Goal: Contribute content: Contribute content

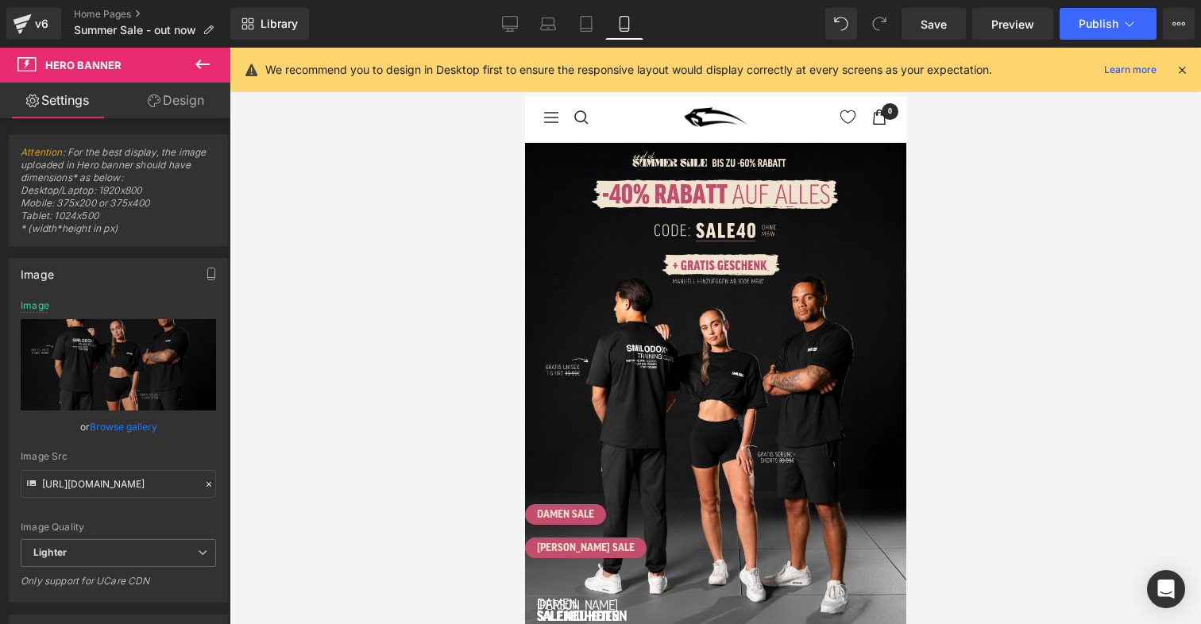
click at [662, 257] on span "DAMEN SALE Button [PERSON_NAME] SALE Button Row DAMEN NEUHEITEN Button [PERSON_…" at bounding box center [714, 380] width 381 height 373
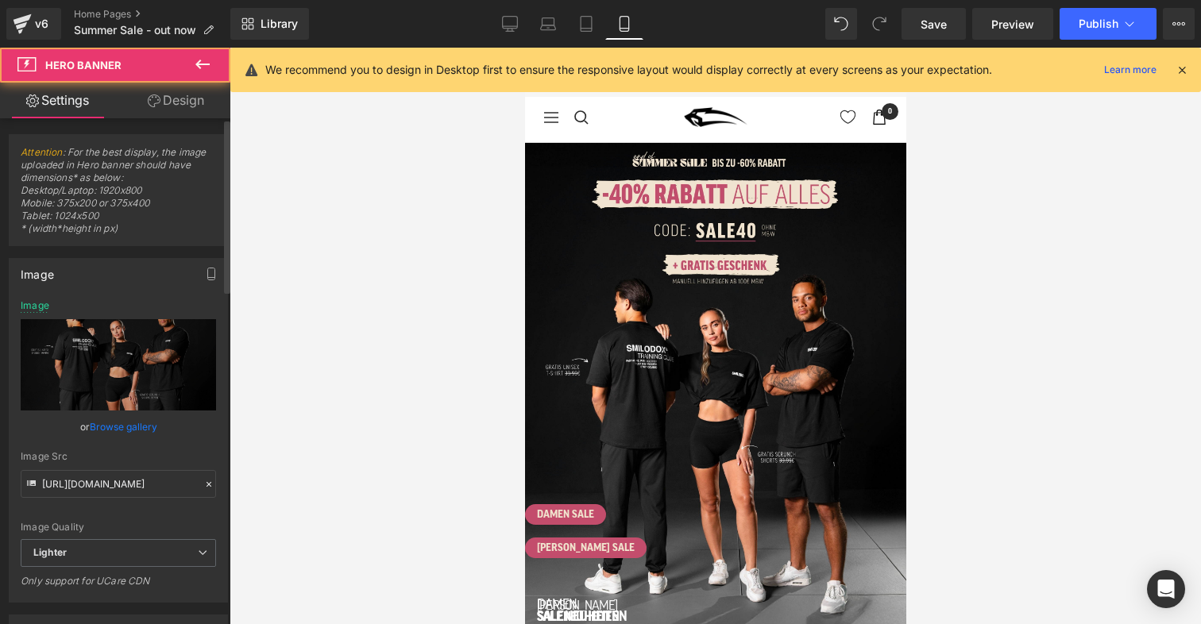
click at [120, 424] on link "Browse gallery" at bounding box center [124, 427] width 68 height 28
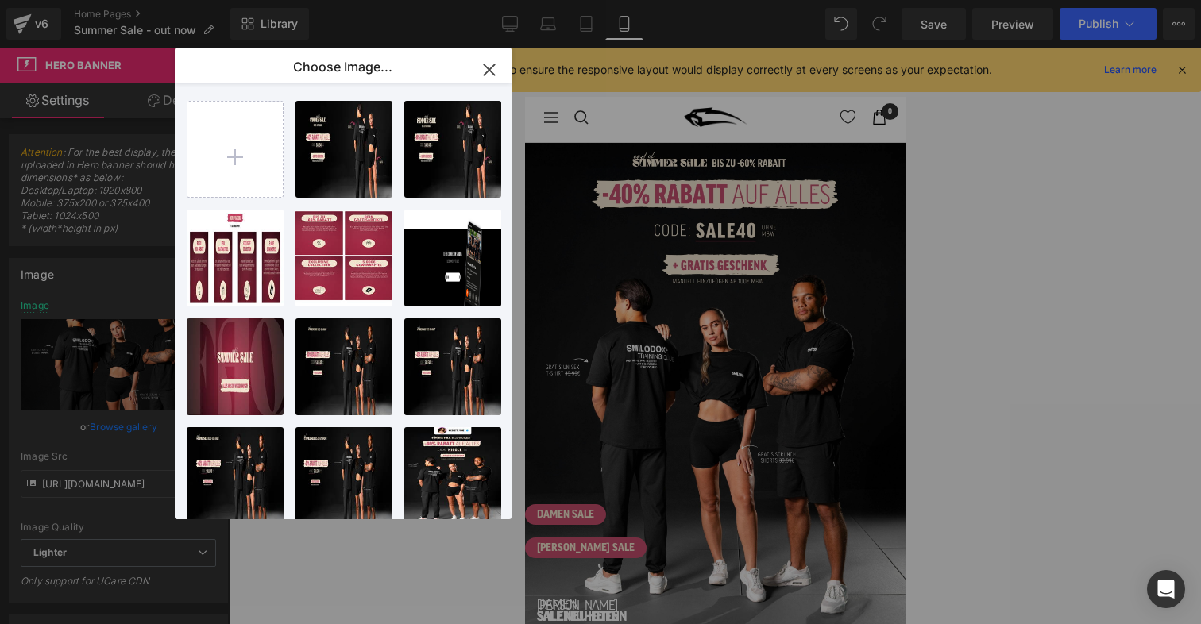
click at [492, 76] on icon "button" at bounding box center [489, 69] width 25 height 25
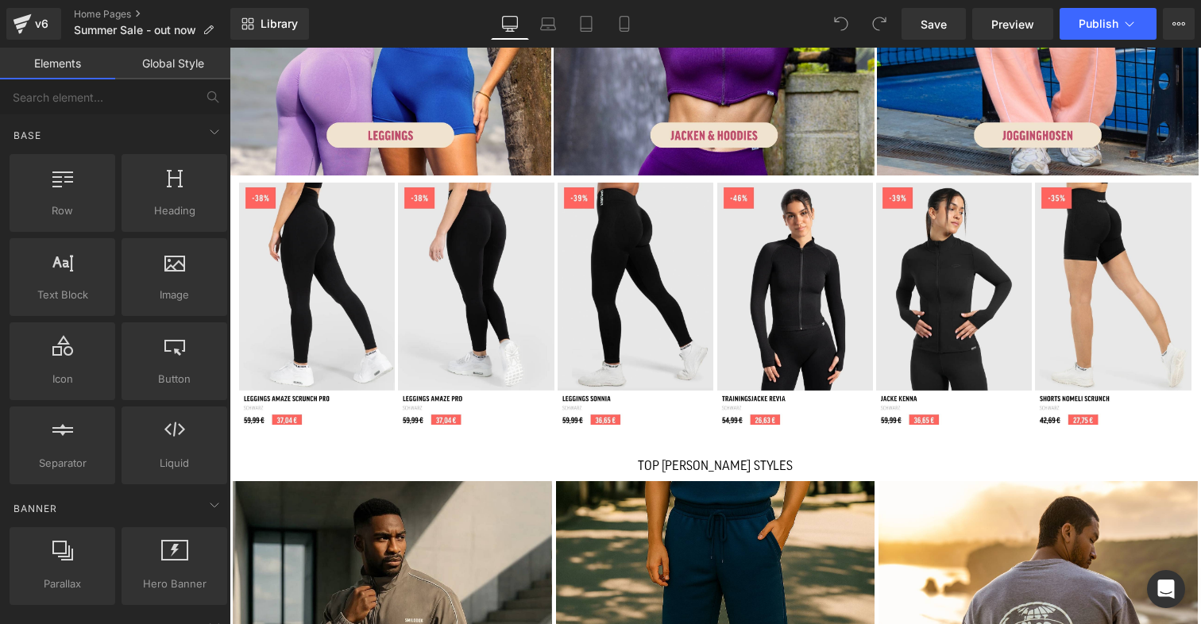
scroll to position [965, 0]
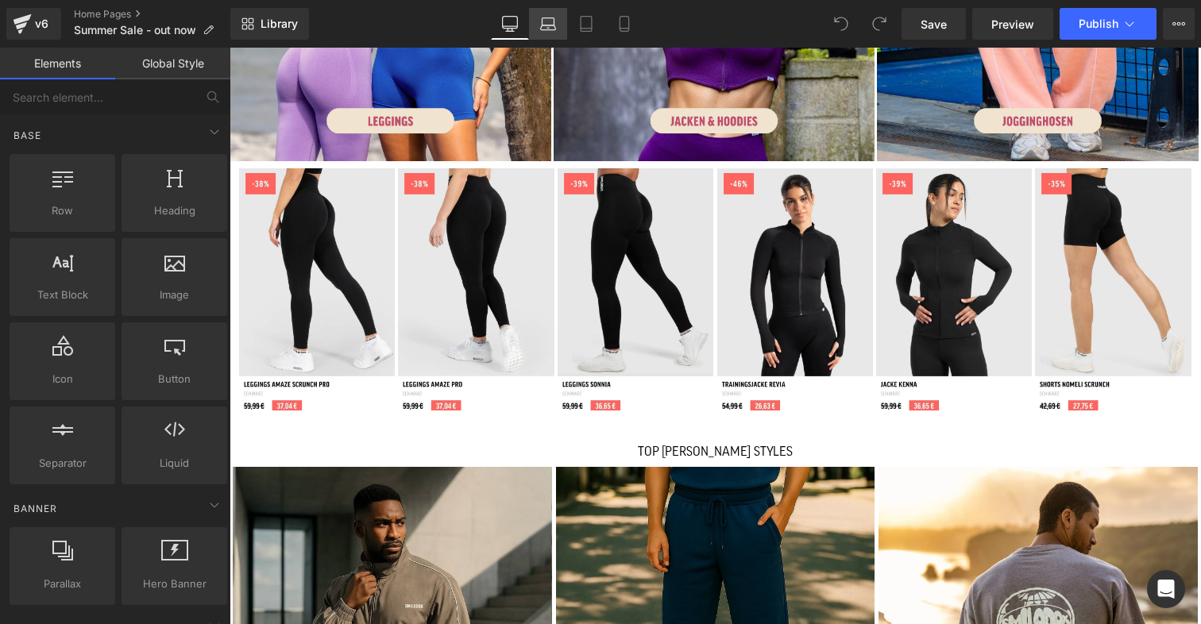
click at [552, 18] on icon at bounding box center [548, 24] width 16 height 16
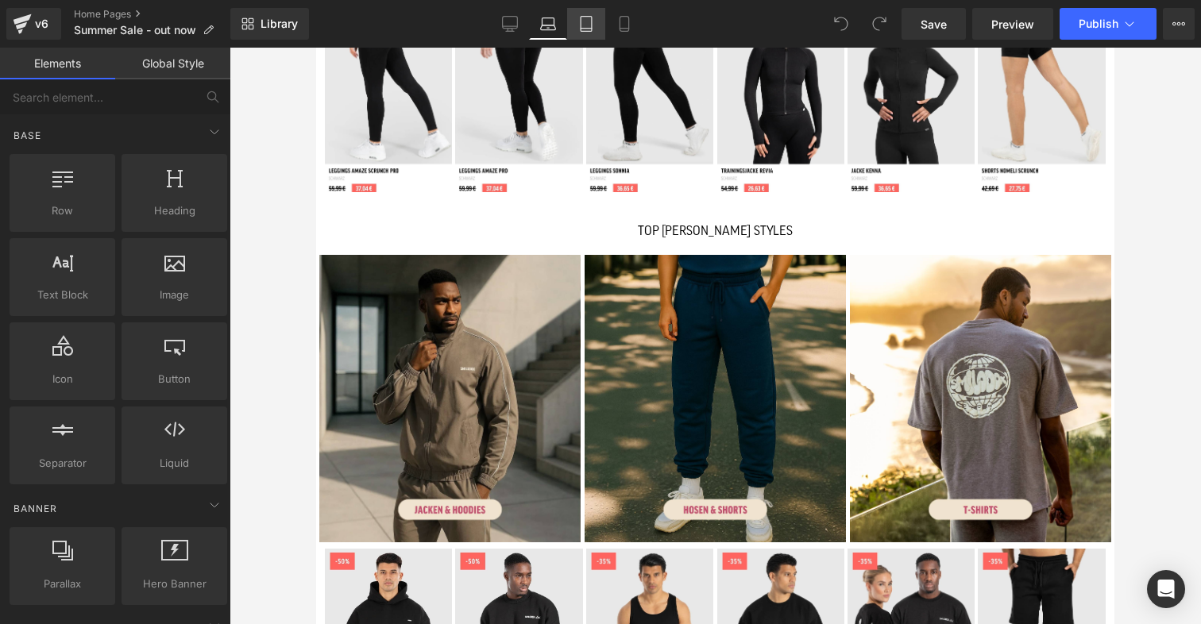
click at [591, 17] on icon at bounding box center [586, 24] width 16 height 16
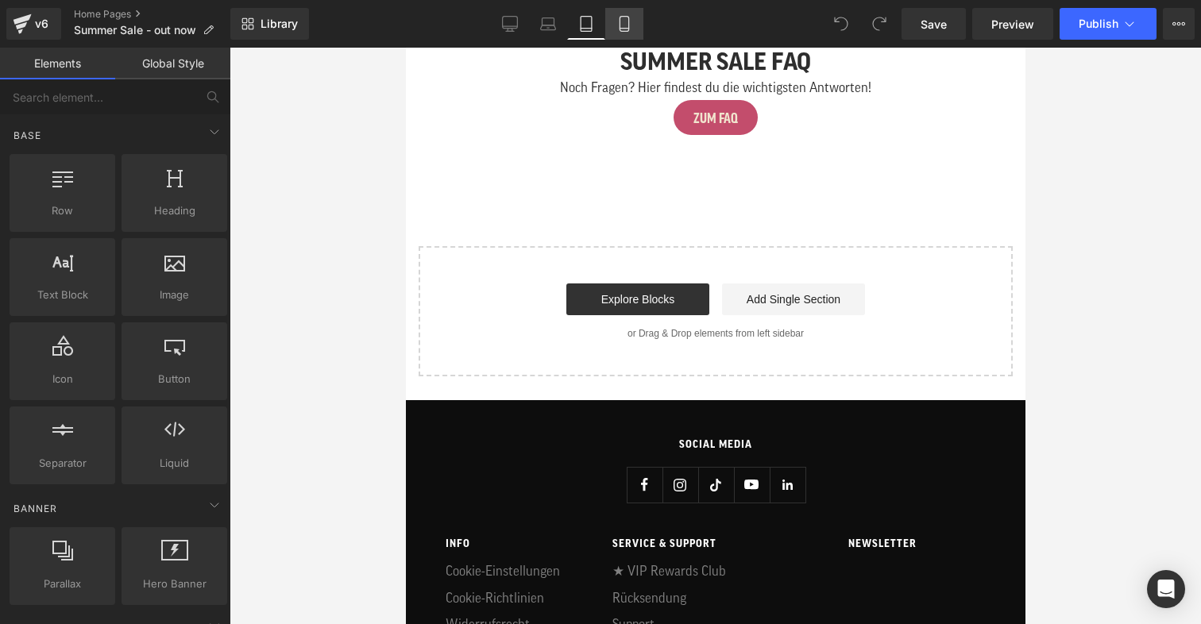
click at [628, 22] on icon at bounding box center [624, 24] width 9 height 15
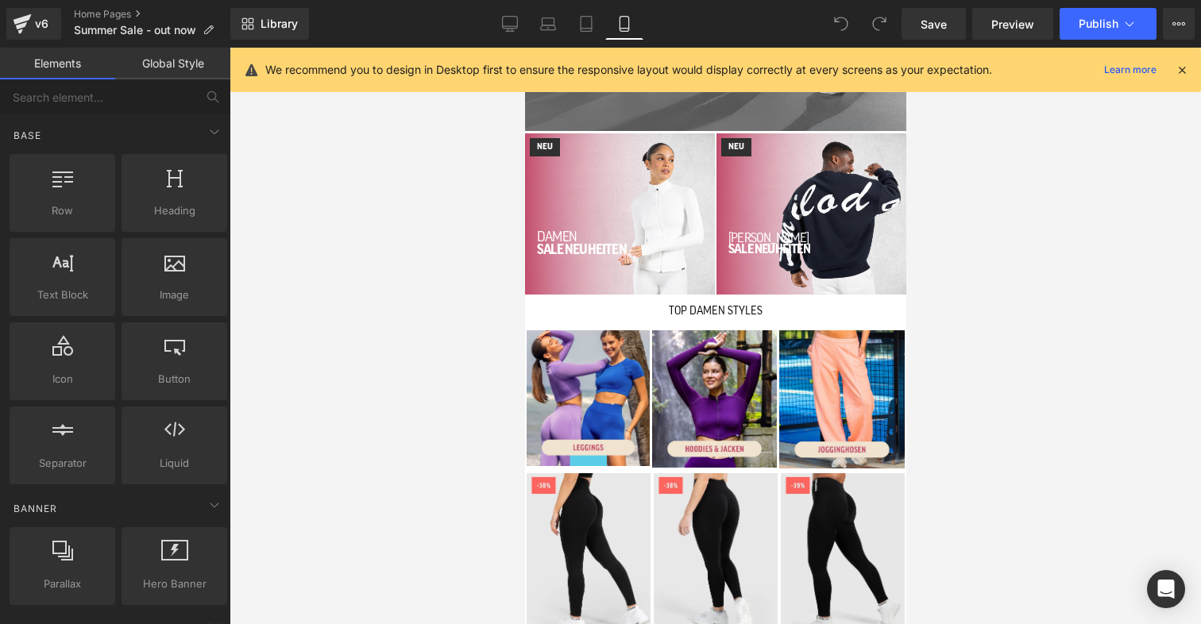
scroll to position [0, 0]
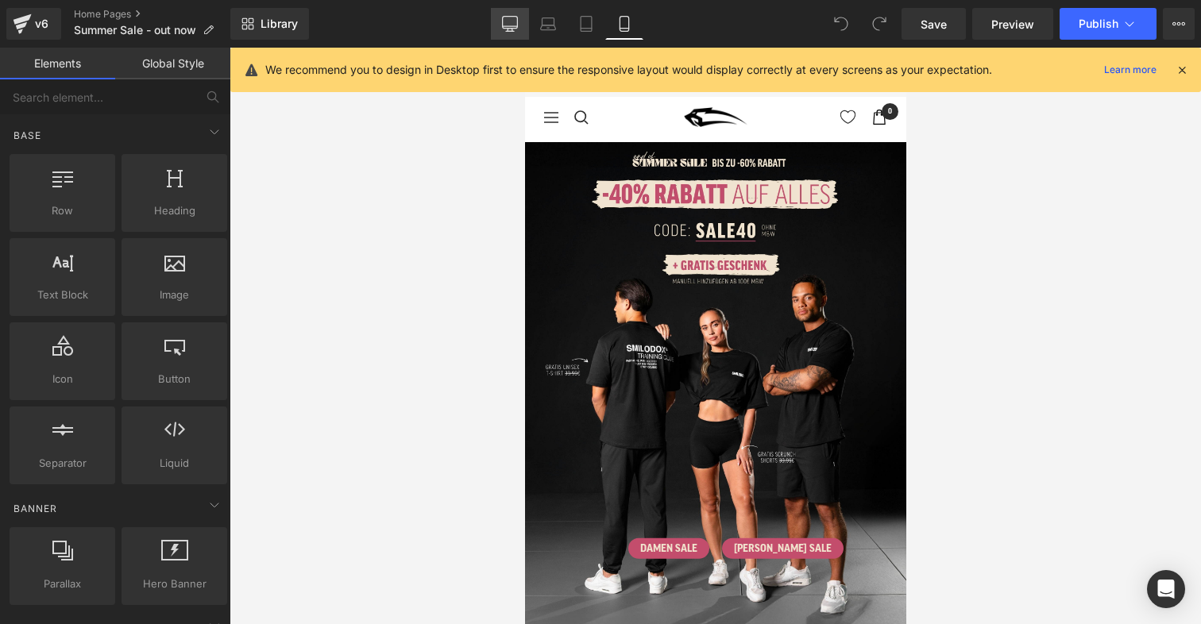
click at [516, 23] on icon at bounding box center [510, 24] width 16 height 16
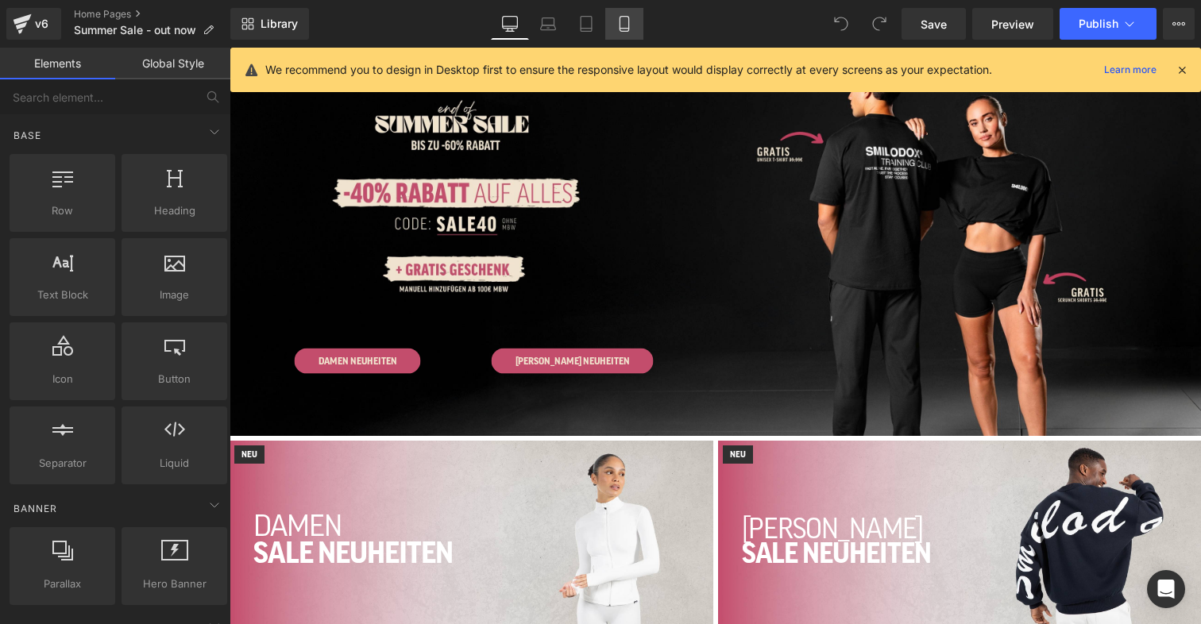
click at [618, 21] on icon at bounding box center [625, 24] width 16 height 16
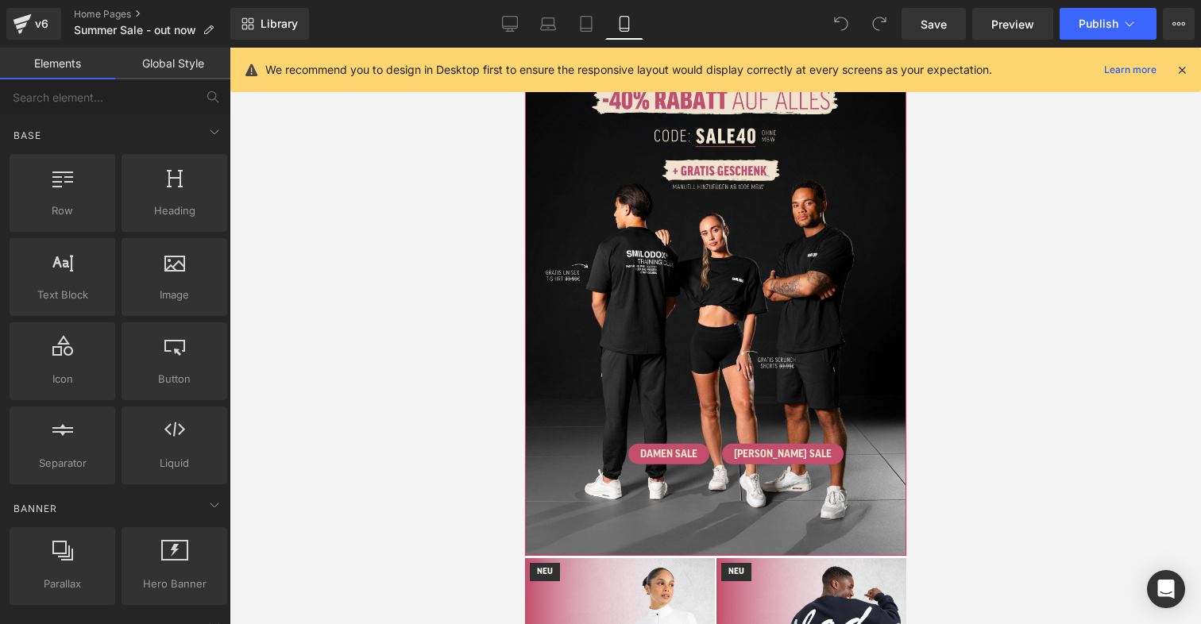
click at [701, 180] on span "DAMEN SALE Button [PERSON_NAME] SALE Button Row DAMEN NEUHEITEN Button [PERSON_…" at bounding box center [714, 302] width 381 height 361
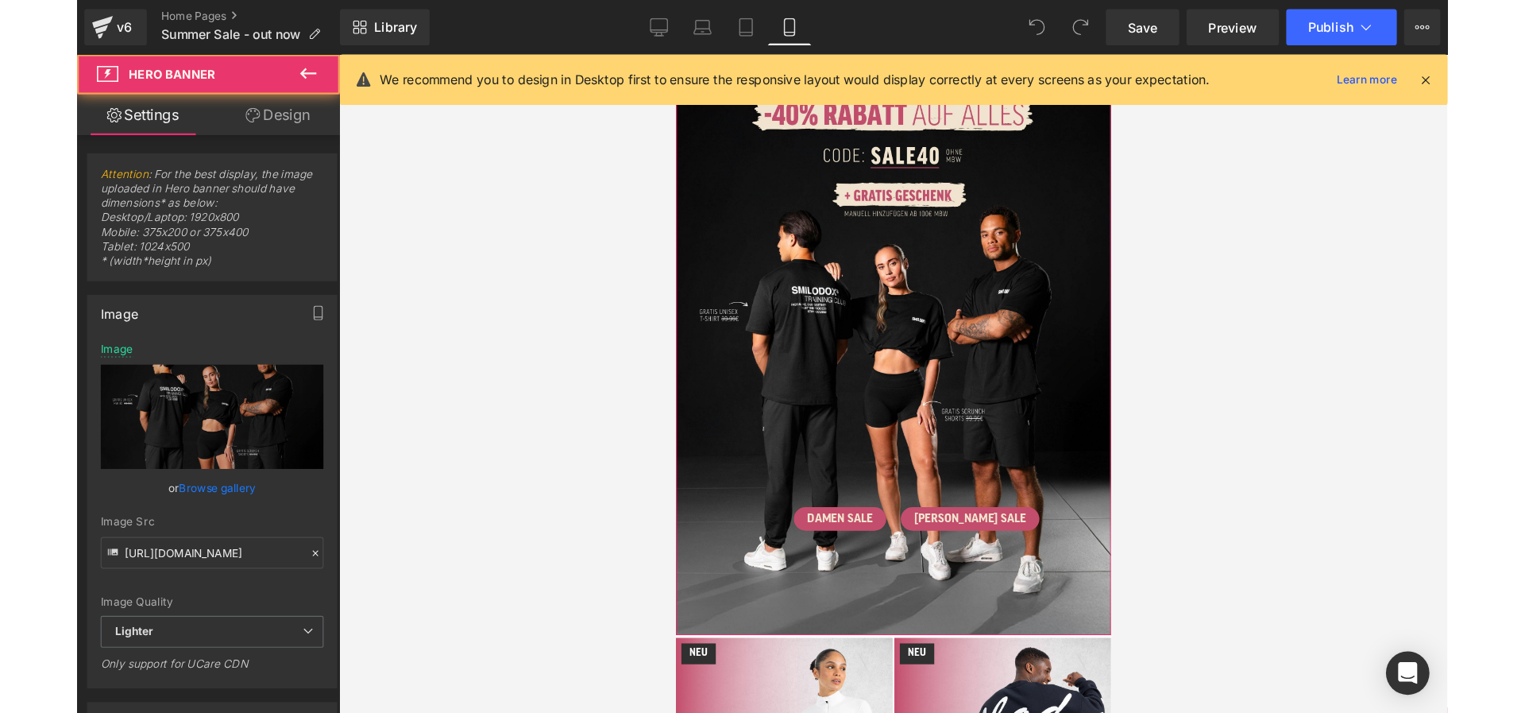
scroll to position [0, 0]
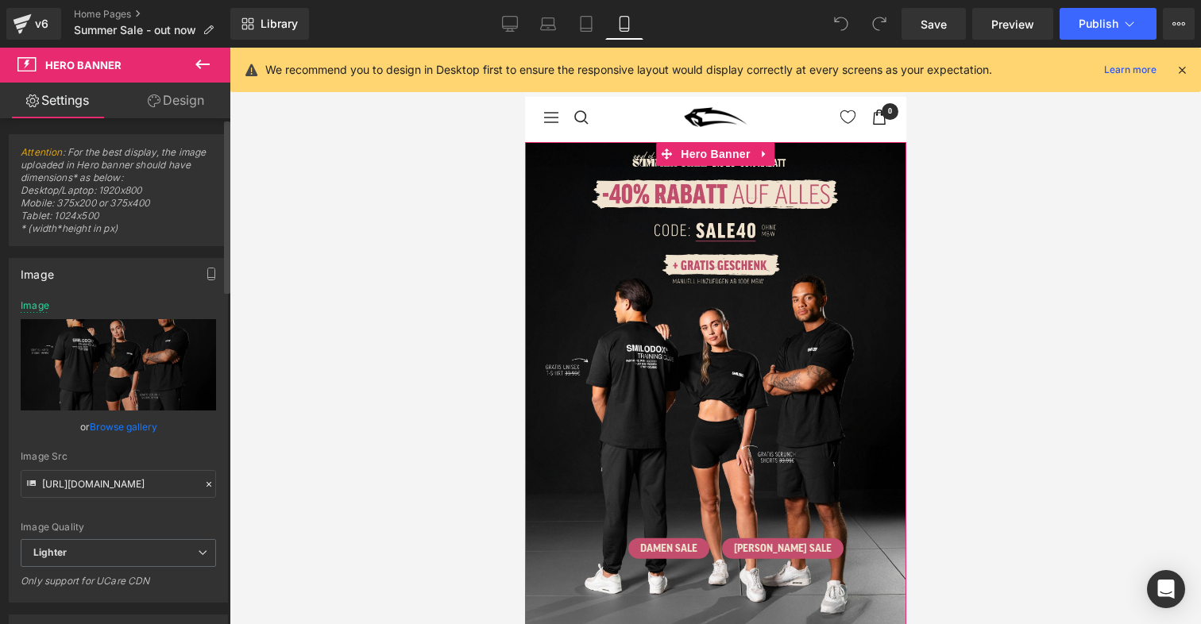
click at [123, 424] on link "Browse gallery" at bounding box center [124, 427] width 68 height 28
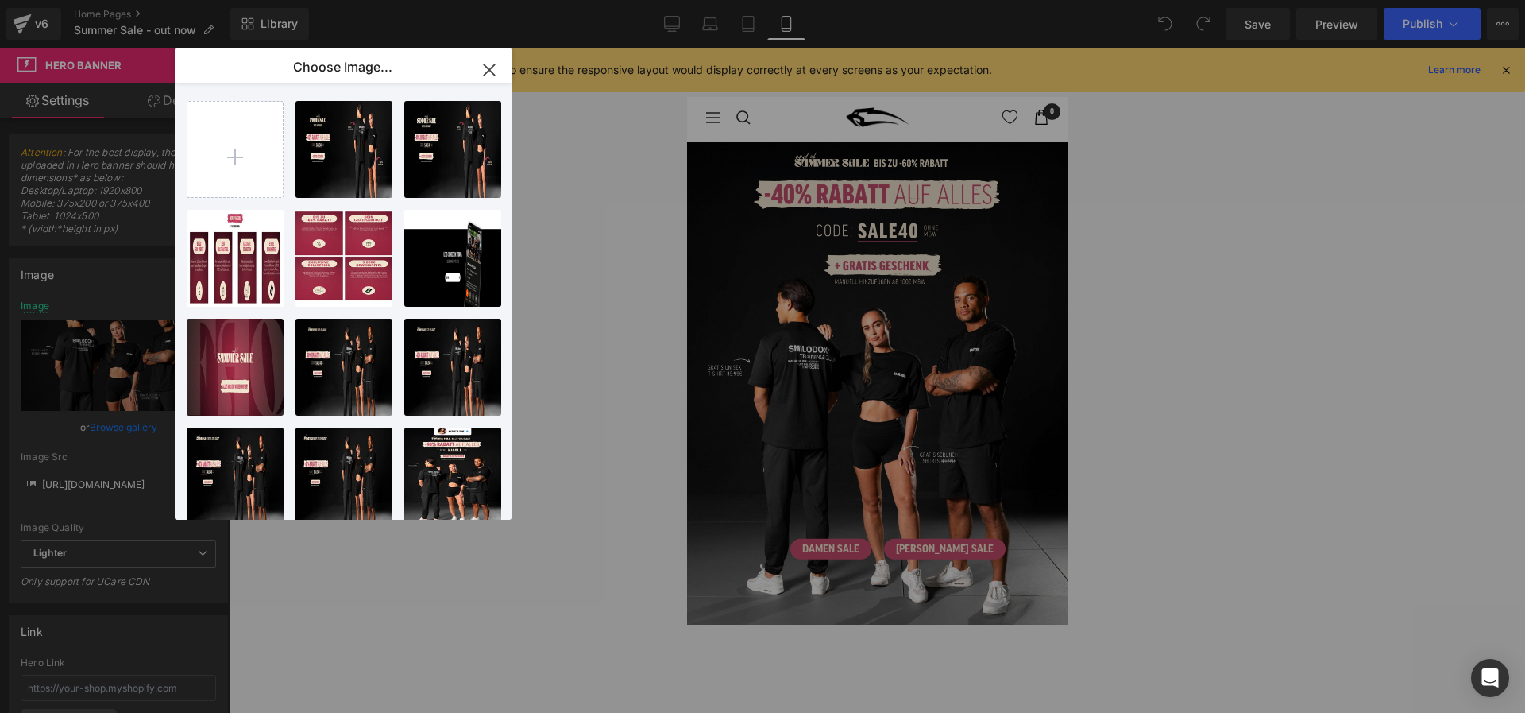
click at [490, 69] on icon "button" at bounding box center [489, 69] width 10 height 10
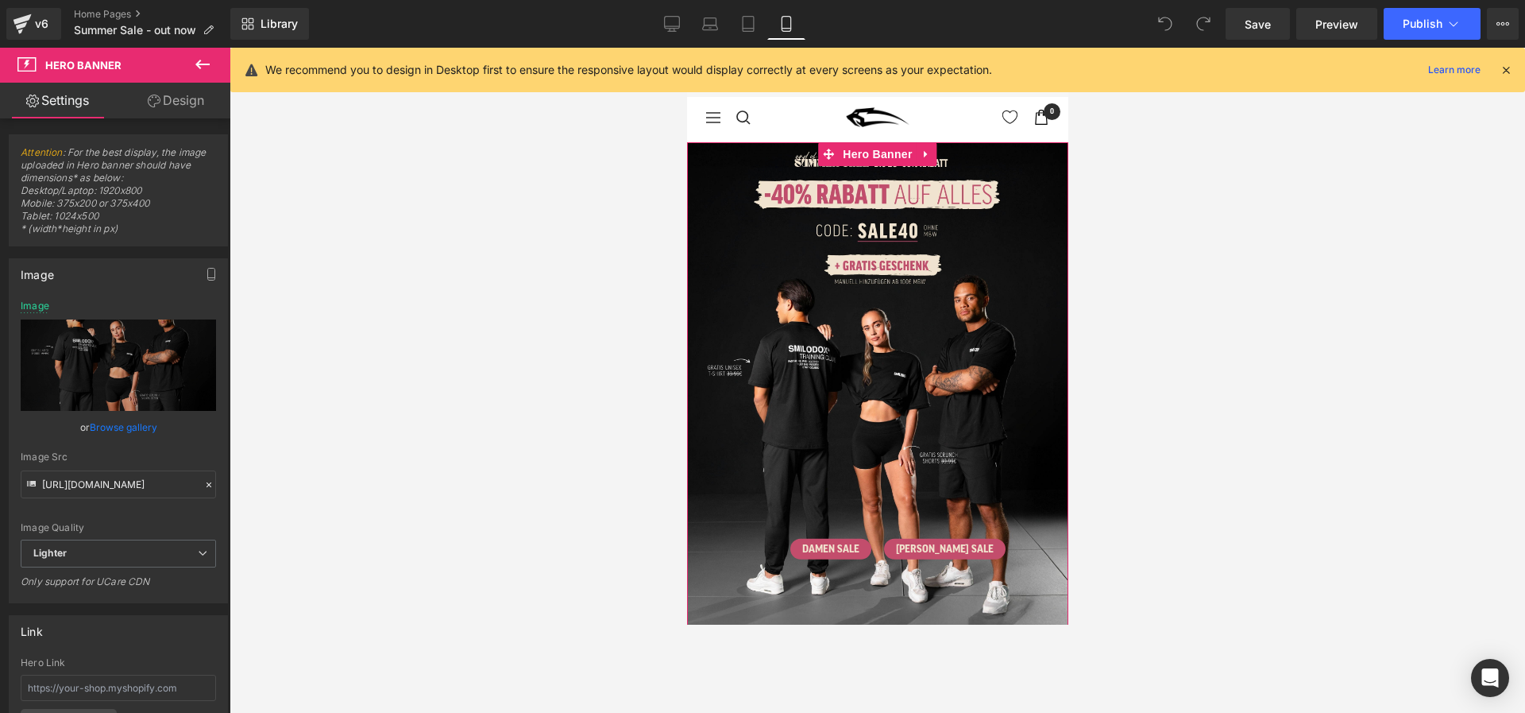
click at [884, 269] on span "DAMEN SALE Button HERREN SALE Button Row DAMEN NEUHEITEN Button HERREN NEUHEITE…" at bounding box center [876, 396] width 381 height 361
click at [118, 427] on link "Browse gallery" at bounding box center [124, 427] width 68 height 28
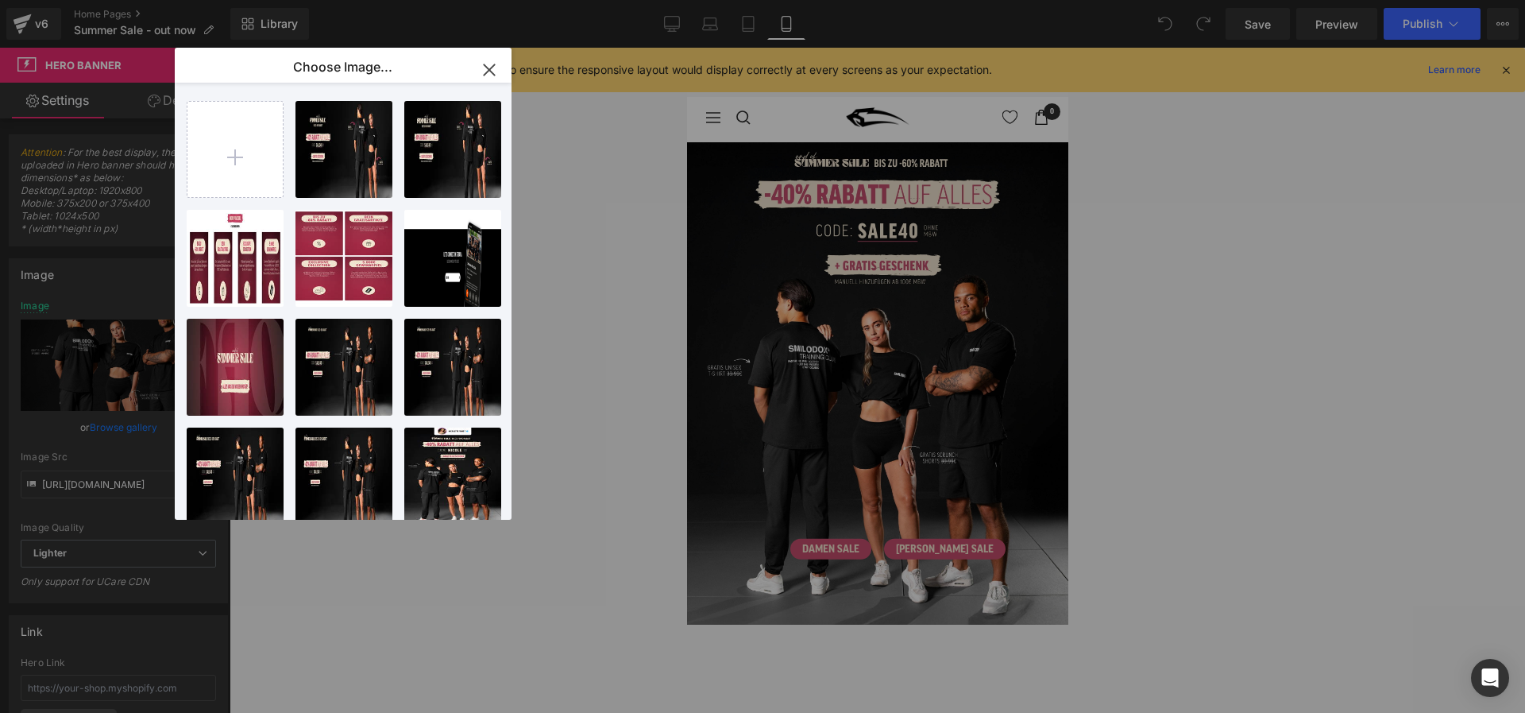
type input "C:\fakepath\Summer Sale Mobile Banner (4).jpg"
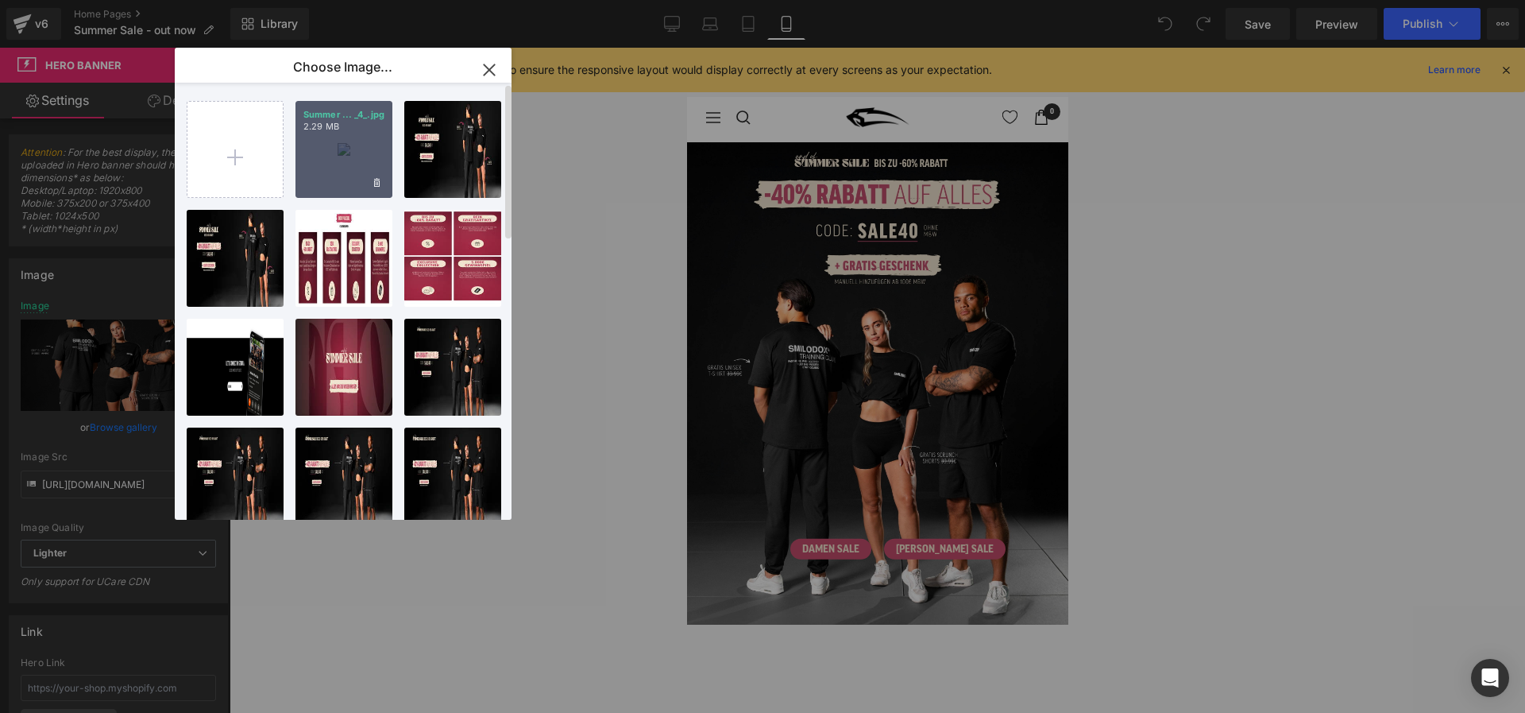
click at [327, 138] on div "Summer ... _4_.jpg 2.29 MB" at bounding box center [344, 149] width 97 height 97
type input "https://ucarecdn.com/eb202818-f9e9-40a9-ab82-79f5f1402993/-/format/auto/-/previ…"
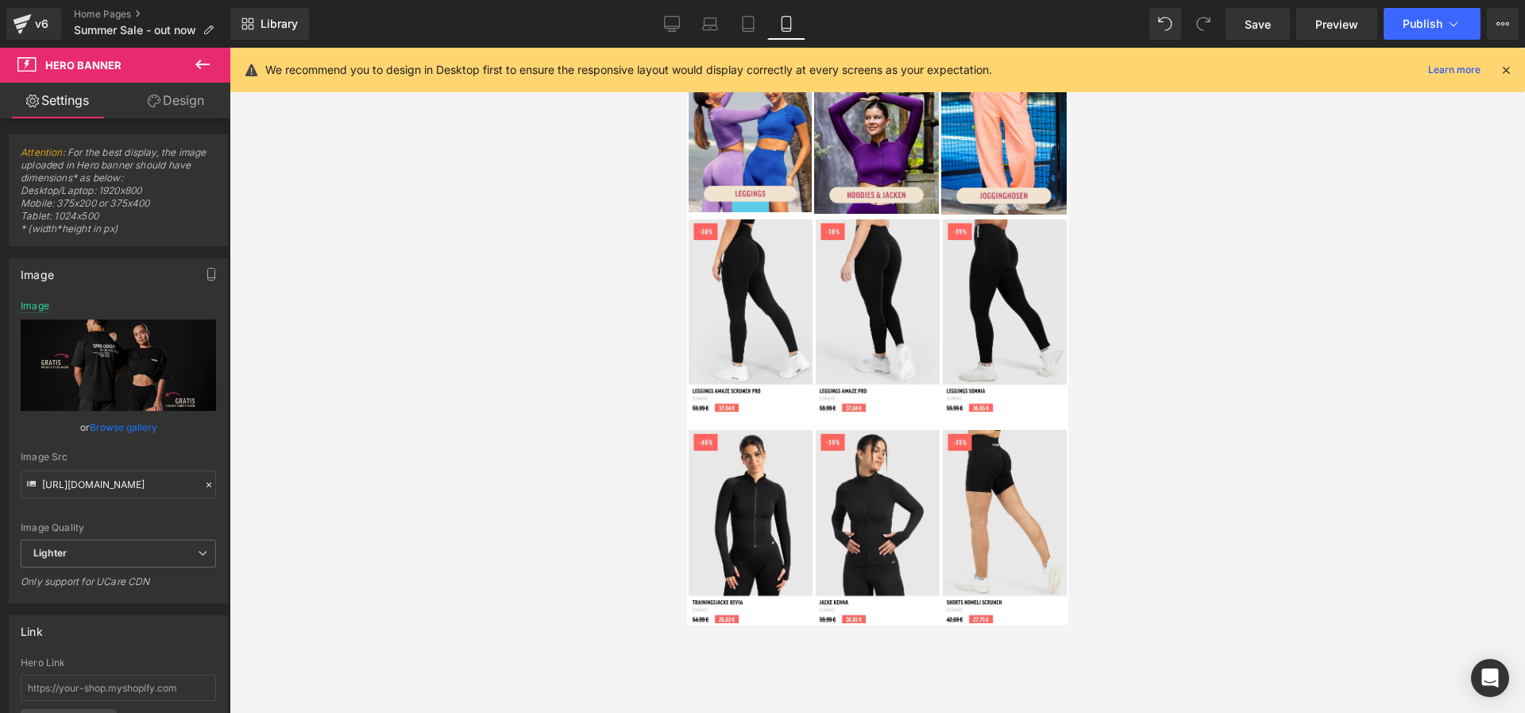
scroll to position [789, 0]
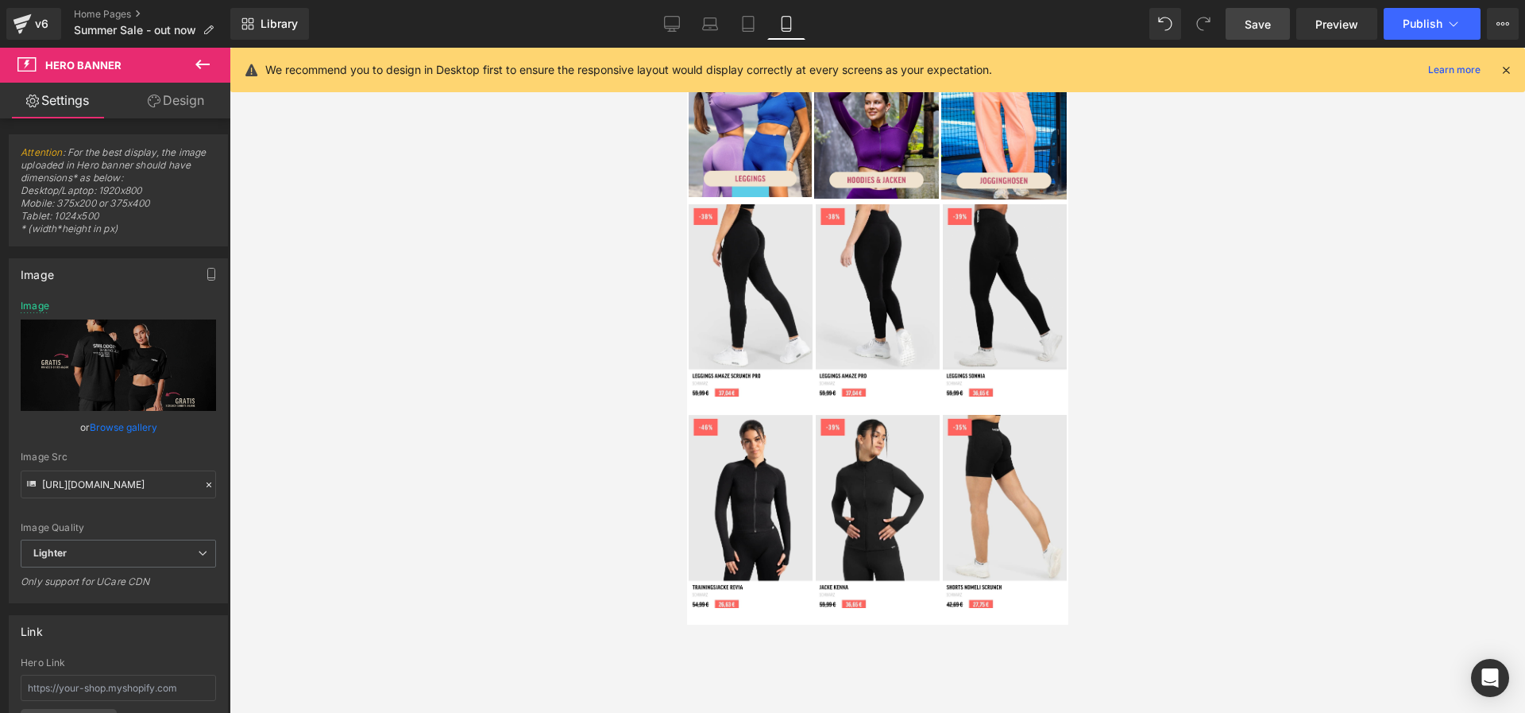
click at [1201, 26] on span "Save" at bounding box center [1258, 24] width 26 height 17
click at [1201, 69] on icon at bounding box center [1506, 70] width 14 height 14
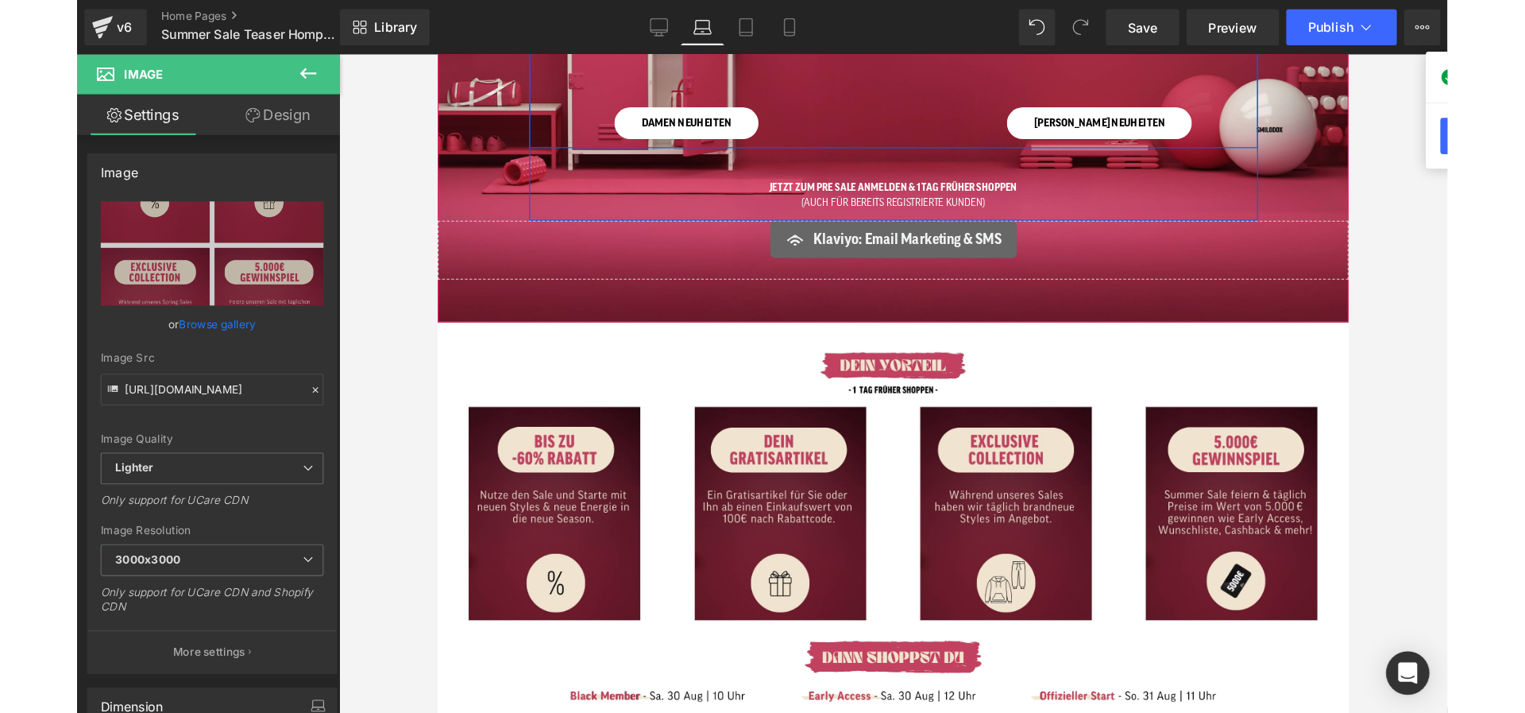
scroll to position [358, 0]
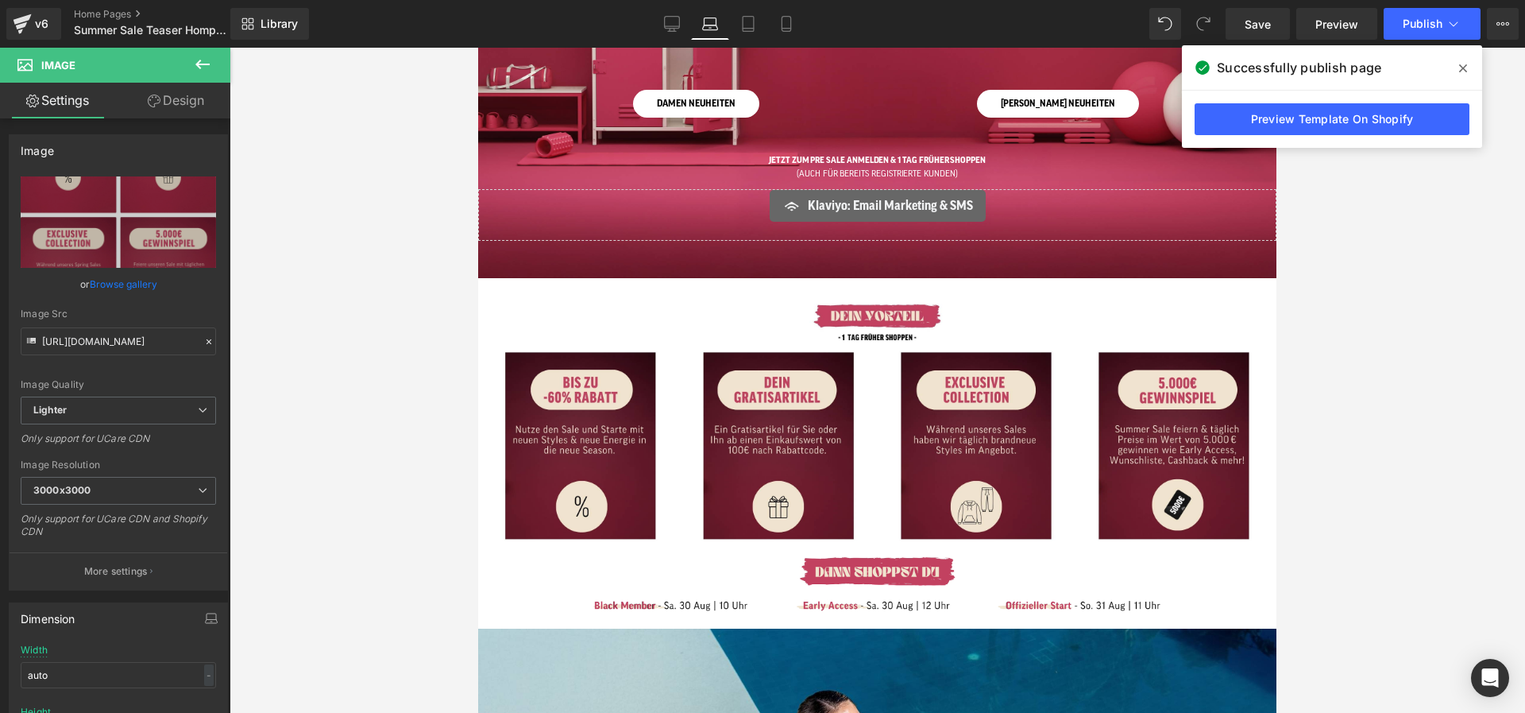
click at [1201, 66] on icon at bounding box center [1464, 68] width 8 height 13
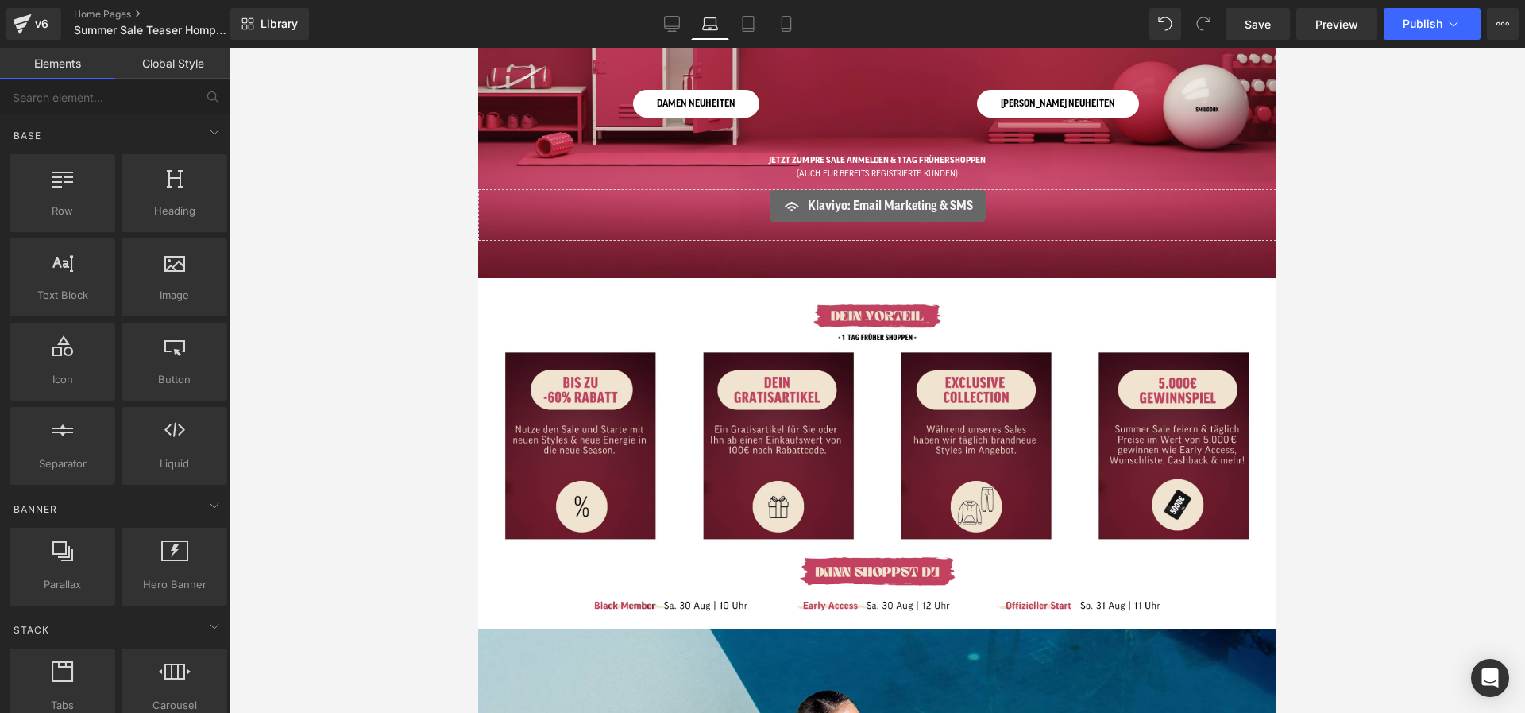
click at [1201, 141] on div at bounding box center [878, 380] width 1296 height 665
click at [1201, 76] on div at bounding box center [878, 380] width 1296 height 665
click at [301, 72] on div at bounding box center [878, 380] width 1296 height 665
click at [497, 157] on span "START [DATE] UHR Heading DAMEN NEUHEITEN Button Image Image [PERSON_NAME] NEUHE…" at bounding box center [877, 26] width 798 height 429
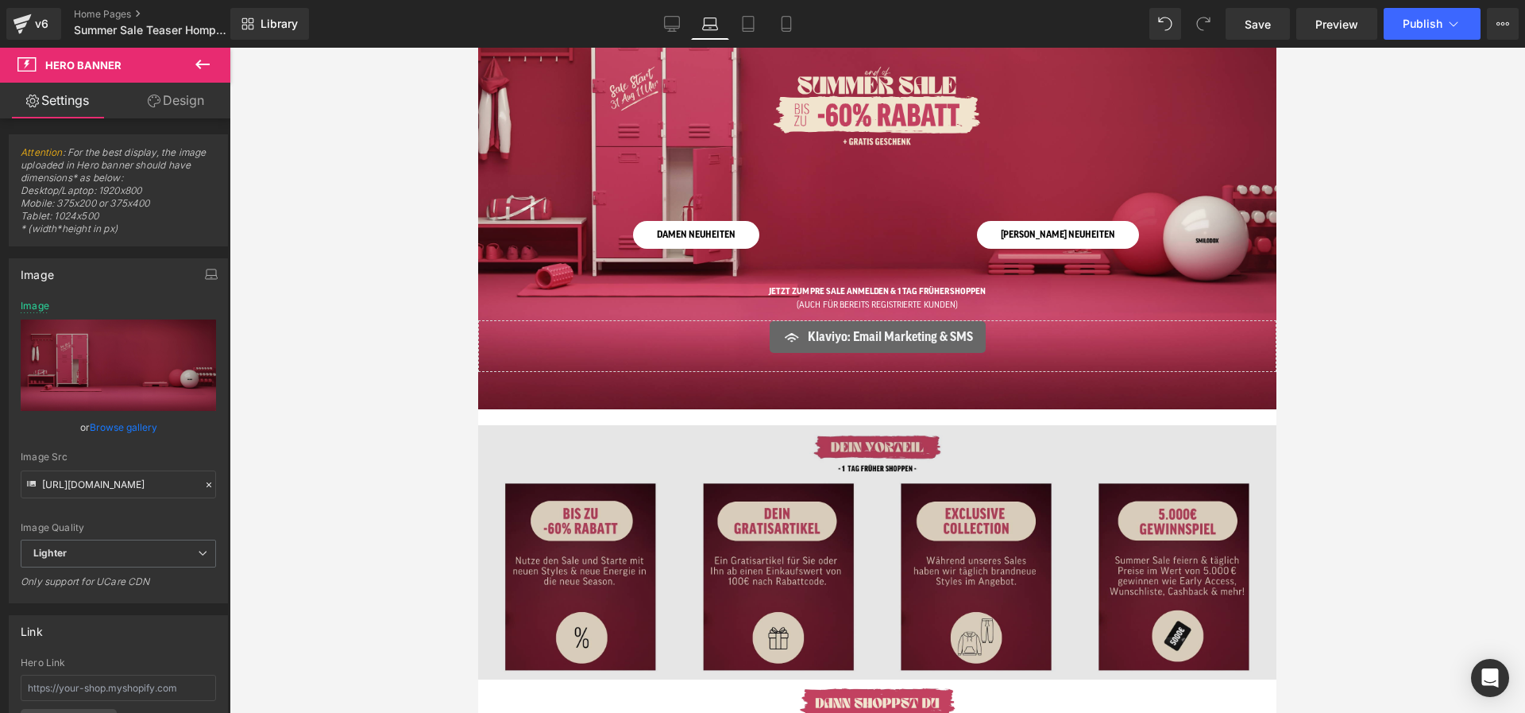
scroll to position [0, 0]
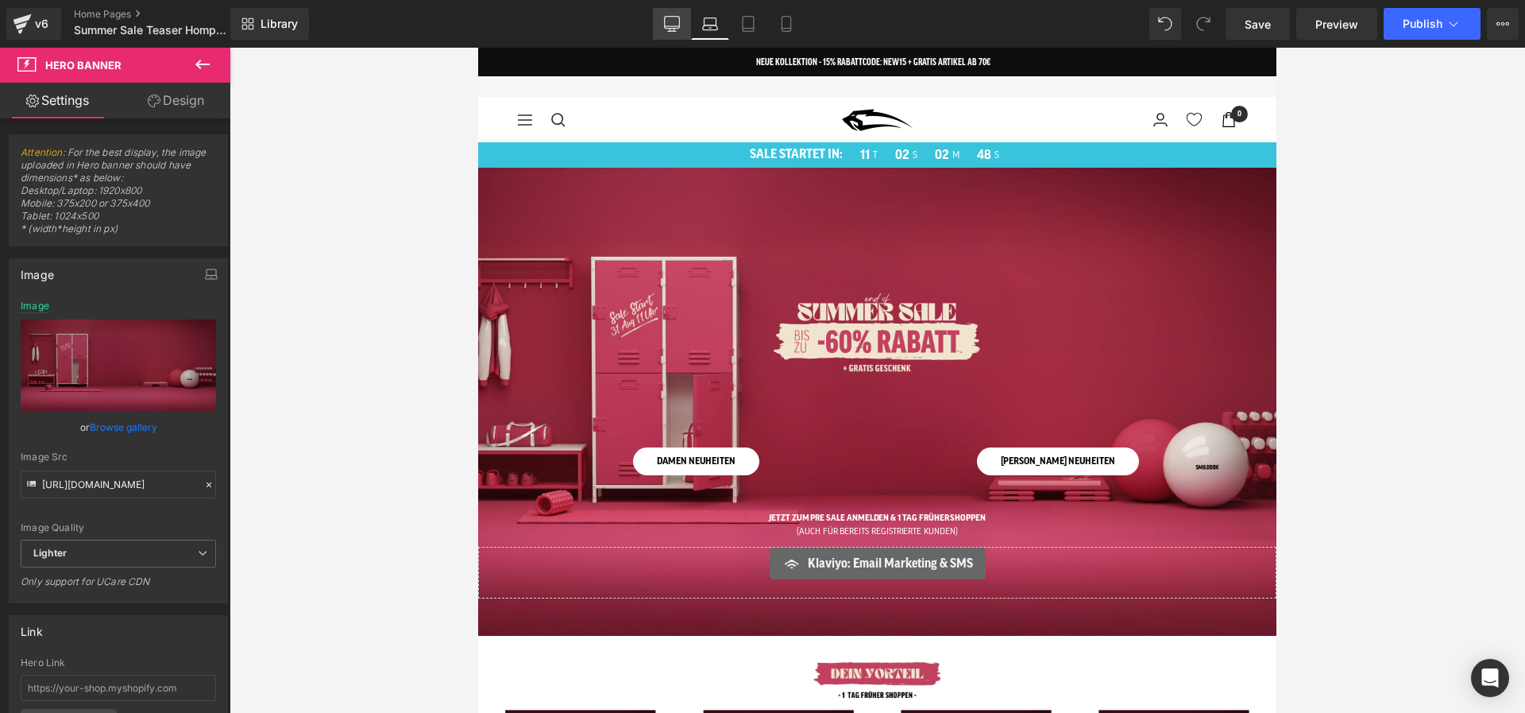
click at [667, 21] on icon at bounding box center [672, 24] width 16 height 16
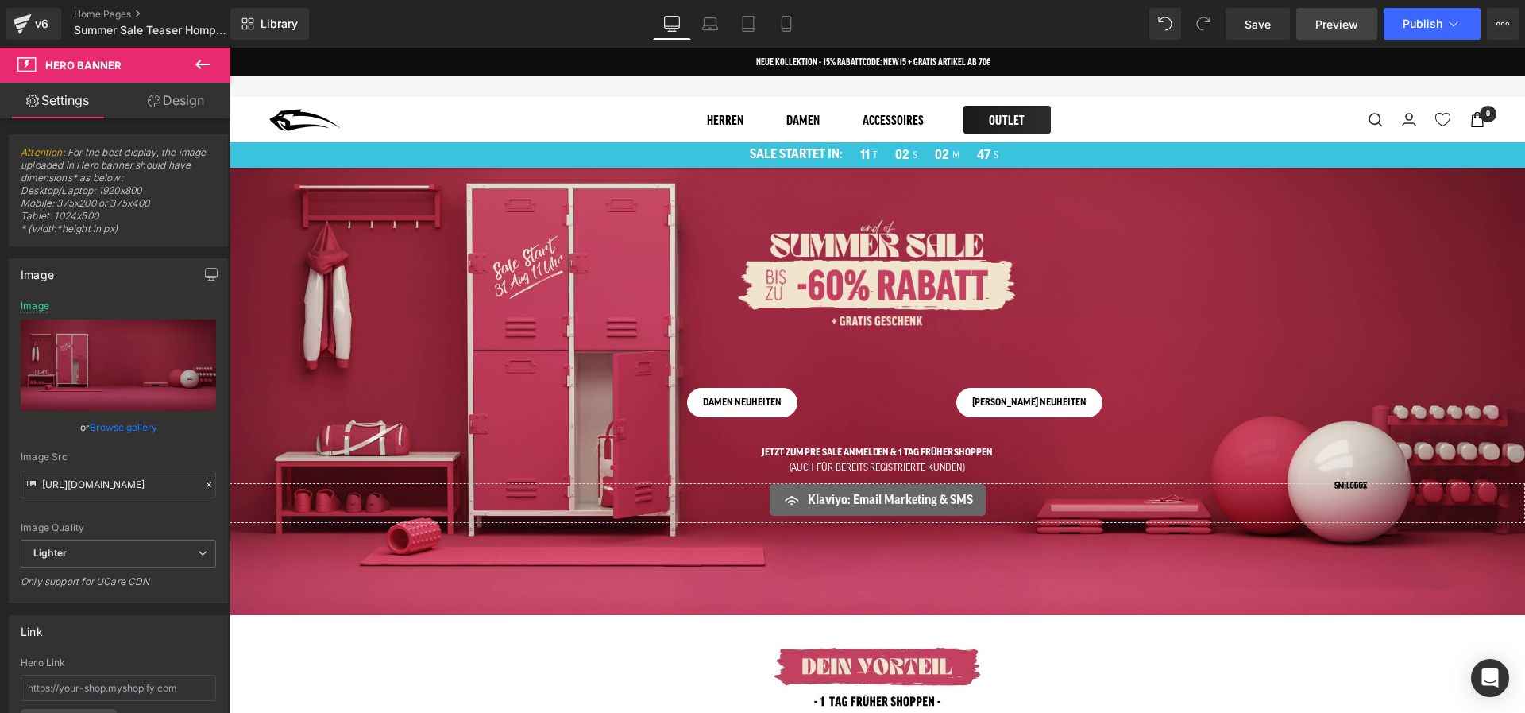
click at [1201, 20] on span "Preview" at bounding box center [1337, 24] width 43 height 17
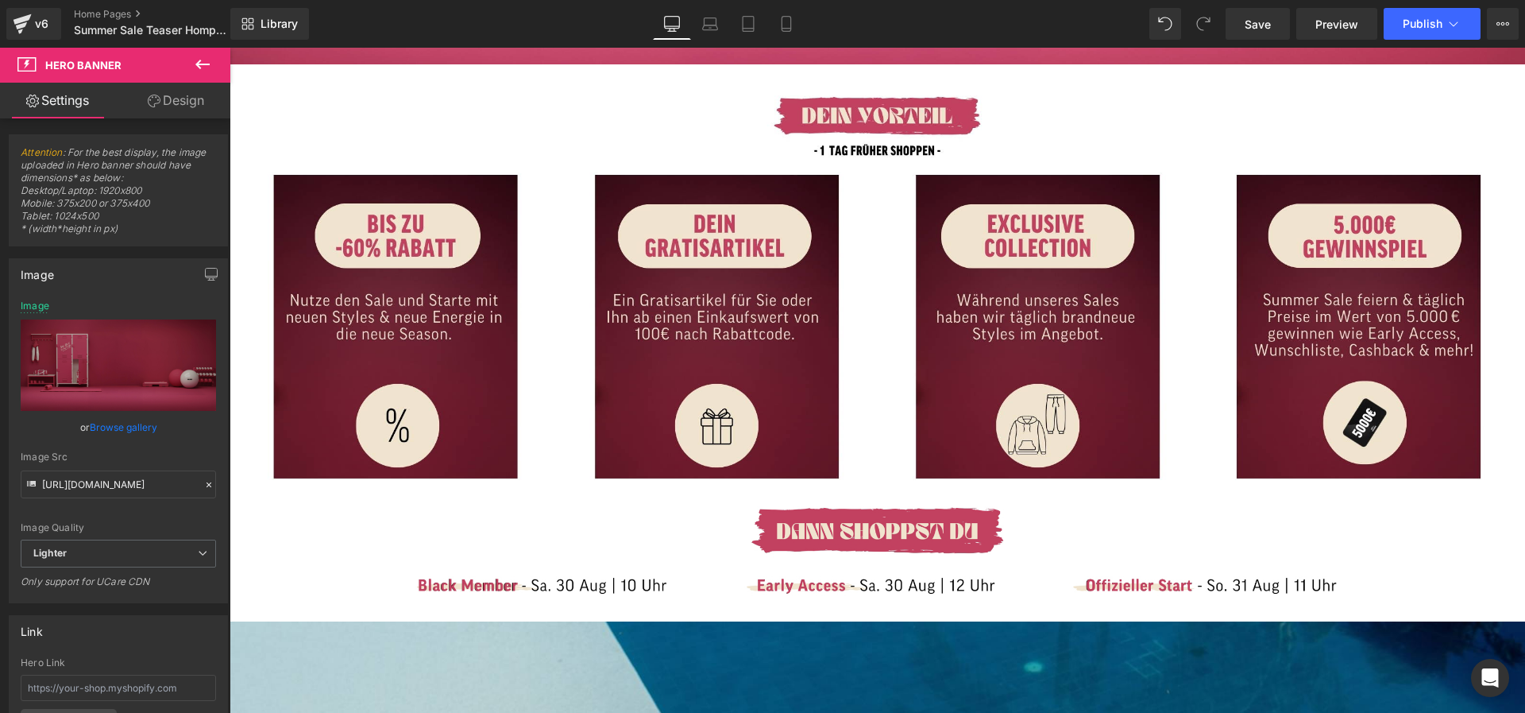
scroll to position [501, 0]
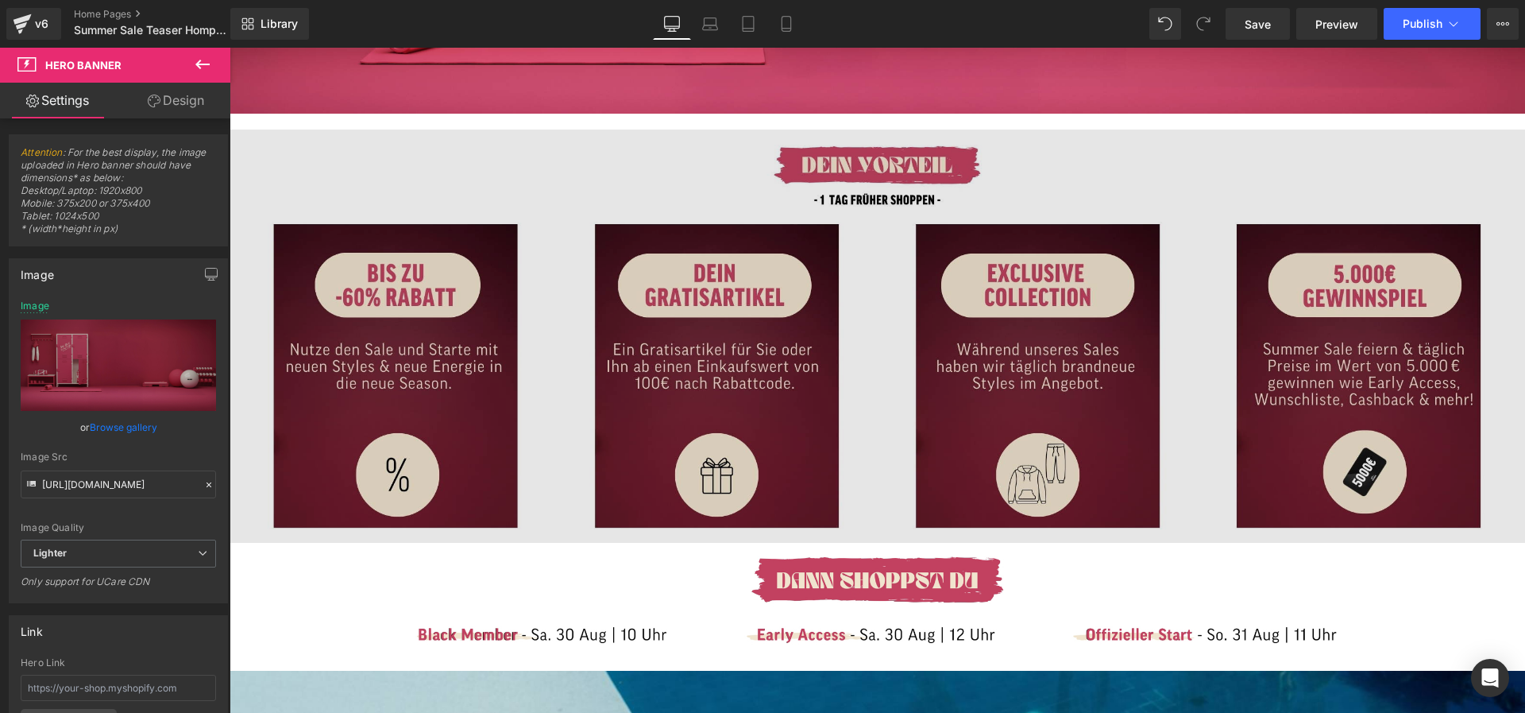
click at [561, 243] on img at bounding box center [878, 336] width 1296 height 413
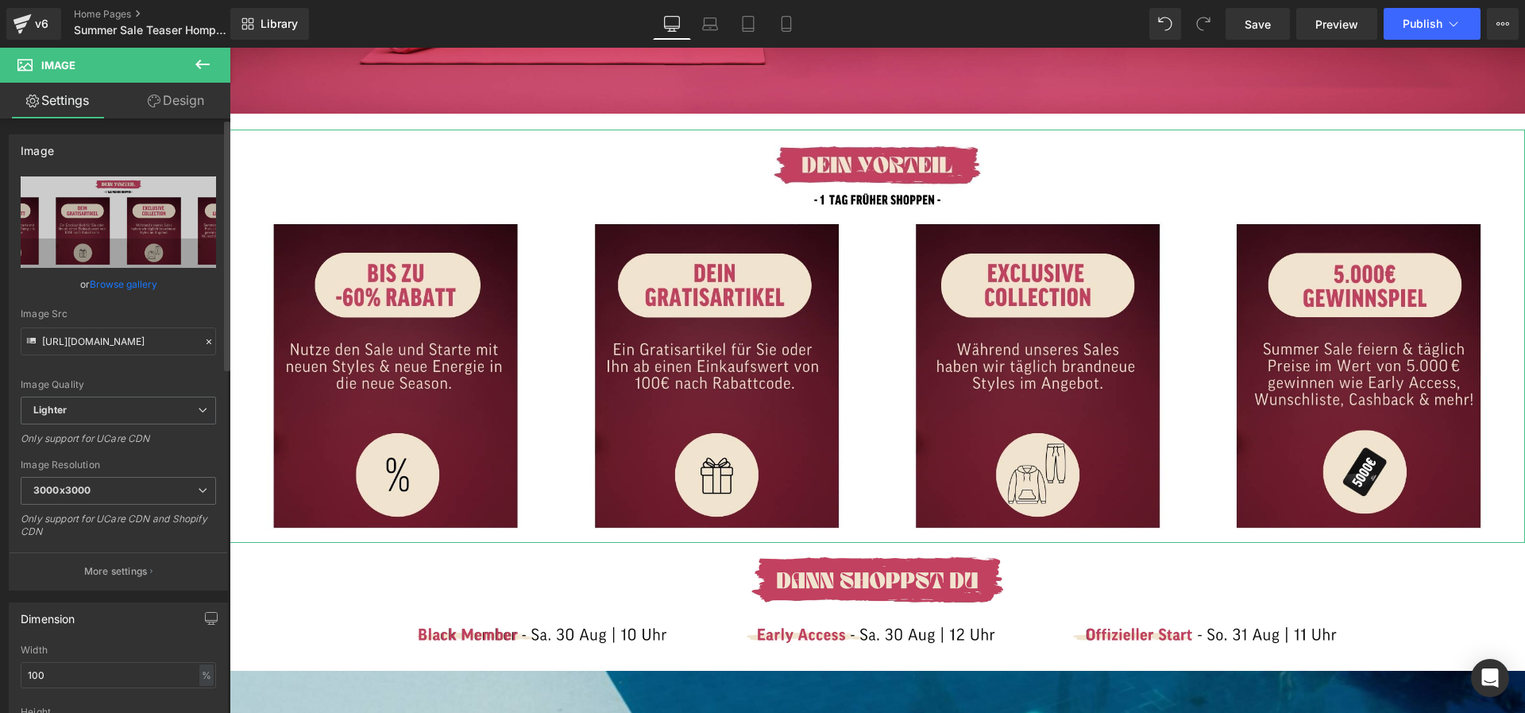
click at [136, 283] on link "Browse gallery" at bounding box center [124, 284] width 68 height 28
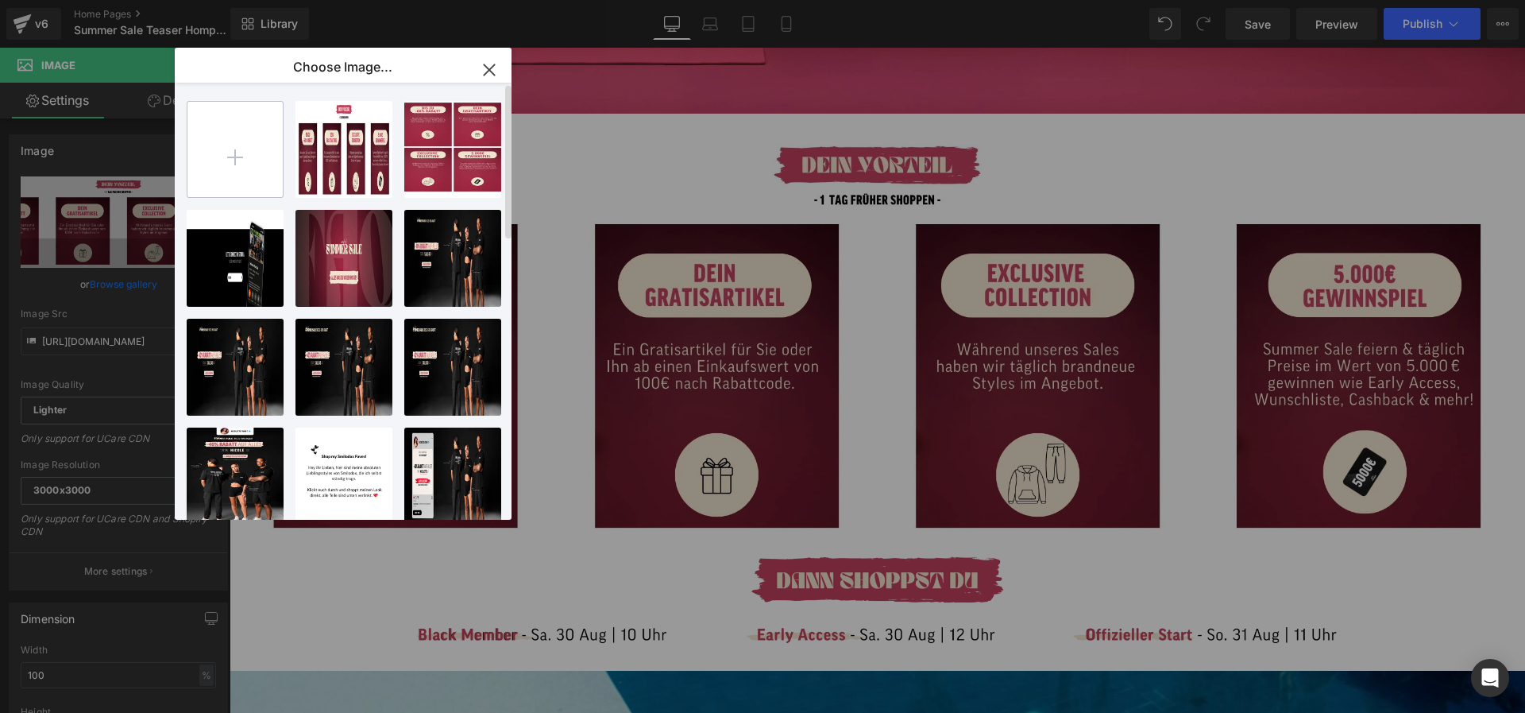
type input "C:\fakepath\BF TEASER DESKTOP (30).jpg"
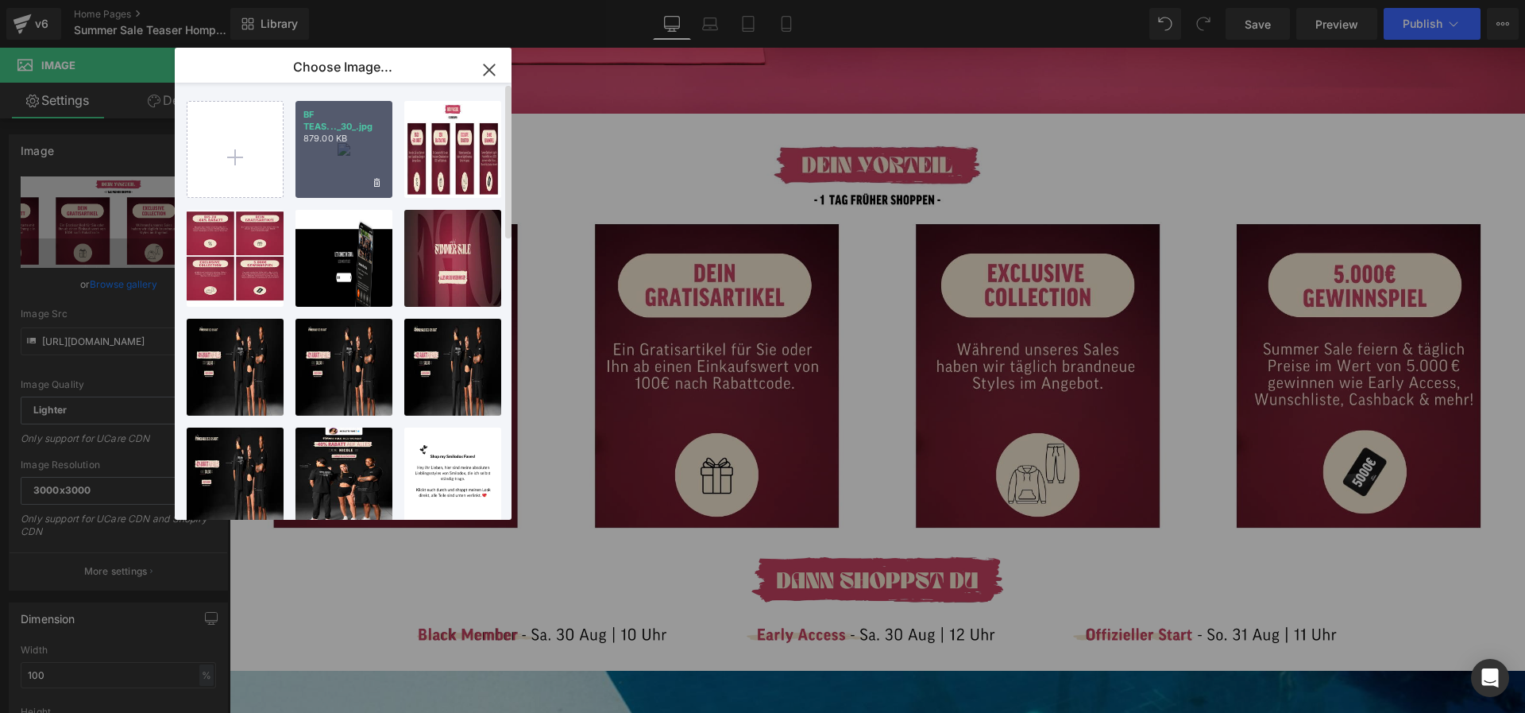
click at [346, 162] on div "BF TEAS..._30_.jpg 879.00 KB" at bounding box center [344, 149] width 97 height 97
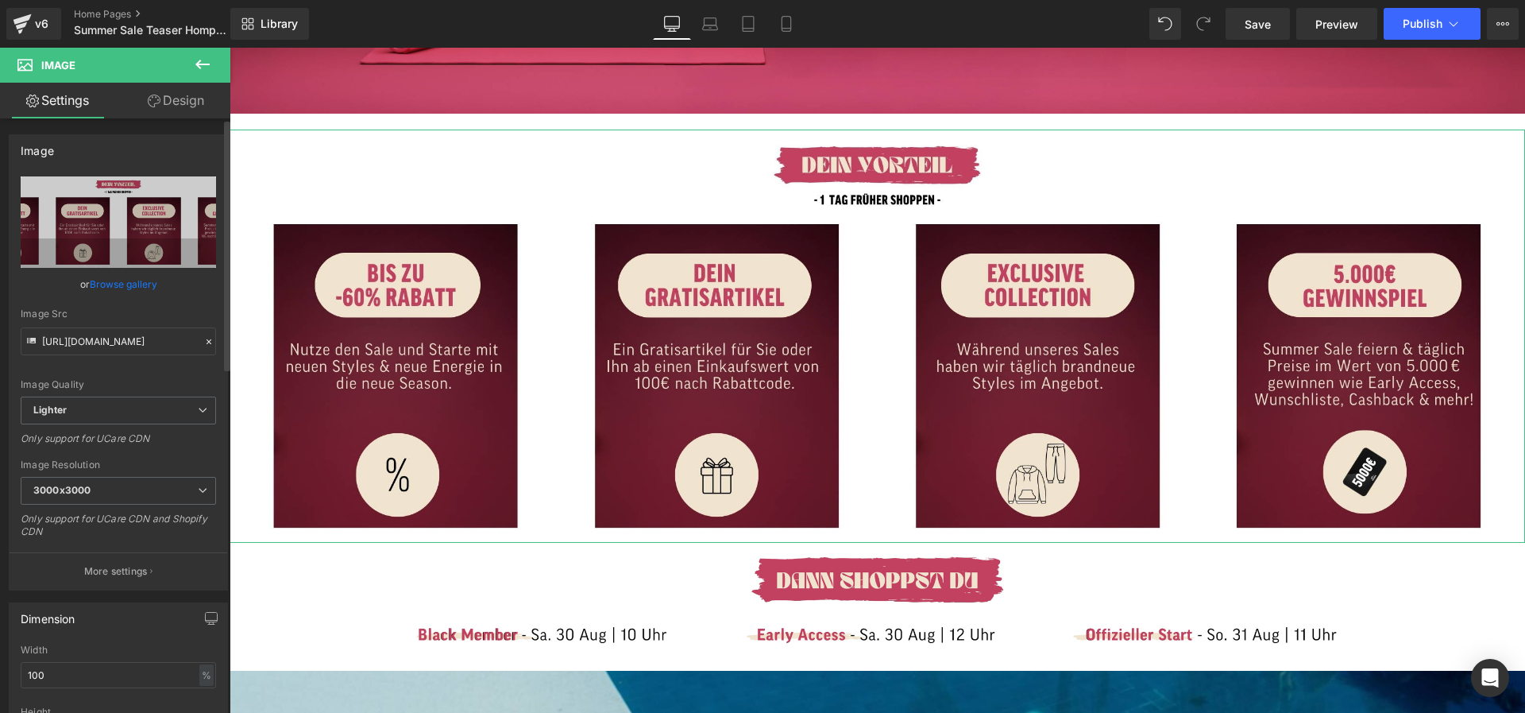
click at [147, 292] on link "Browse gallery" at bounding box center [124, 284] width 68 height 28
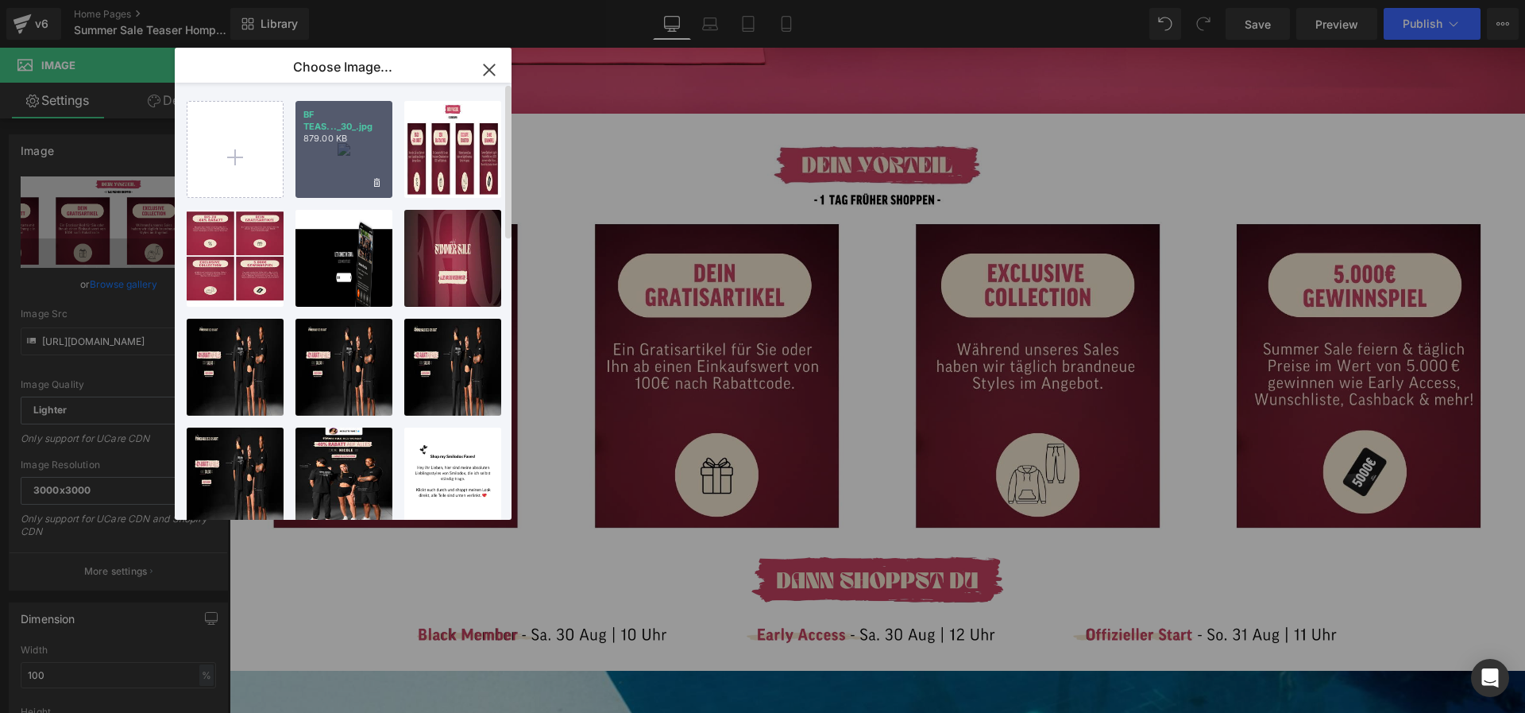
click at [345, 167] on div "BF TEAS..._30_.jpg 879.00 KB" at bounding box center [344, 149] width 97 height 97
type input "[URL][DOMAIN_NAME]"
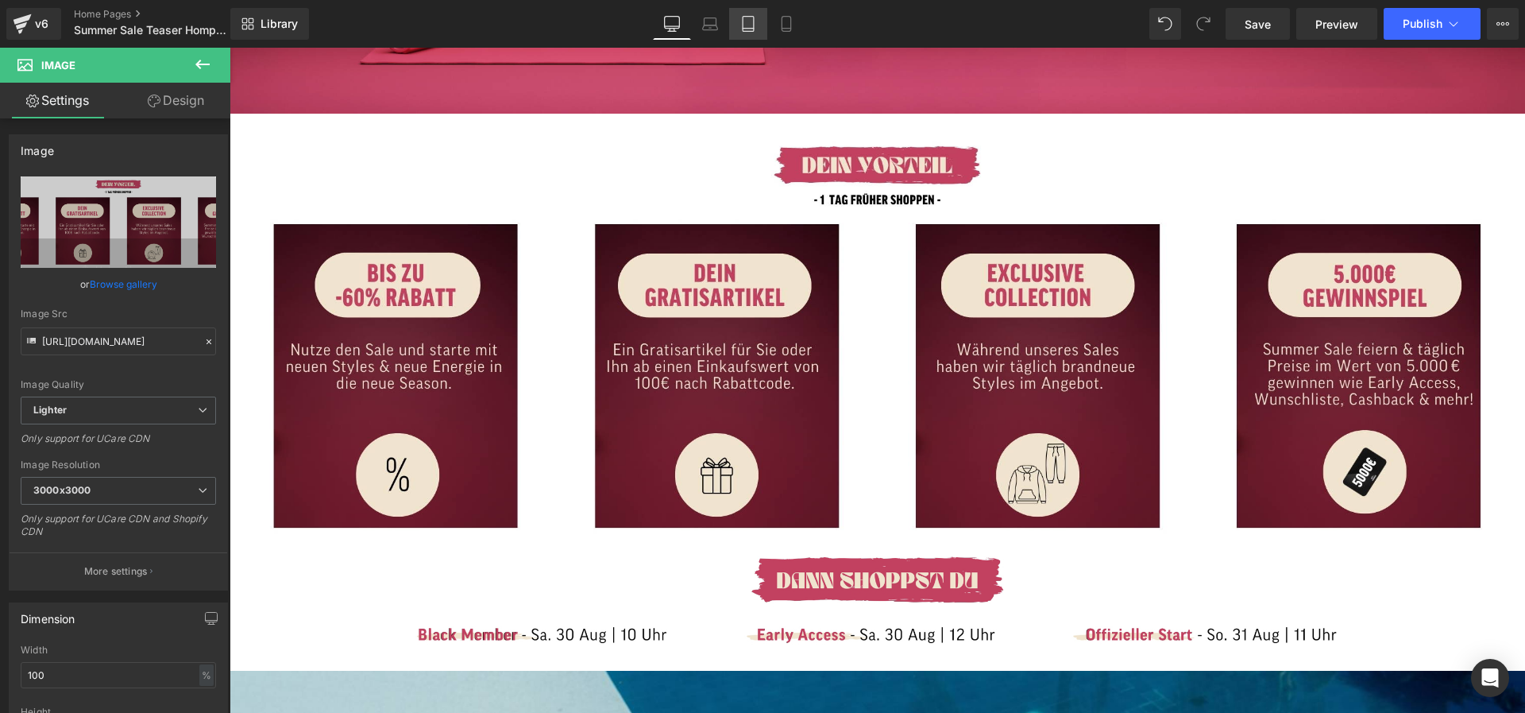
click at [730, 21] on link "Tablet" at bounding box center [748, 24] width 38 height 32
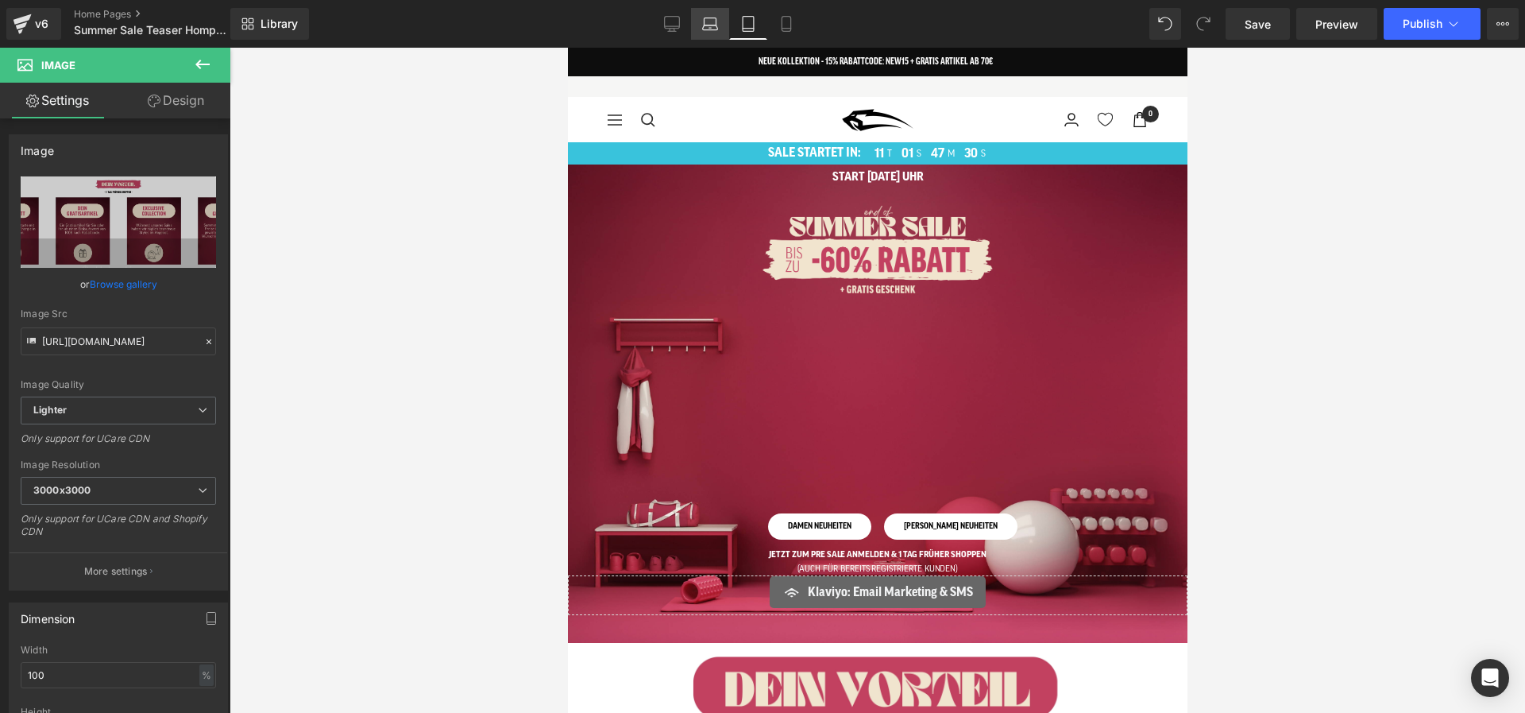
click at [721, 16] on link "Laptop" at bounding box center [710, 24] width 38 height 32
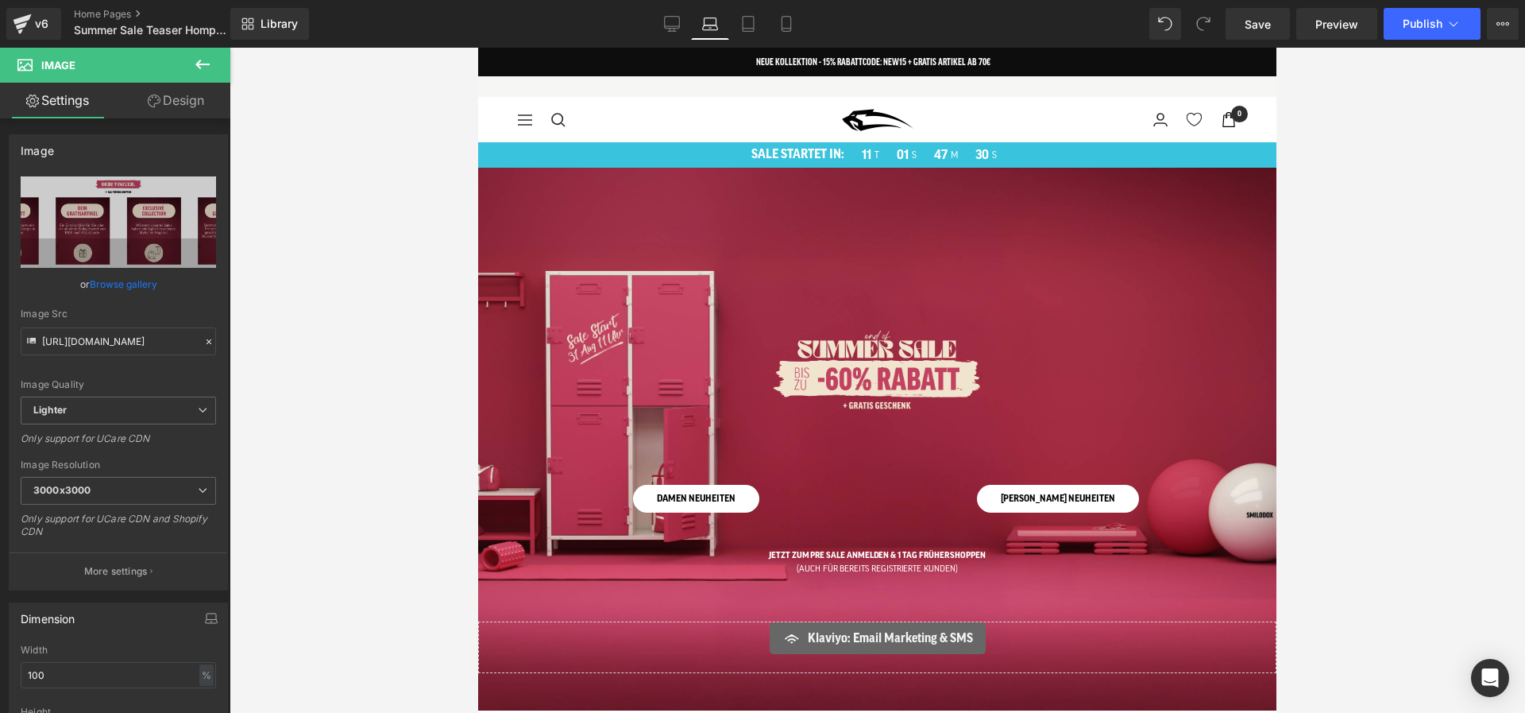
scroll to position [454, 0]
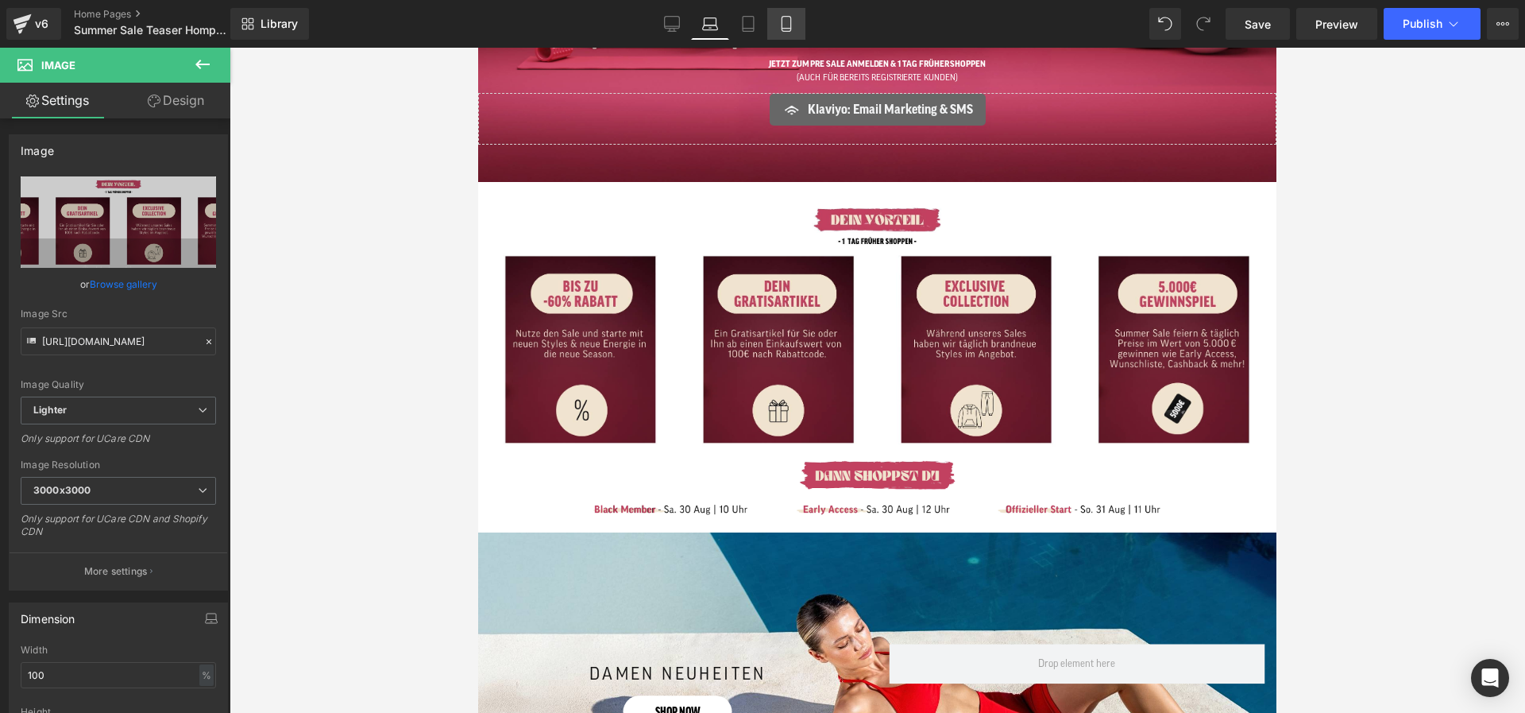
click at [781, 29] on icon at bounding box center [787, 24] width 16 height 16
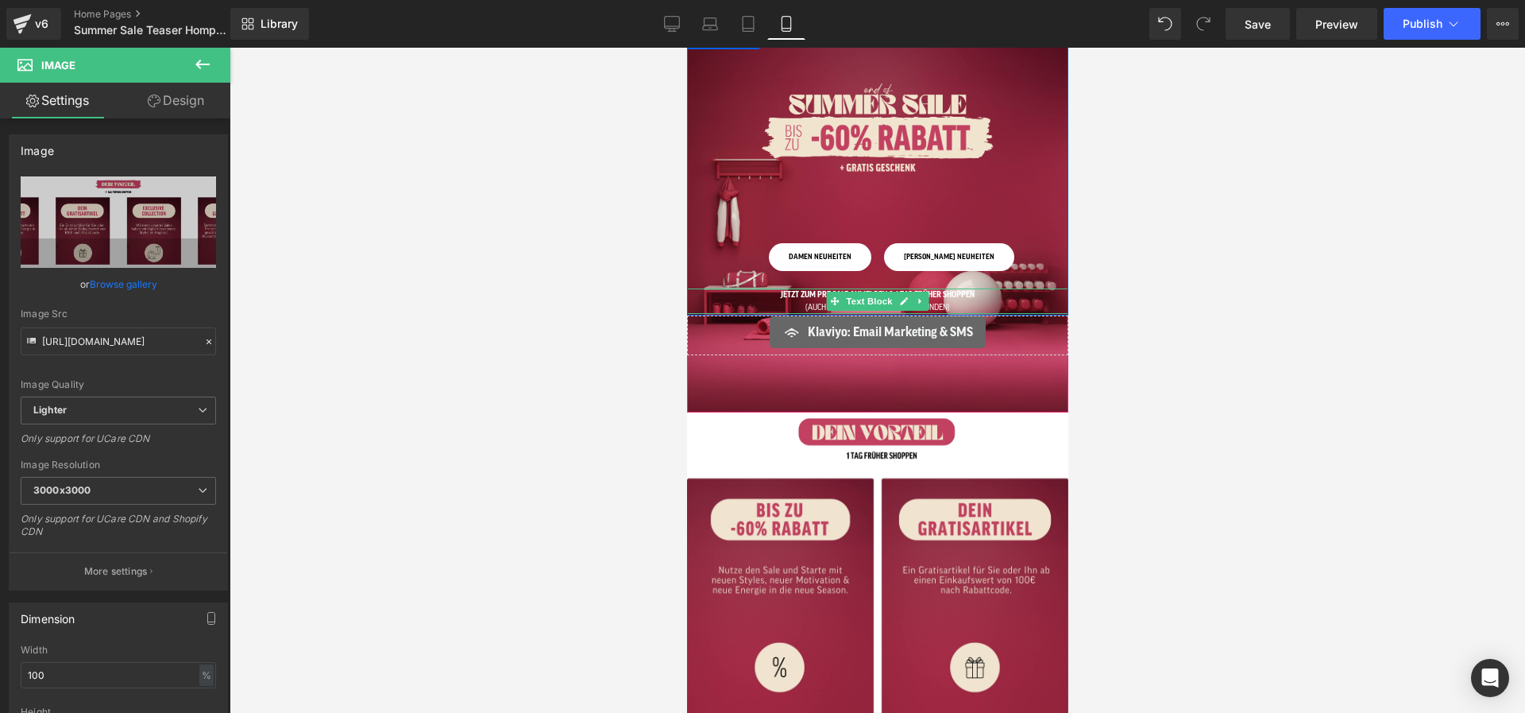
scroll to position [333, 0]
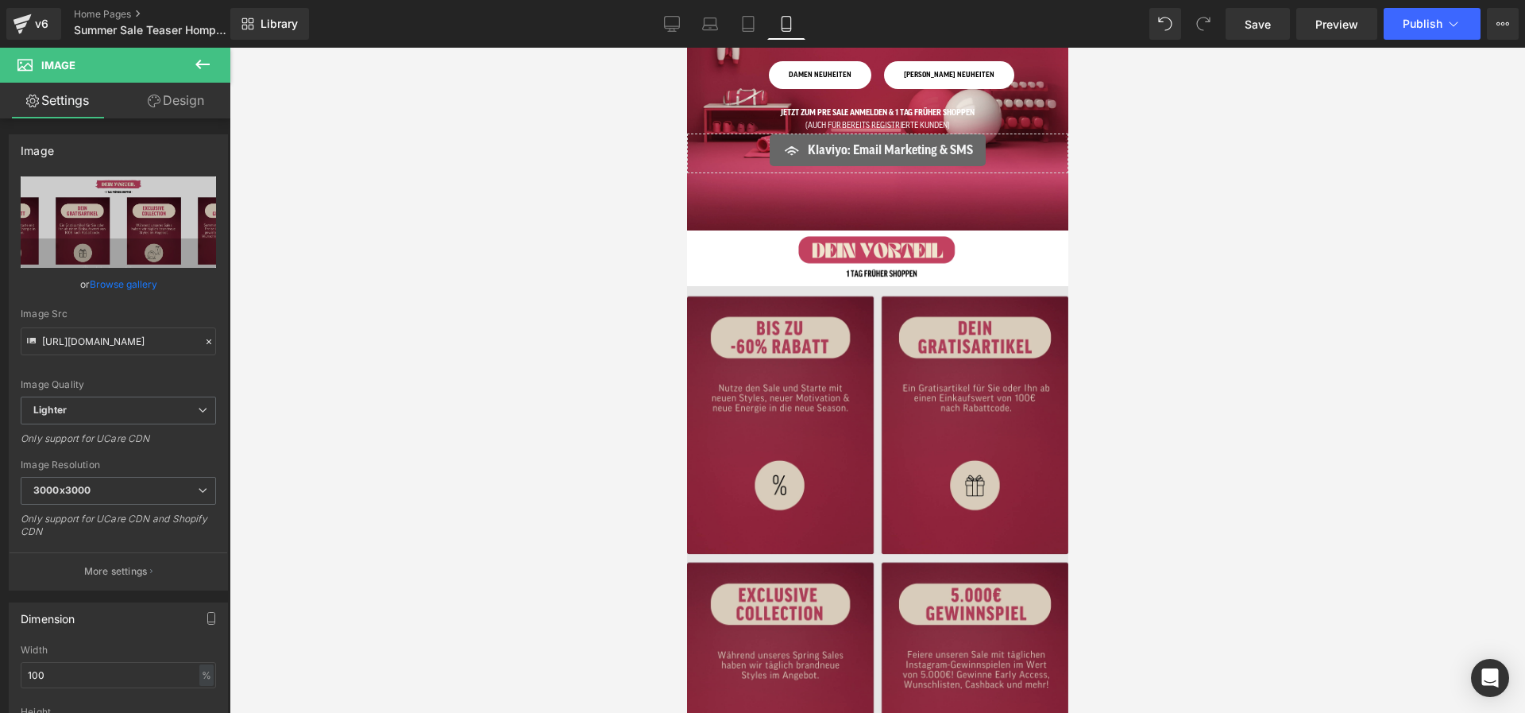
click at [771, 357] on img at bounding box center [876, 572] width 381 height 572
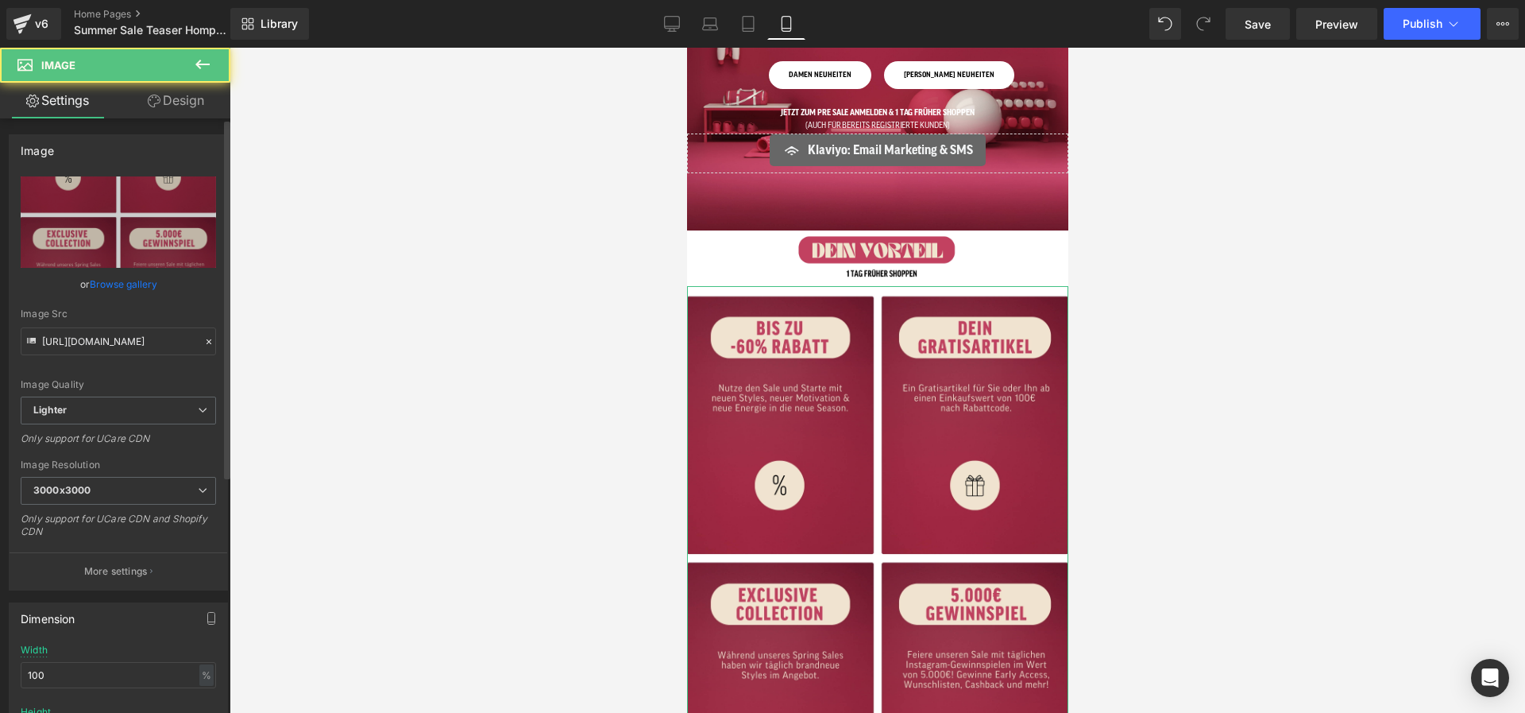
click at [145, 287] on link "Browse gallery" at bounding box center [124, 284] width 68 height 28
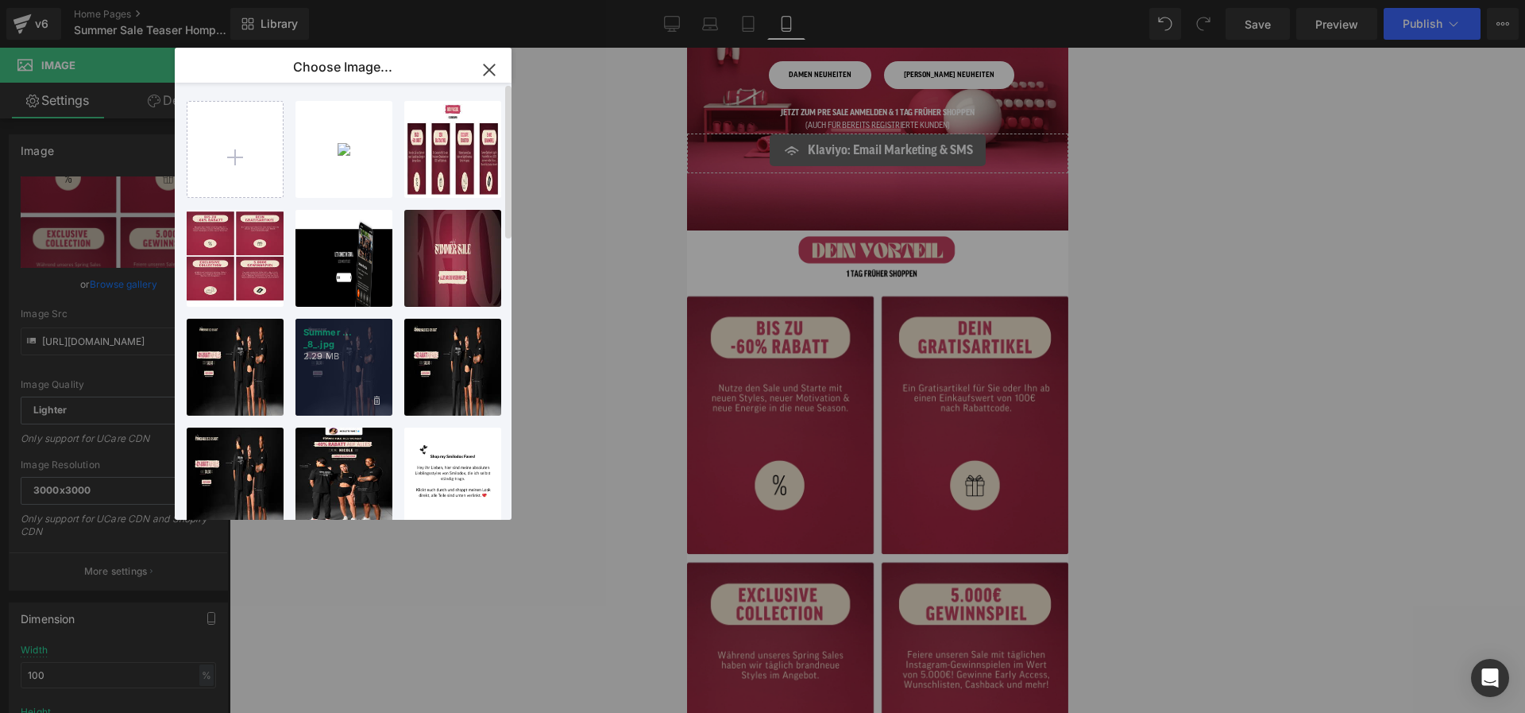
type input "C:\fakepath\mobile kacheln (15).jpg"
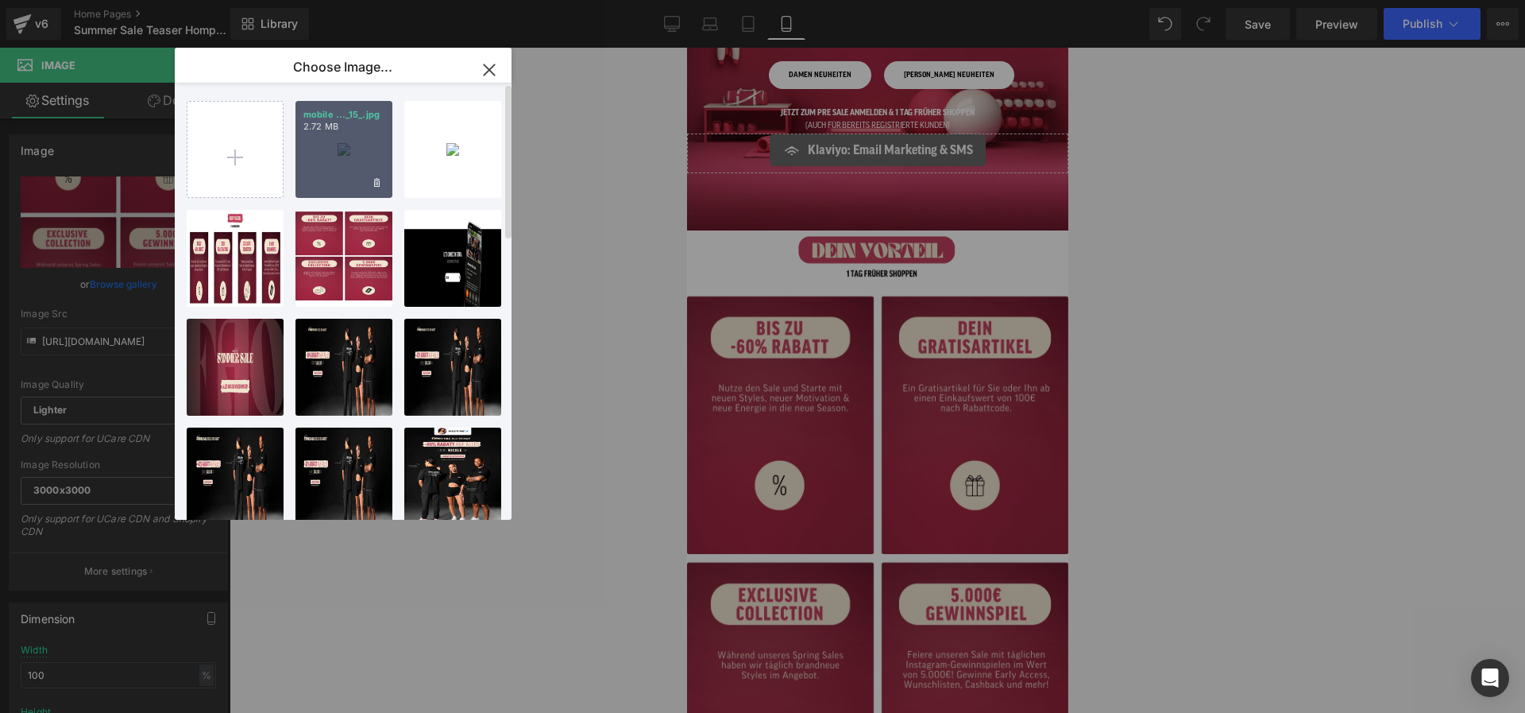
click at [363, 149] on div "mobile ..._15_.jpg 2.72 MB" at bounding box center [344, 149] width 97 height 97
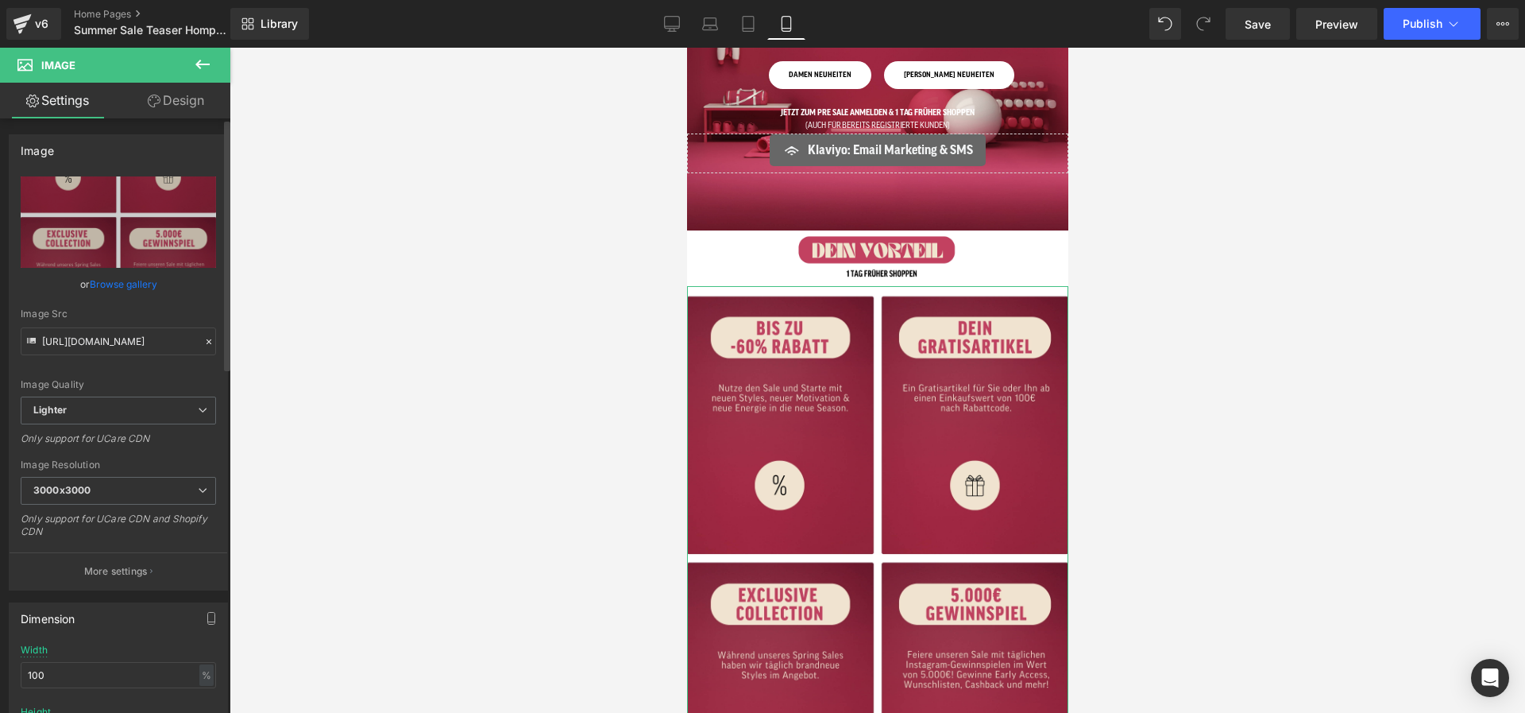
click at [109, 280] on link "Browse gallery" at bounding box center [124, 284] width 68 height 28
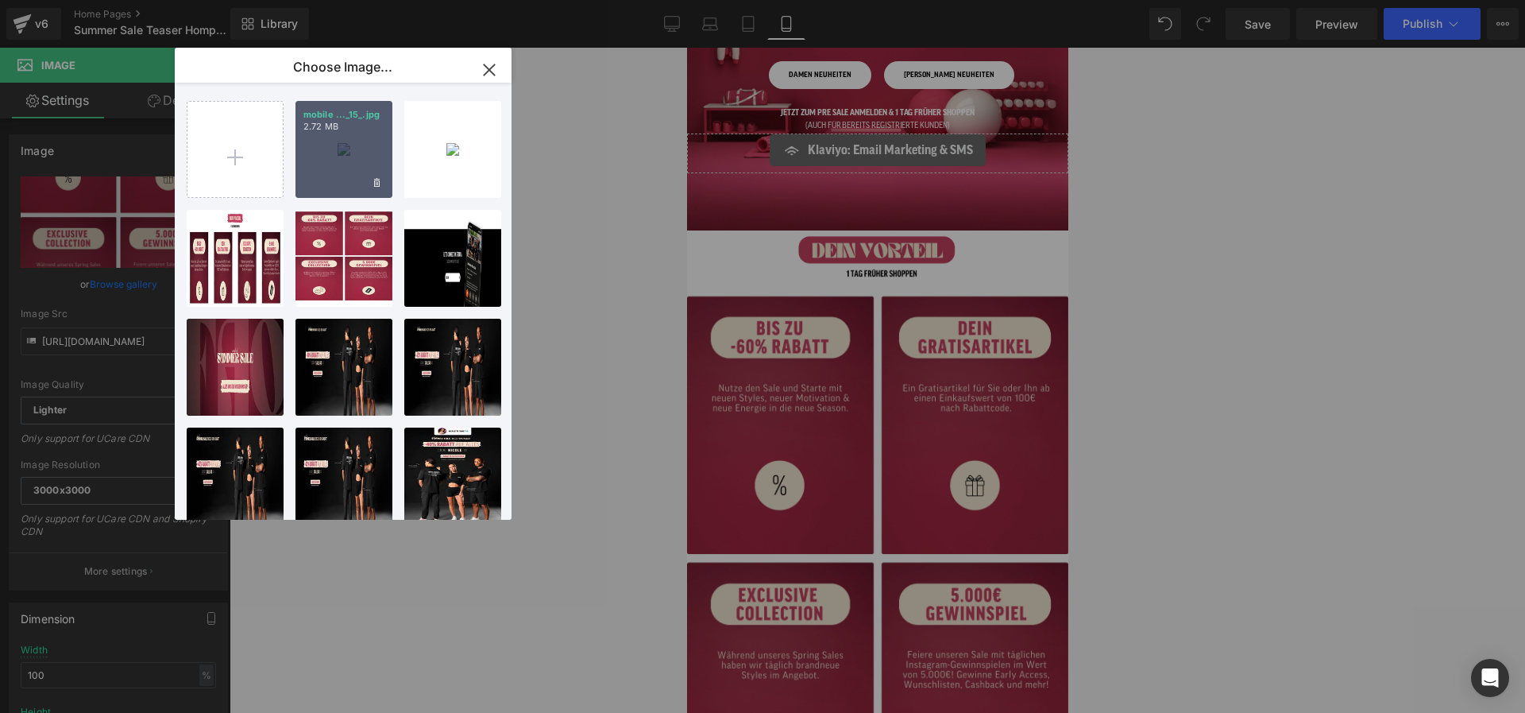
click at [337, 147] on div "mobile ..._15_.jpg 2.72 MB" at bounding box center [344, 149] width 97 height 97
type input "[URL][DOMAIN_NAME]"
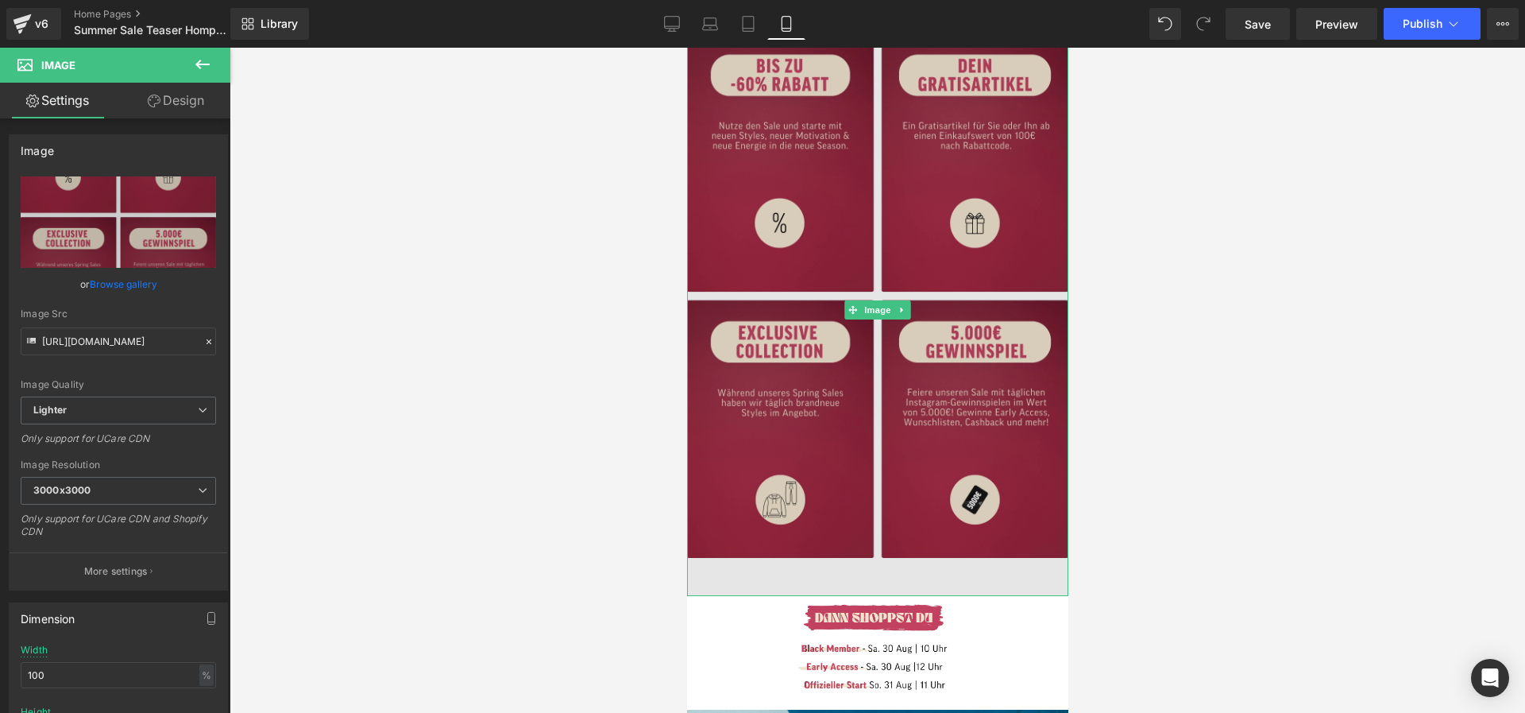
scroll to position [603, 0]
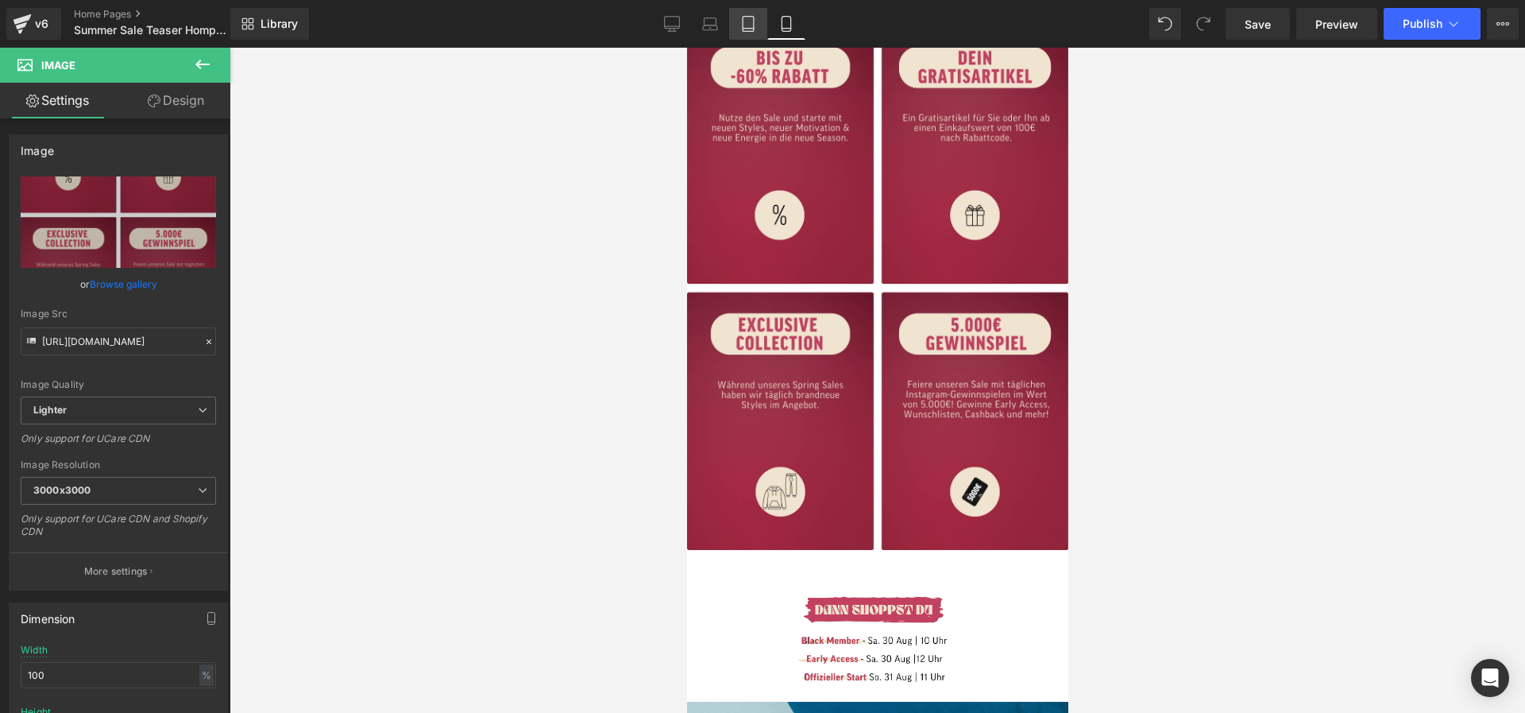
click at [752, 21] on icon at bounding box center [748, 24] width 16 height 16
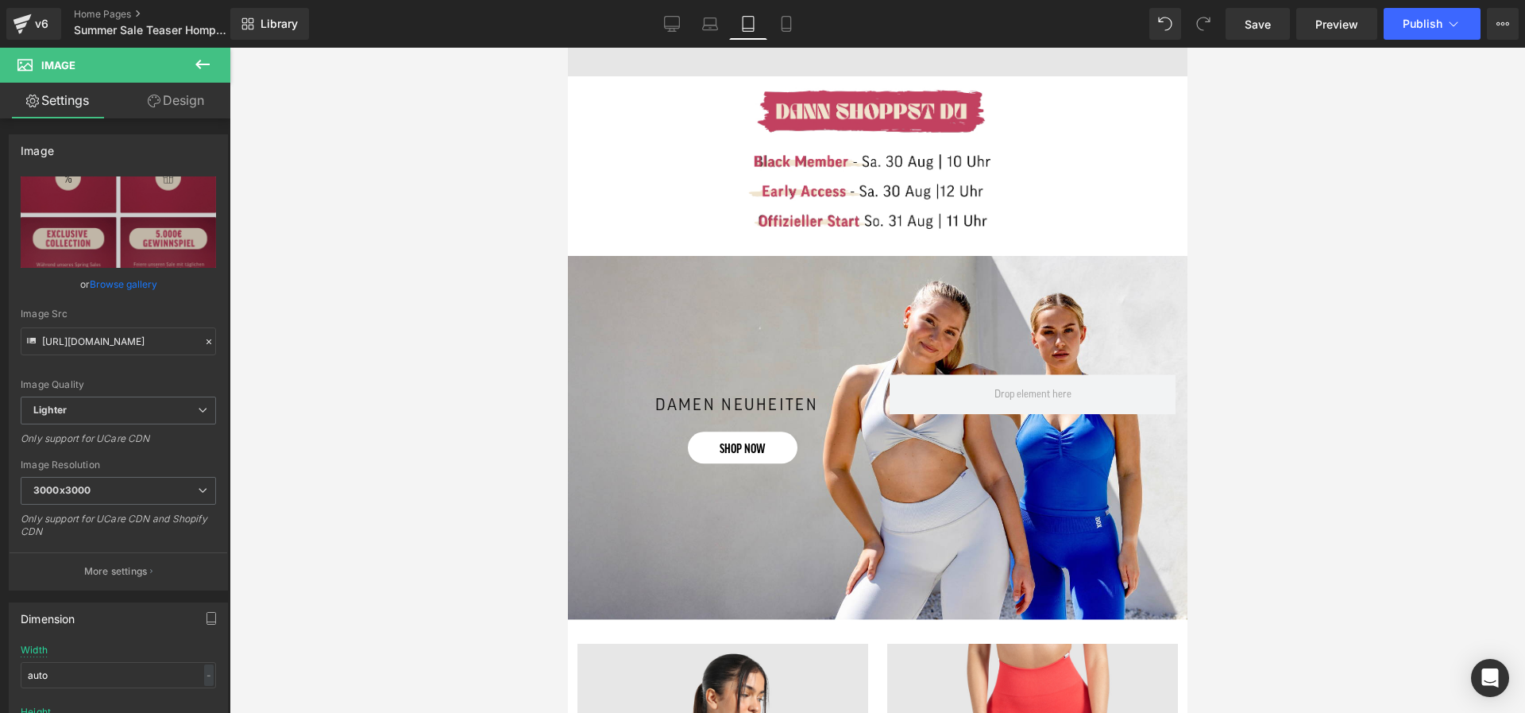
scroll to position [1621, 0]
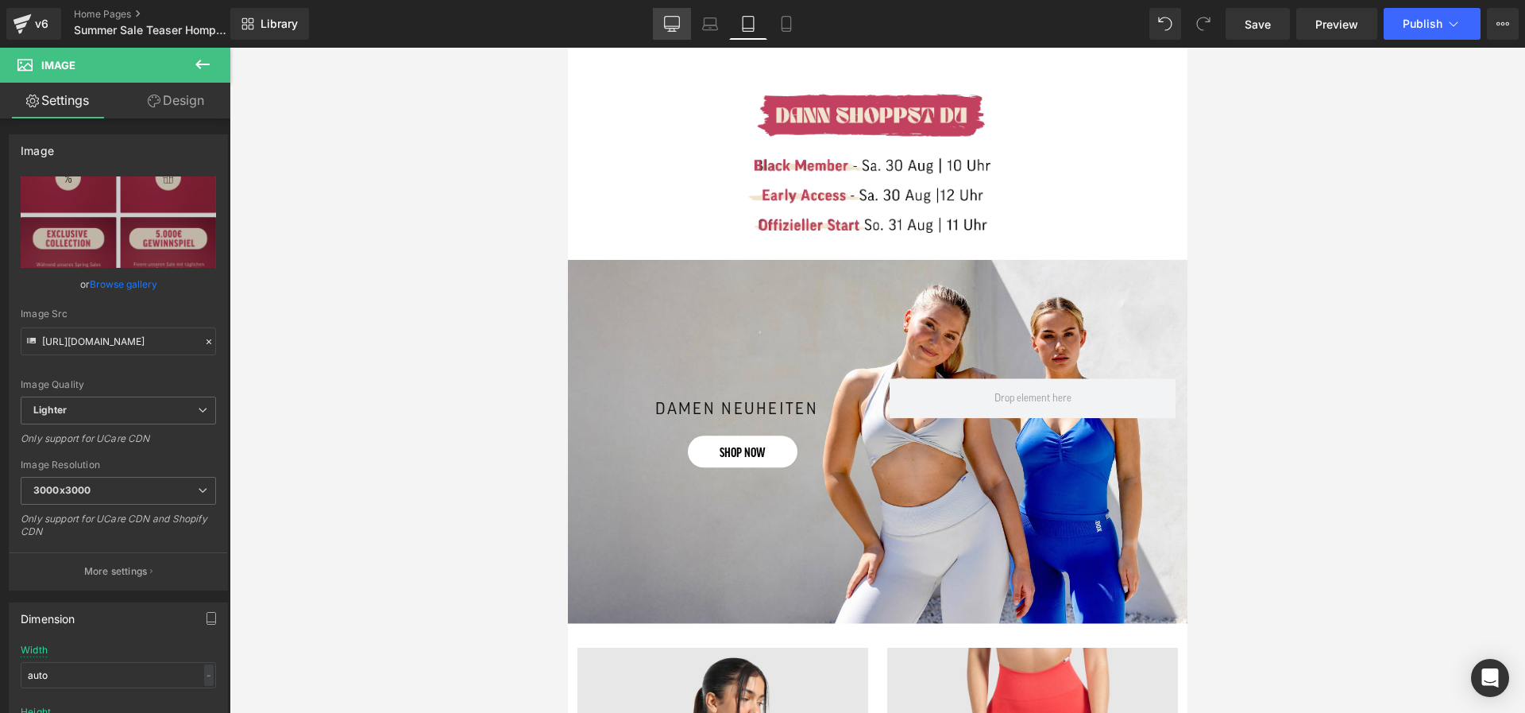
click at [667, 29] on icon at bounding box center [672, 24] width 16 height 16
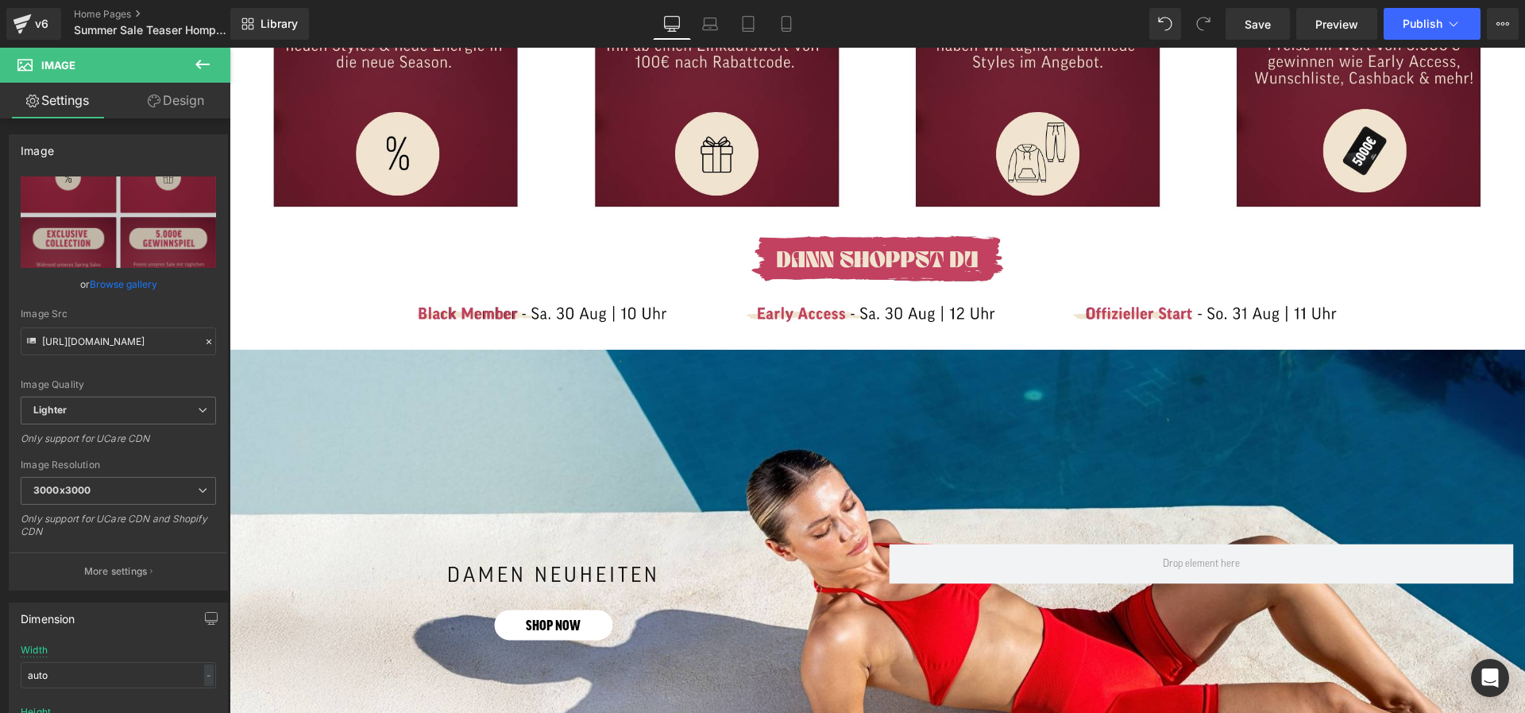
scroll to position [824, 0]
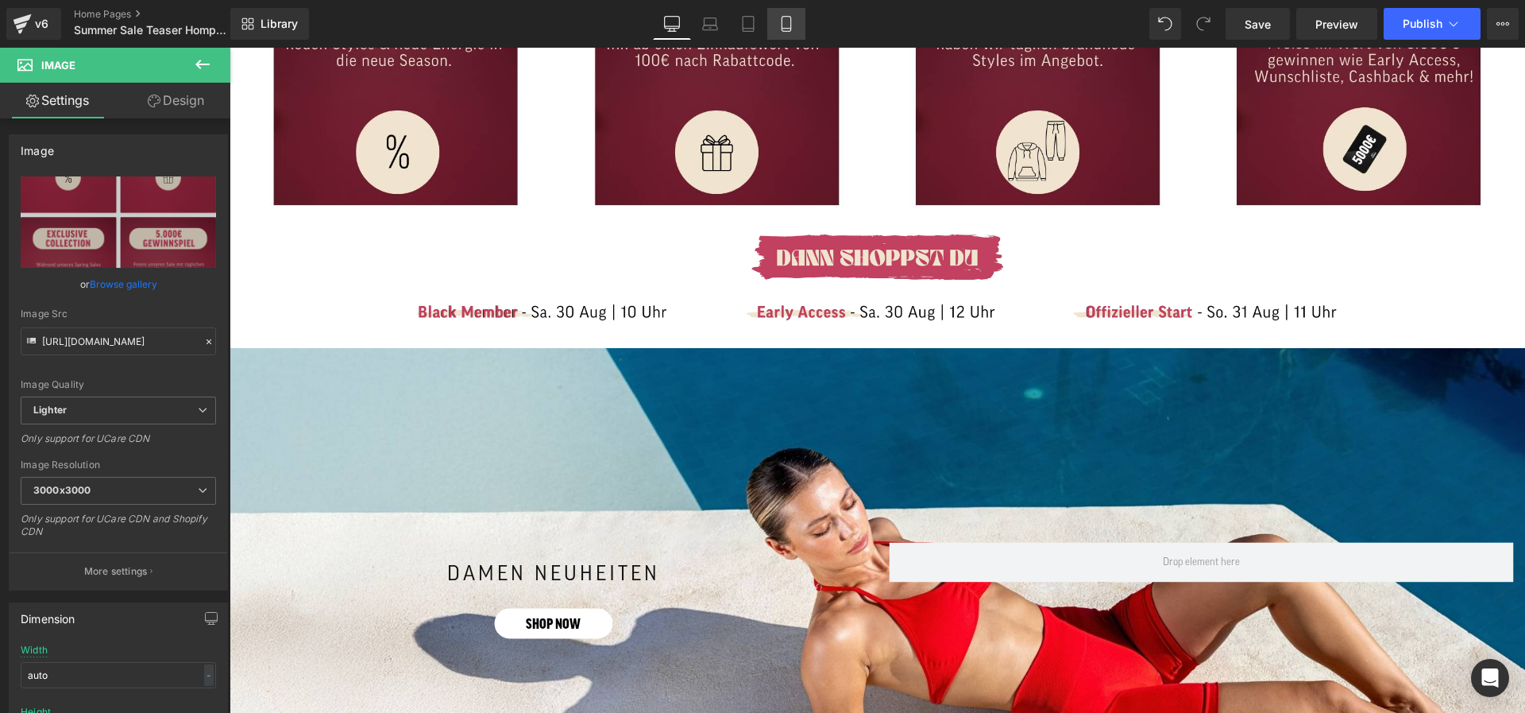
click at [801, 28] on link "Mobile" at bounding box center [787, 24] width 38 height 32
type input "100"
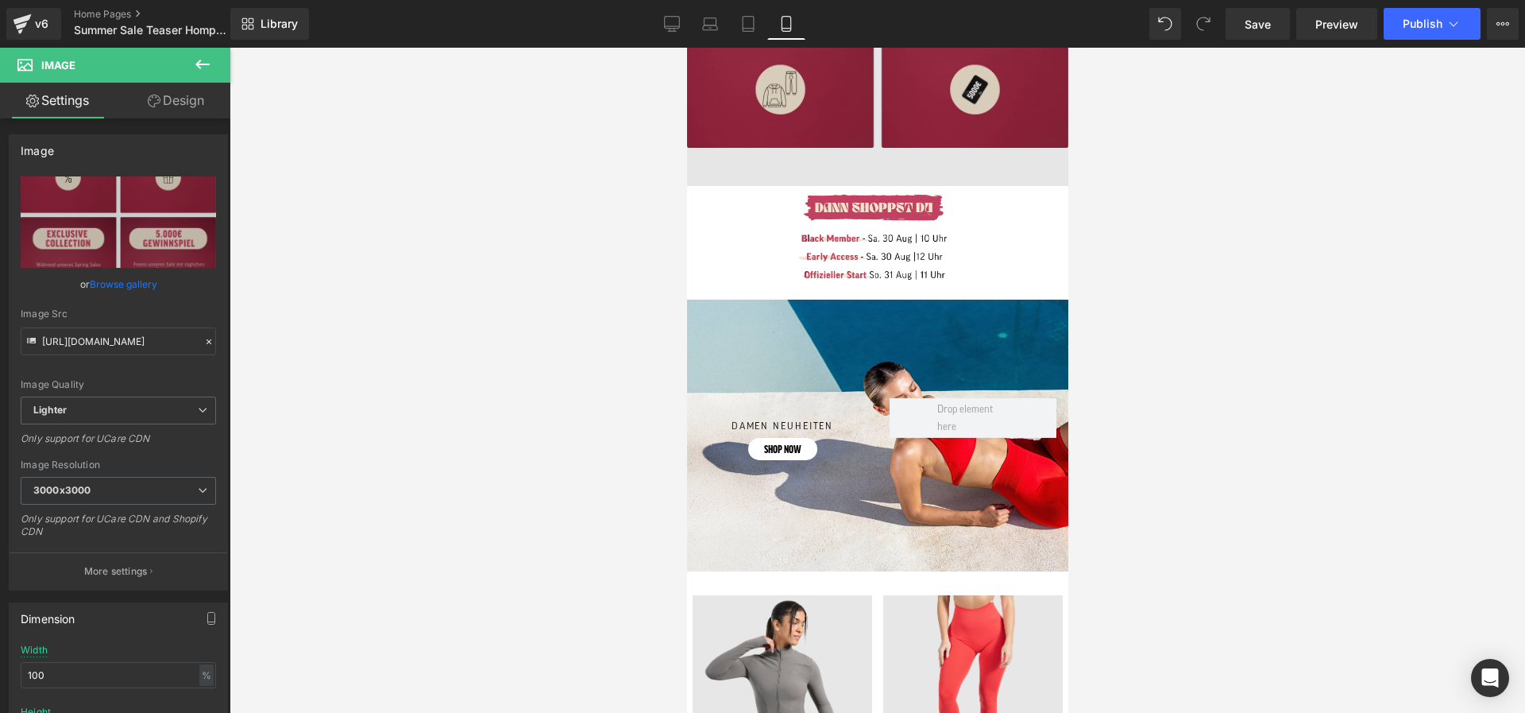
scroll to position [1003, 0]
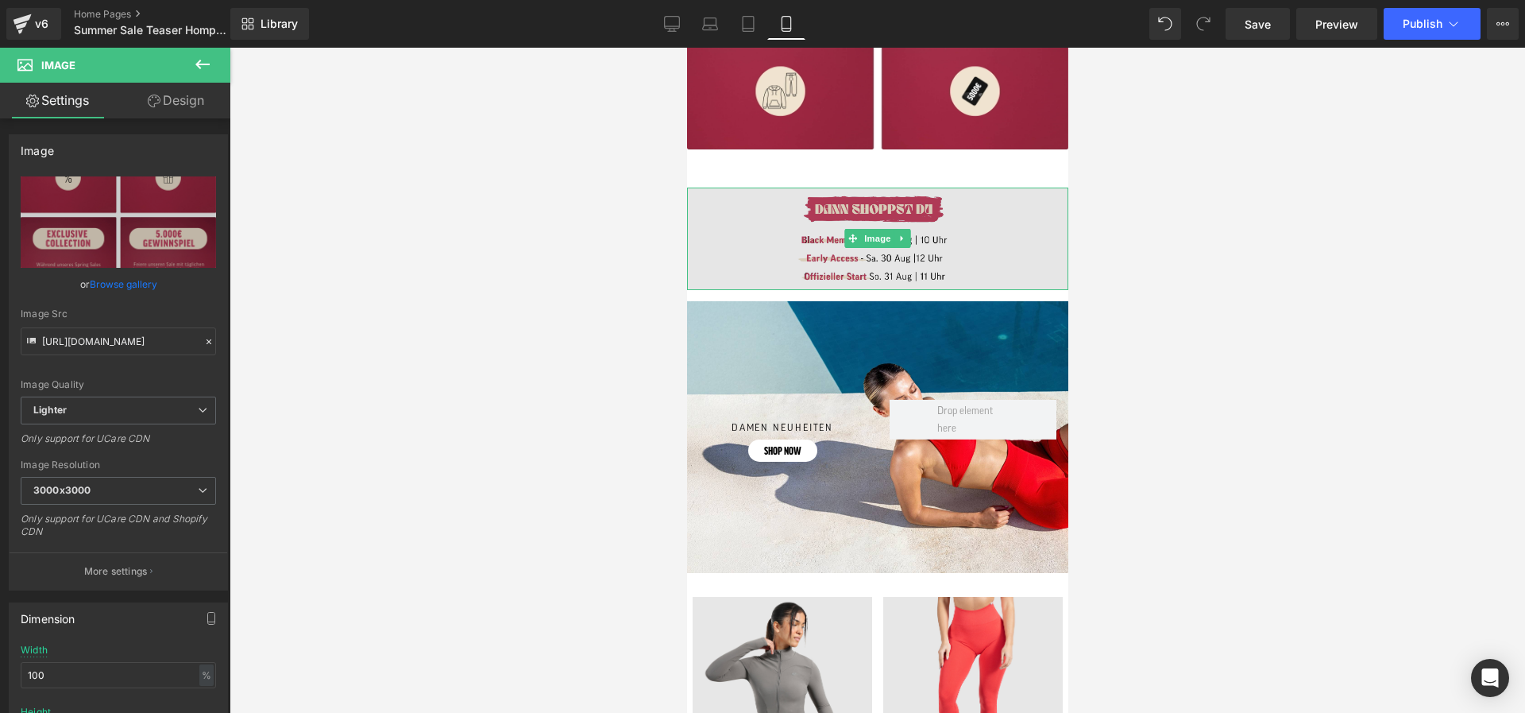
click at [852, 203] on img at bounding box center [876, 239] width 381 height 102
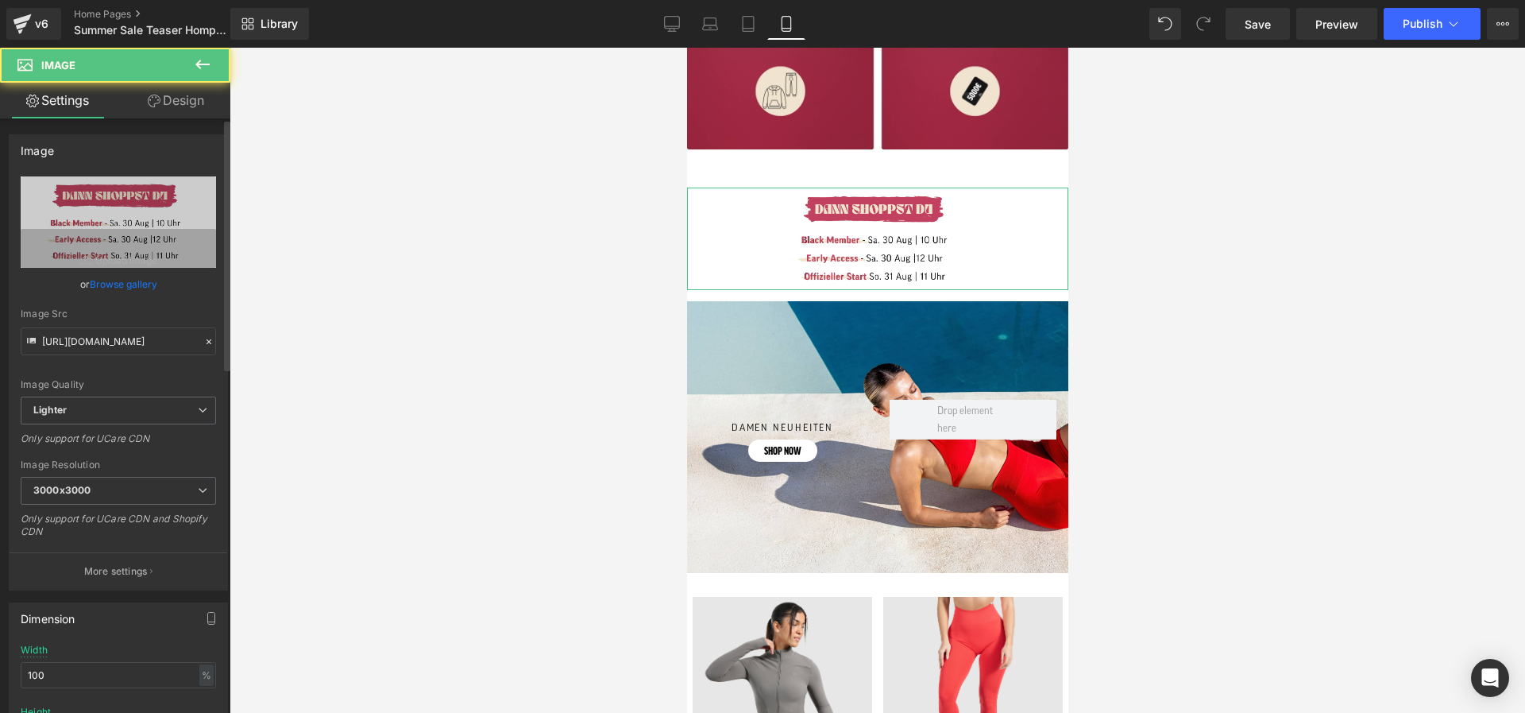
click at [109, 286] on link "Browse gallery" at bounding box center [124, 284] width 68 height 28
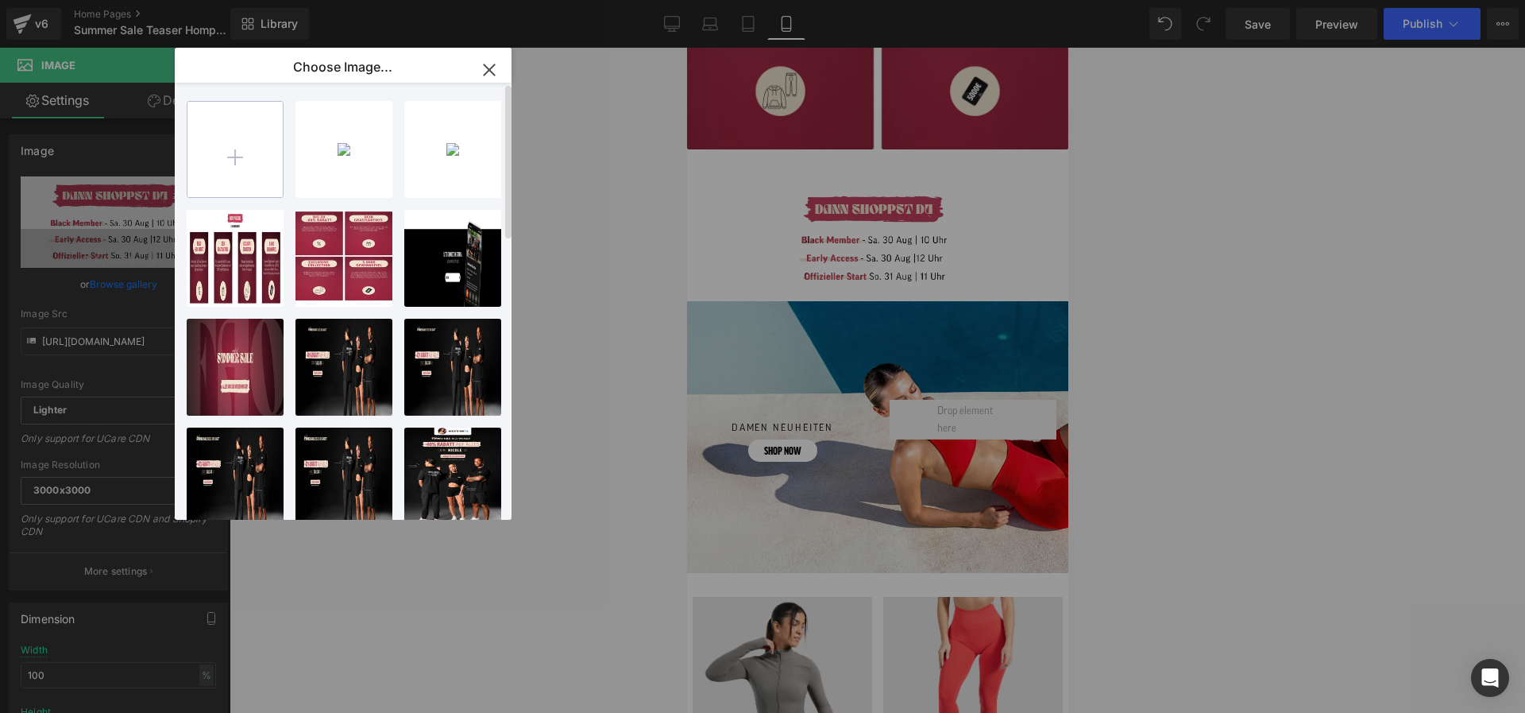
type input "C:\fakepath\sale.jpg"
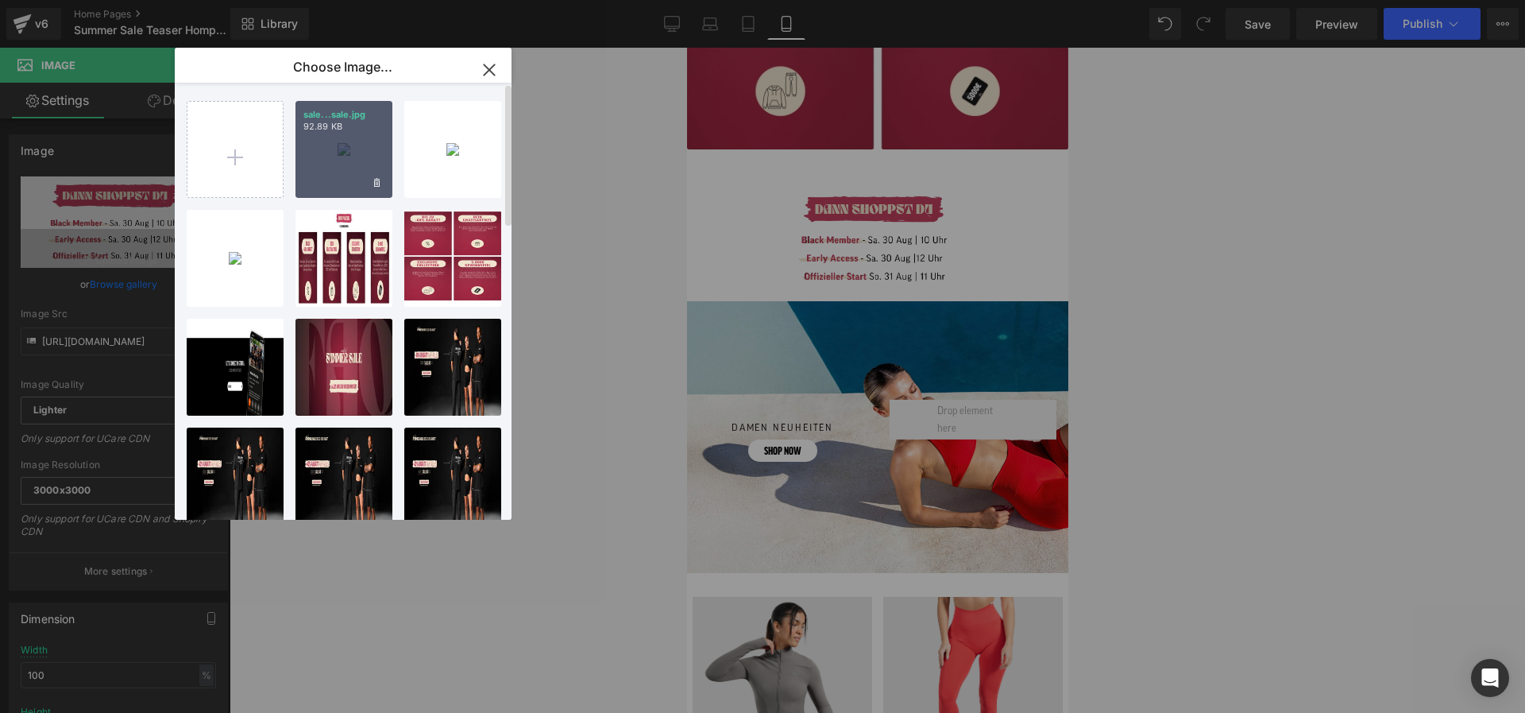
click at [343, 149] on div "sale...sale.jpg 92.89 KB" at bounding box center [344, 149] width 97 height 97
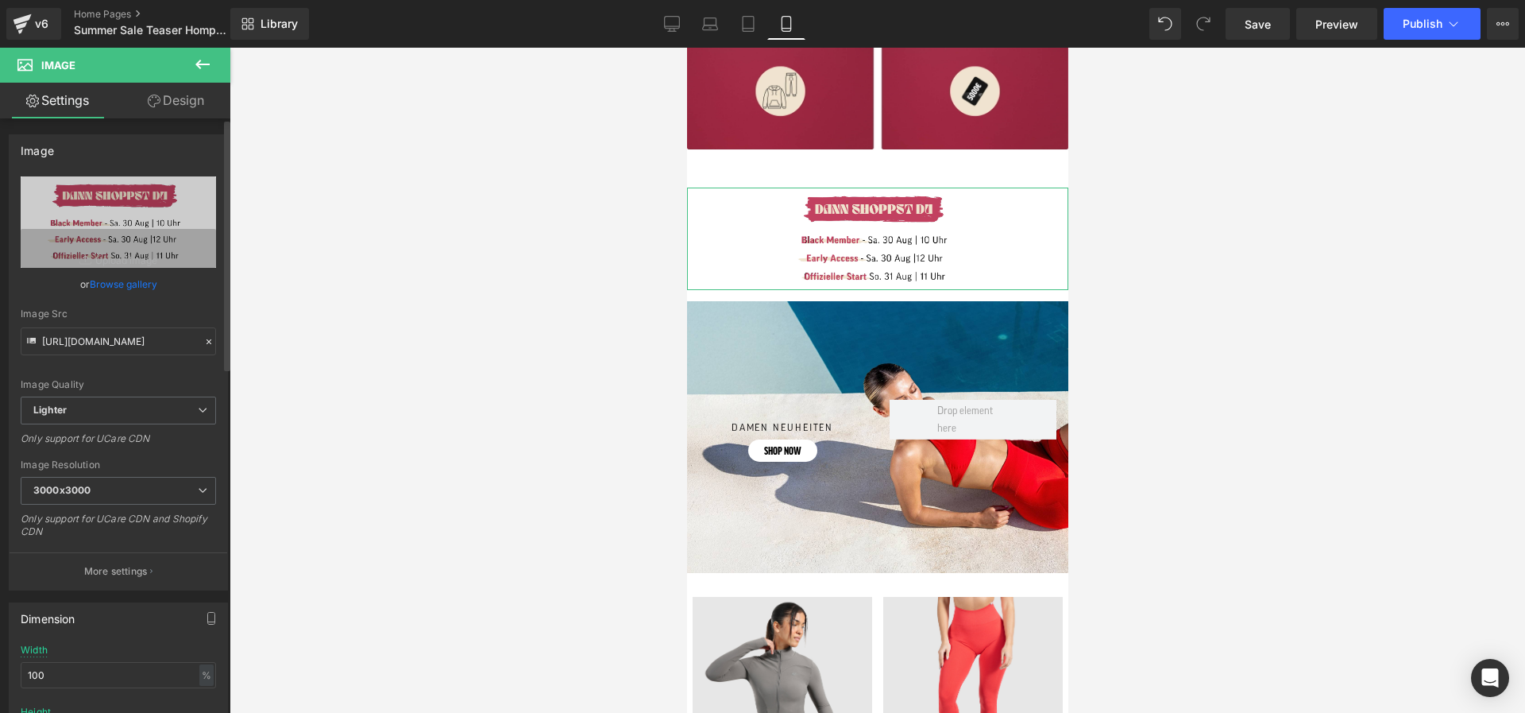
click at [141, 279] on link "Browse gallery" at bounding box center [124, 284] width 68 height 28
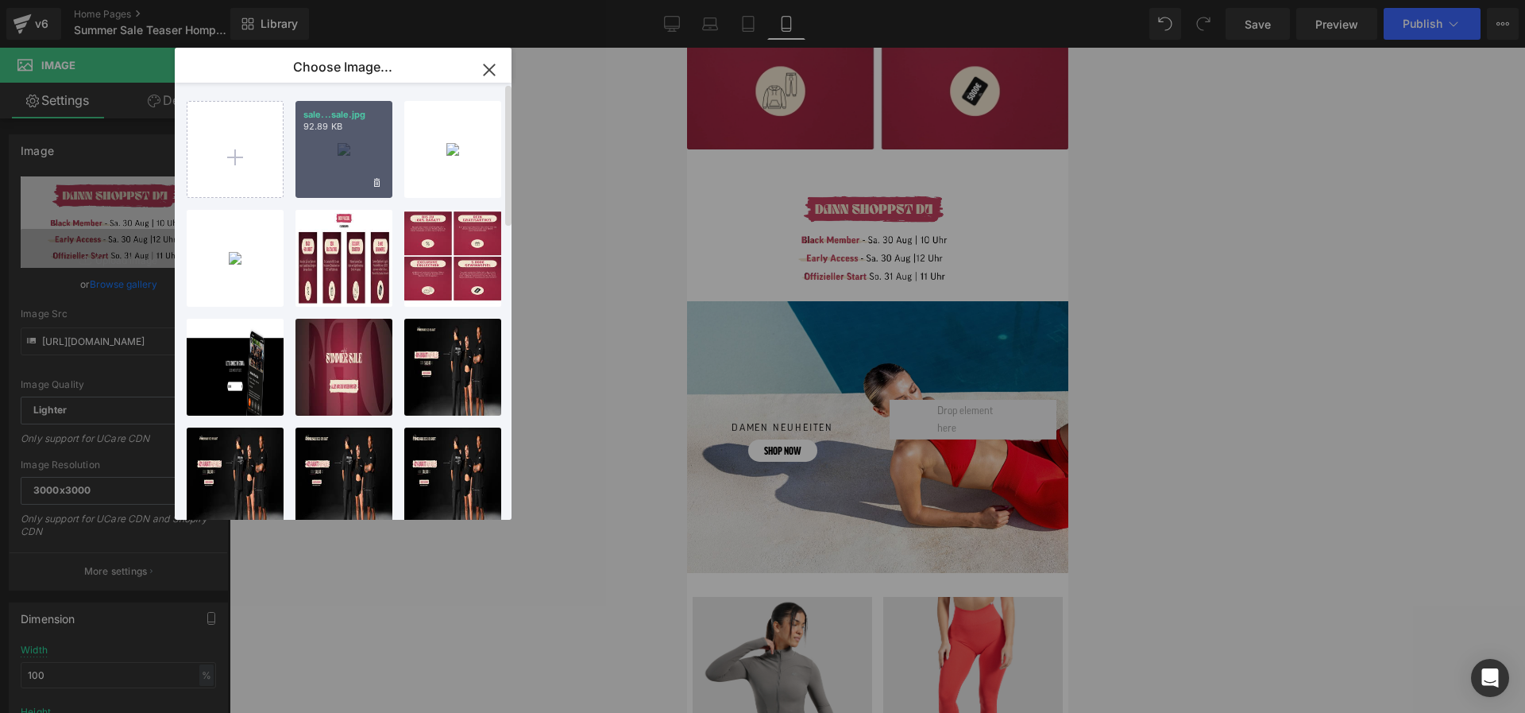
click at [357, 133] on div "sale...sale.jpg 92.89 KB" at bounding box center [344, 149] width 97 height 97
type input "[URL][DOMAIN_NAME]"
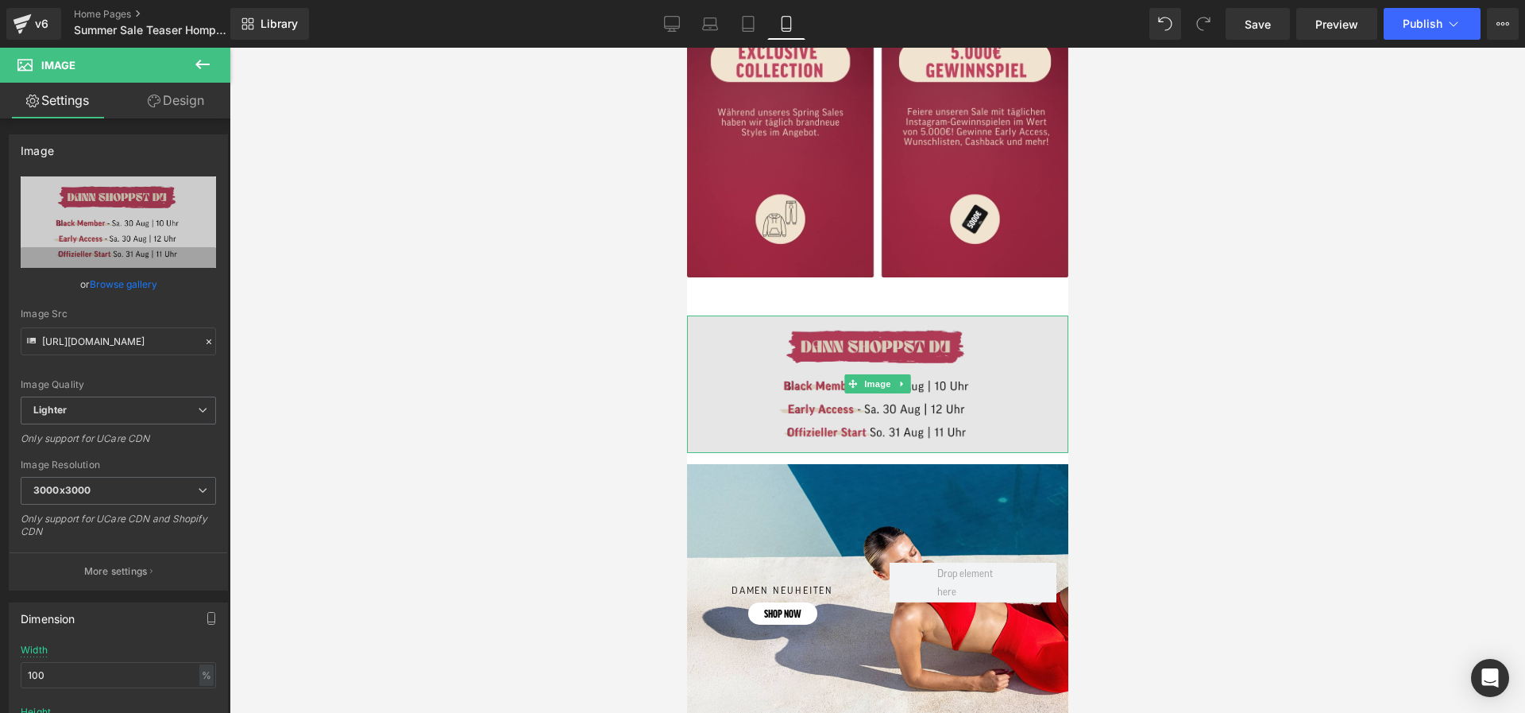
scroll to position [874, 0]
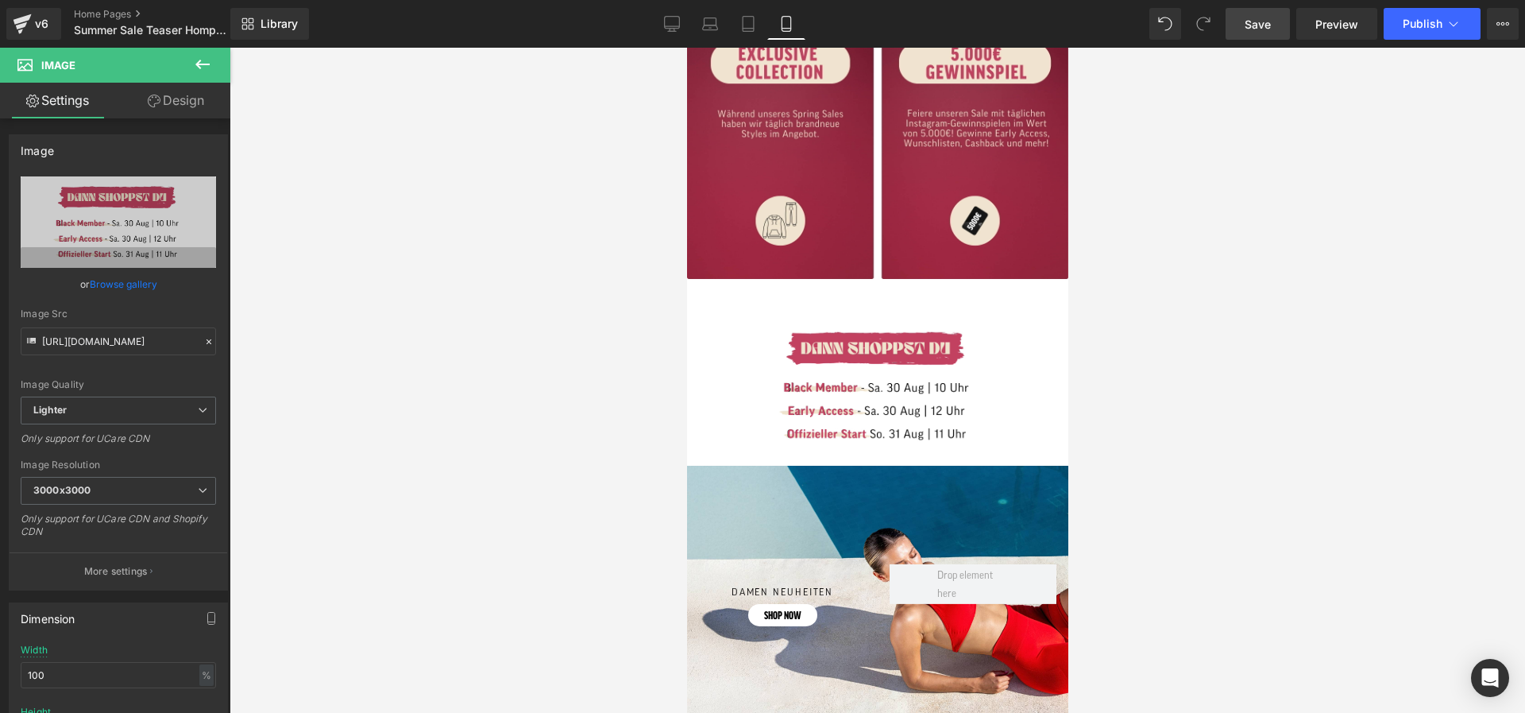
click at [1201, 21] on span "Save" at bounding box center [1258, 24] width 26 height 17
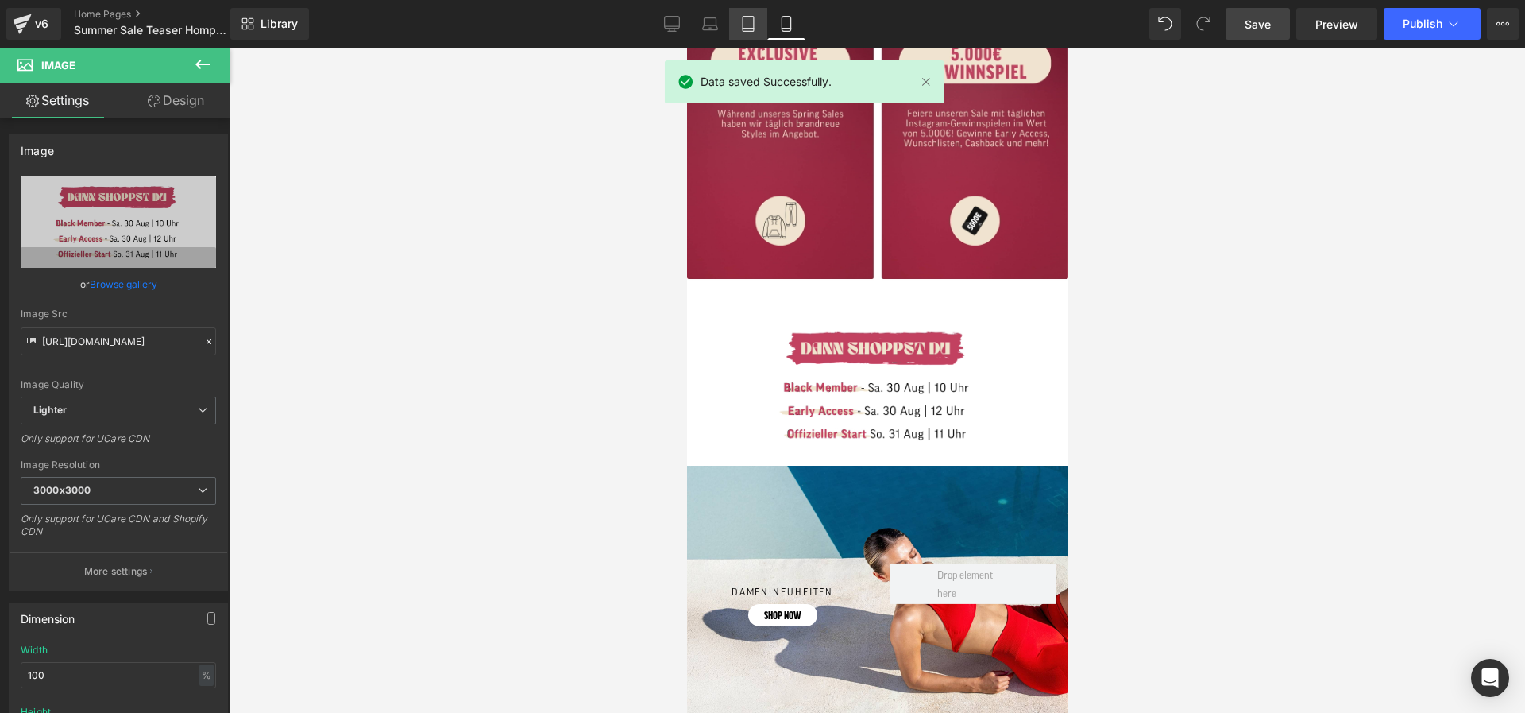
click at [733, 22] on link "Tablet" at bounding box center [748, 24] width 38 height 32
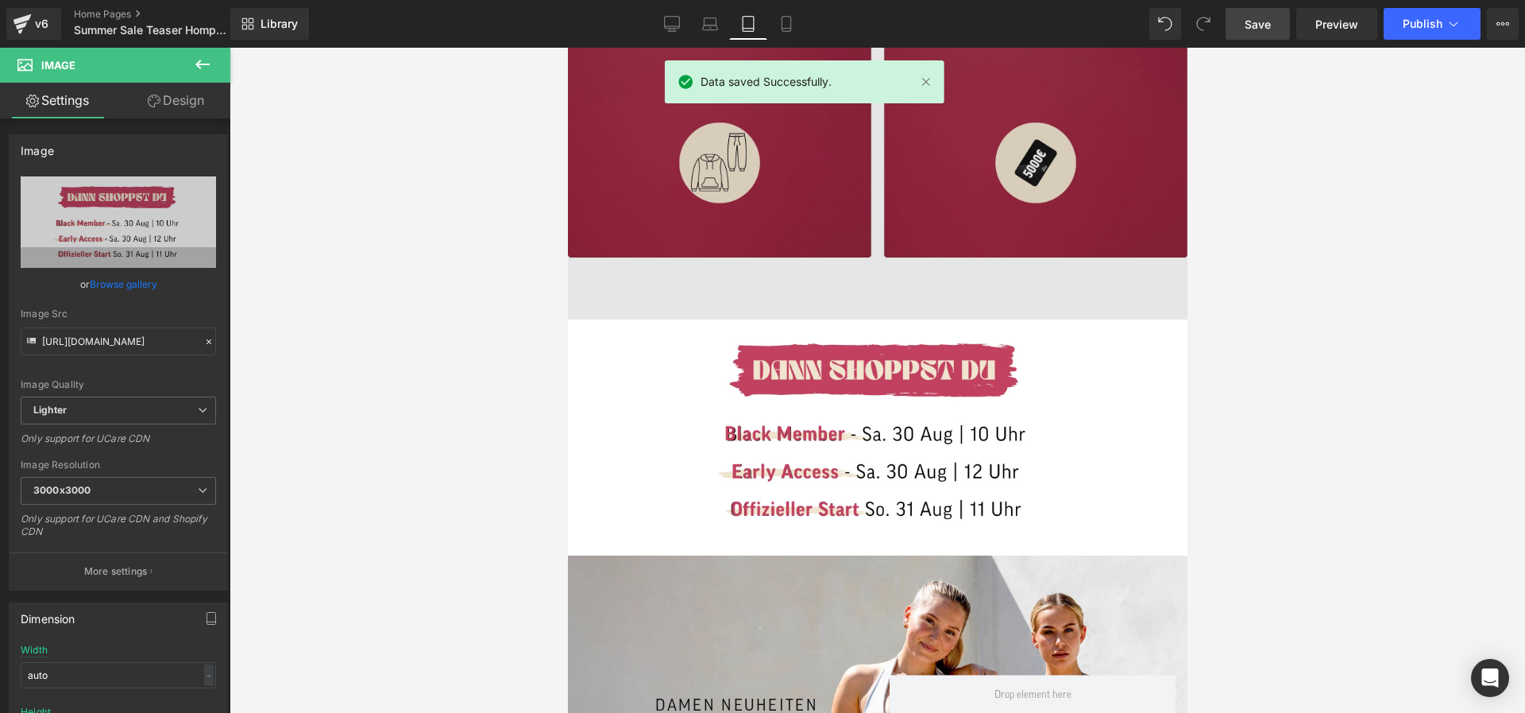
scroll to position [1384, 0]
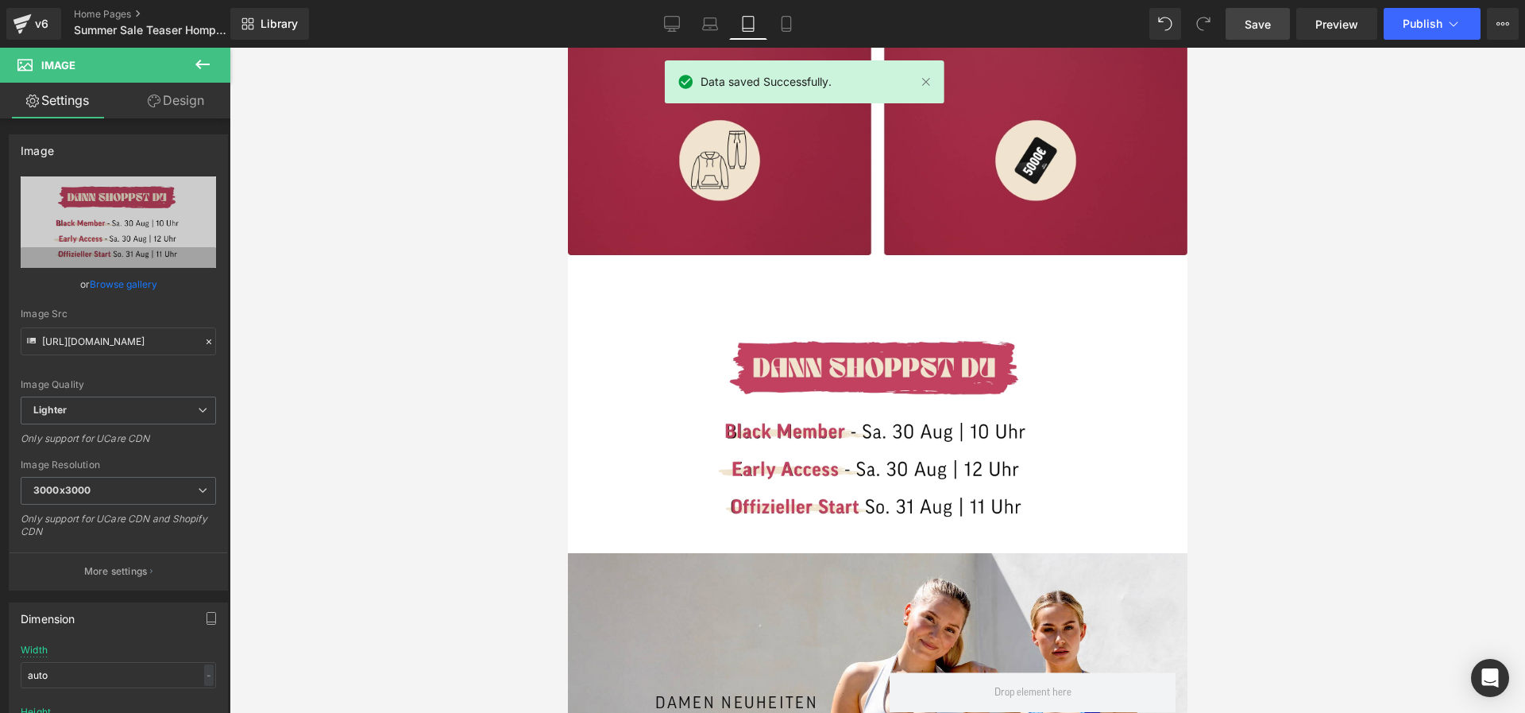
click at [1201, 20] on span "Save" at bounding box center [1258, 24] width 26 height 17
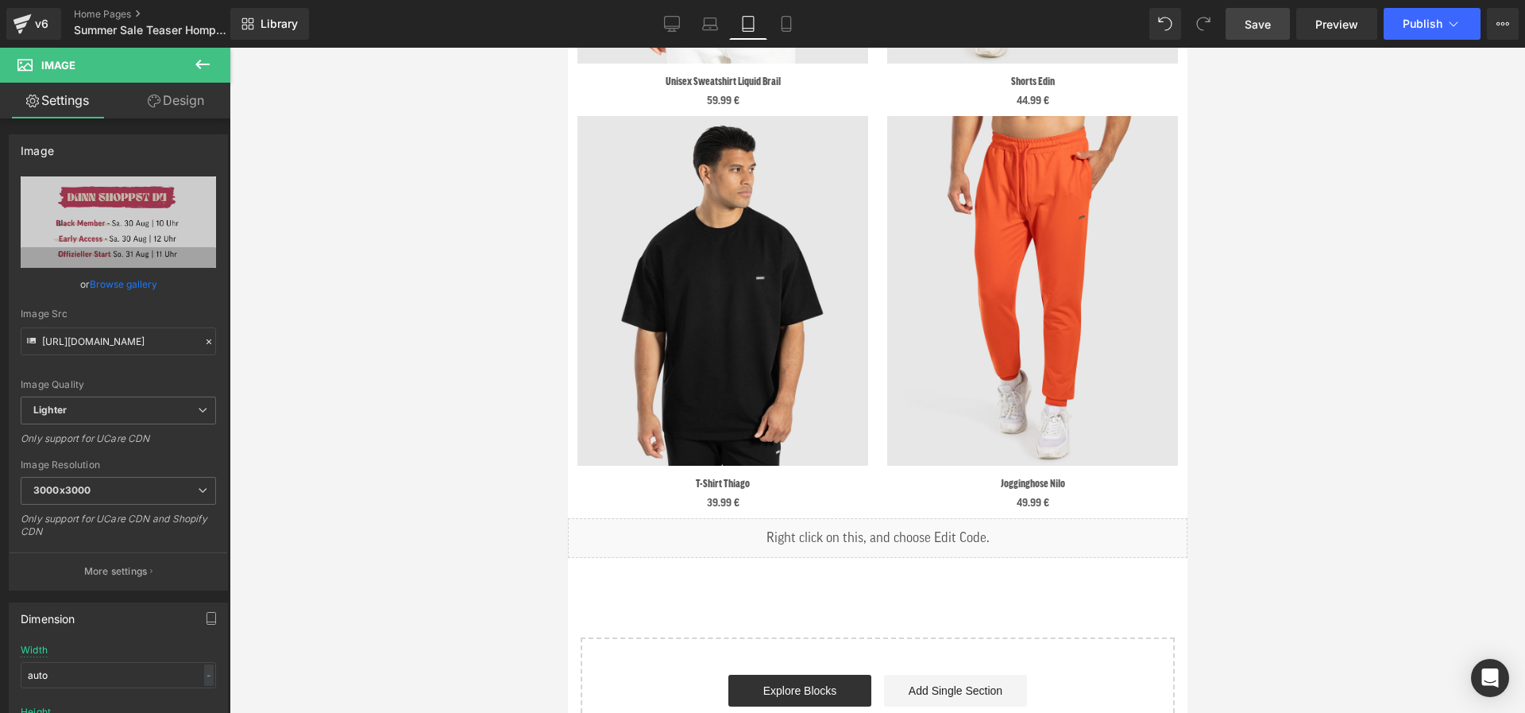
scroll to position [4361, 0]
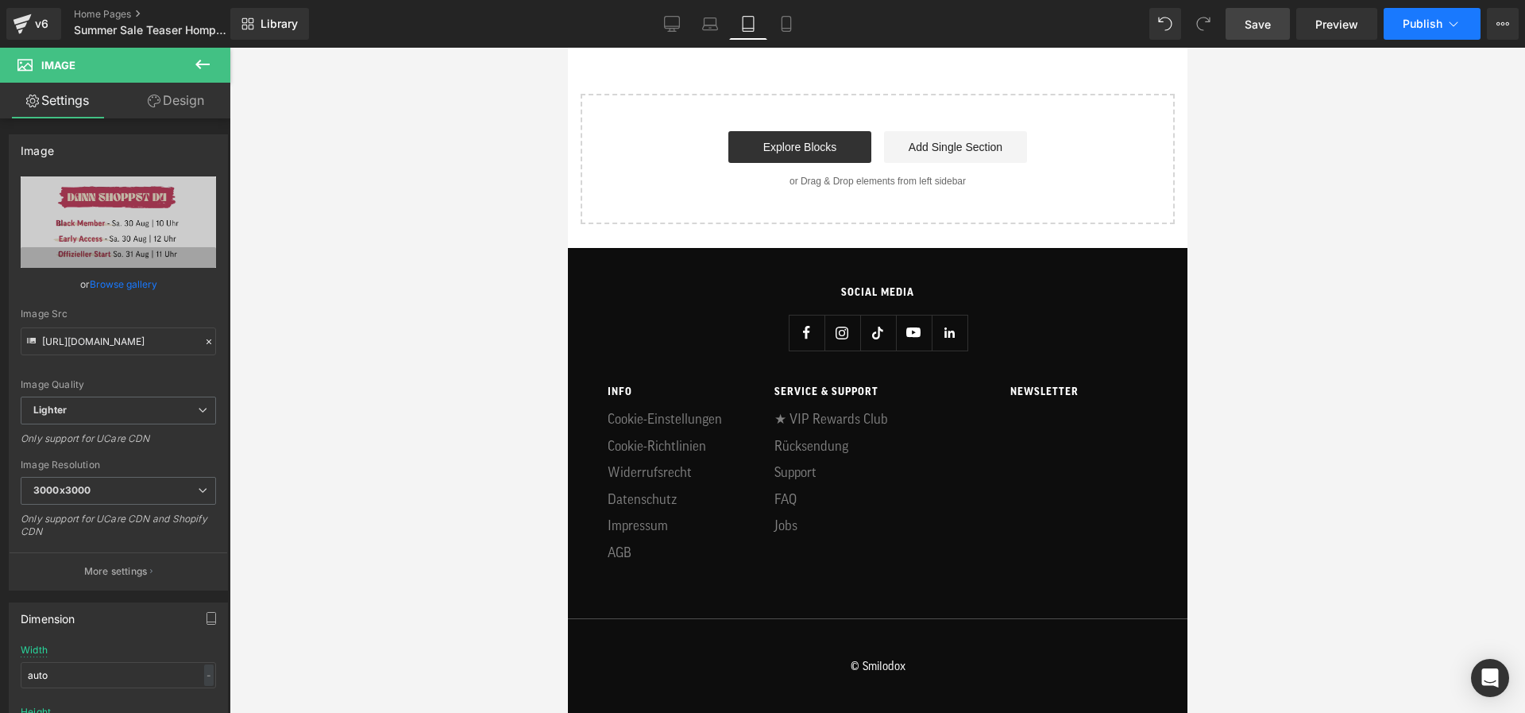
click at [1201, 27] on span "Publish" at bounding box center [1423, 23] width 40 height 13
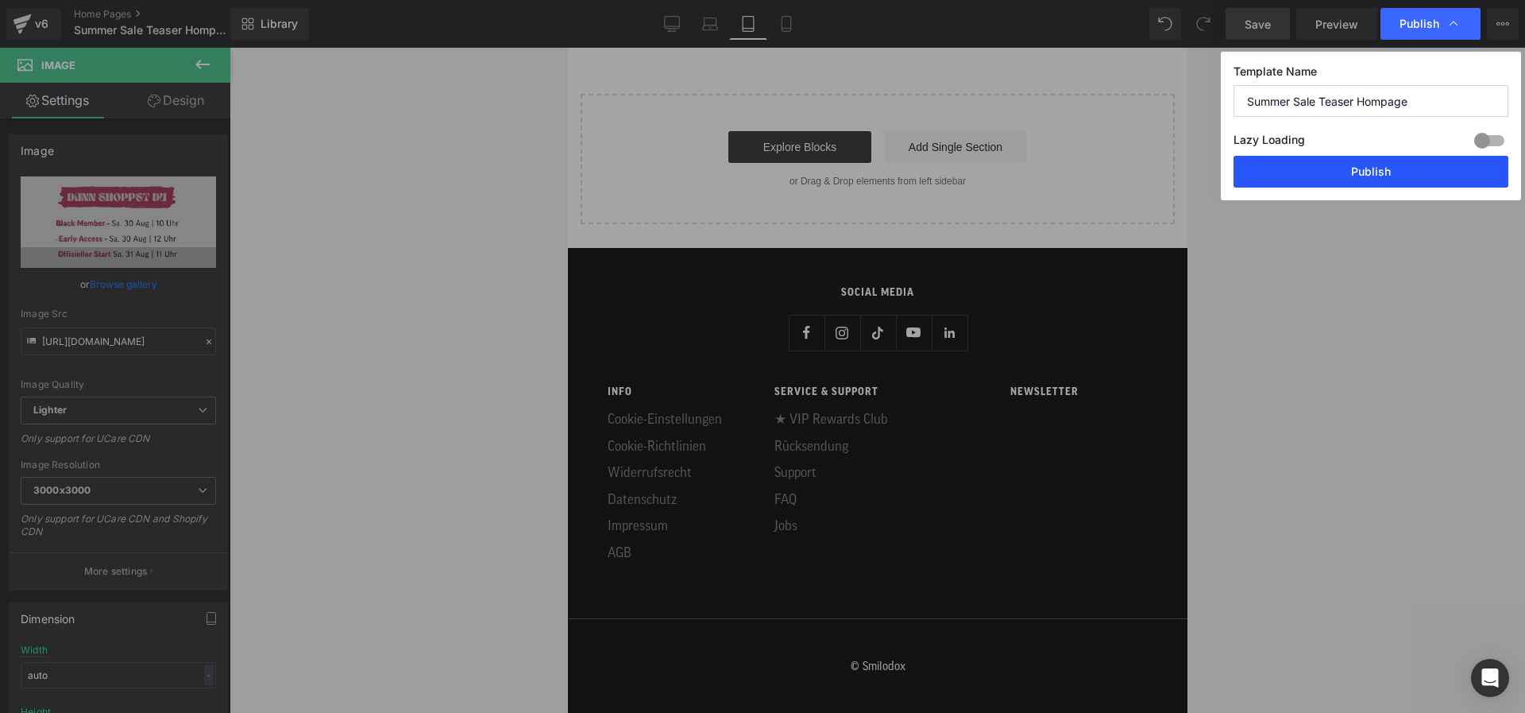
drag, startPoint x: 1309, startPoint y: 175, endPoint x: 482, endPoint y: 152, distance: 826.6
click at [1201, 175] on button "Publish" at bounding box center [1371, 172] width 275 height 32
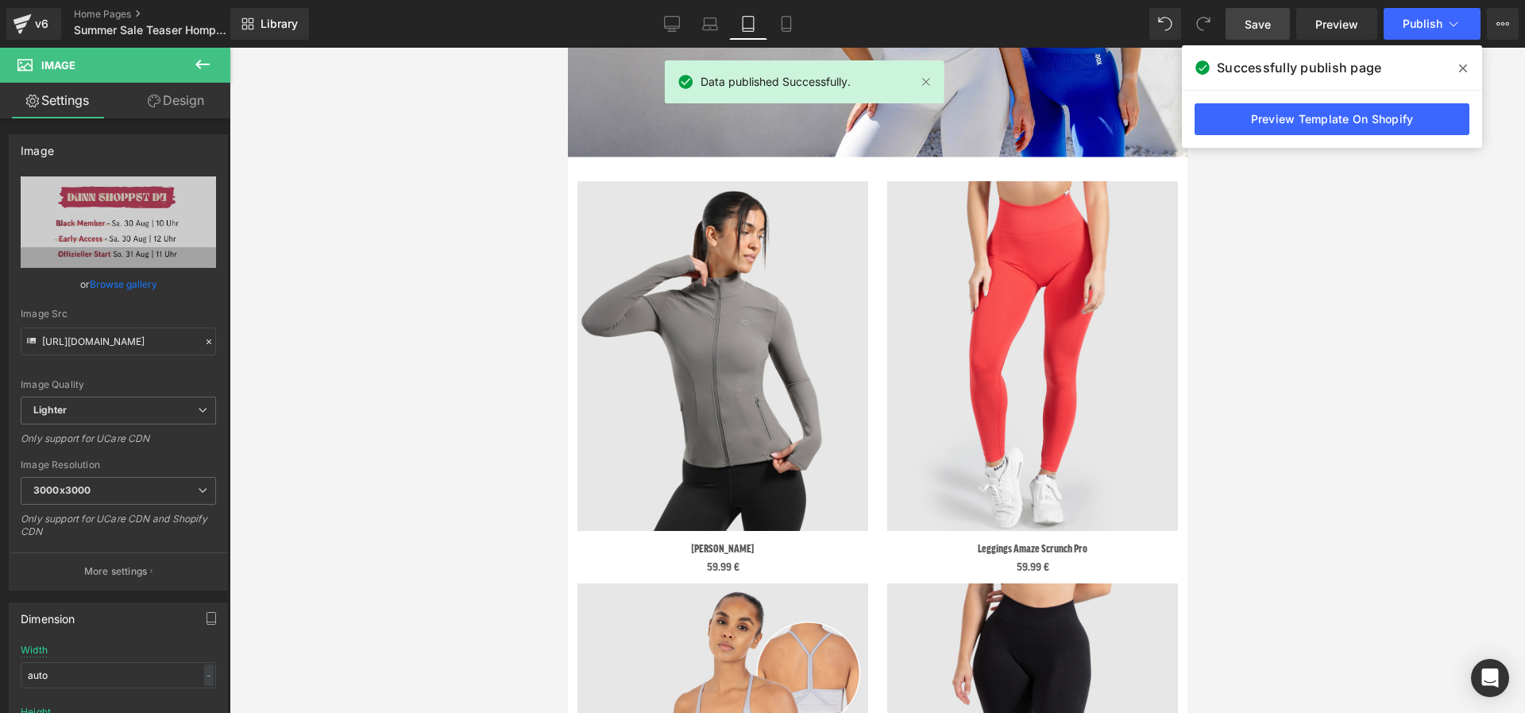
scroll to position [2142, 0]
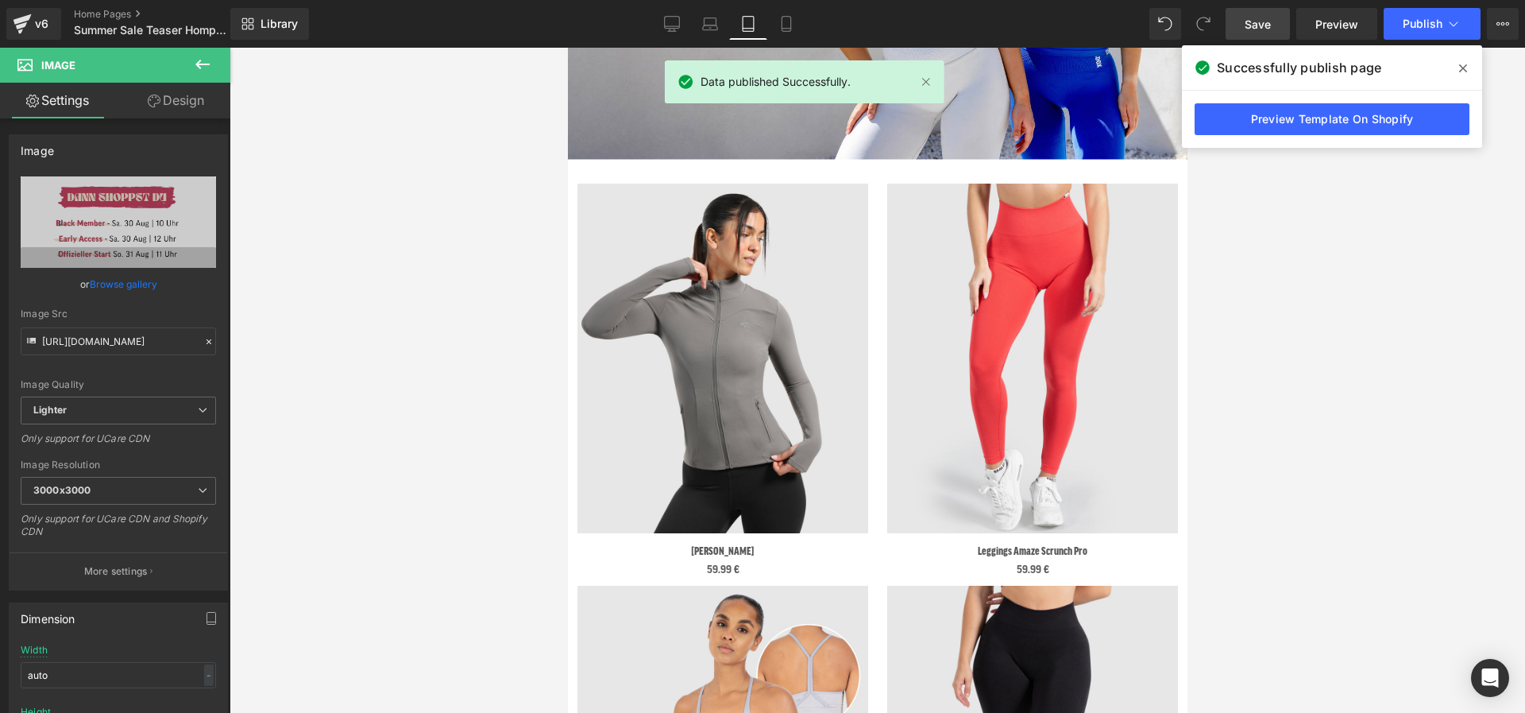
click at [1201, 68] on span at bounding box center [1463, 68] width 25 height 25
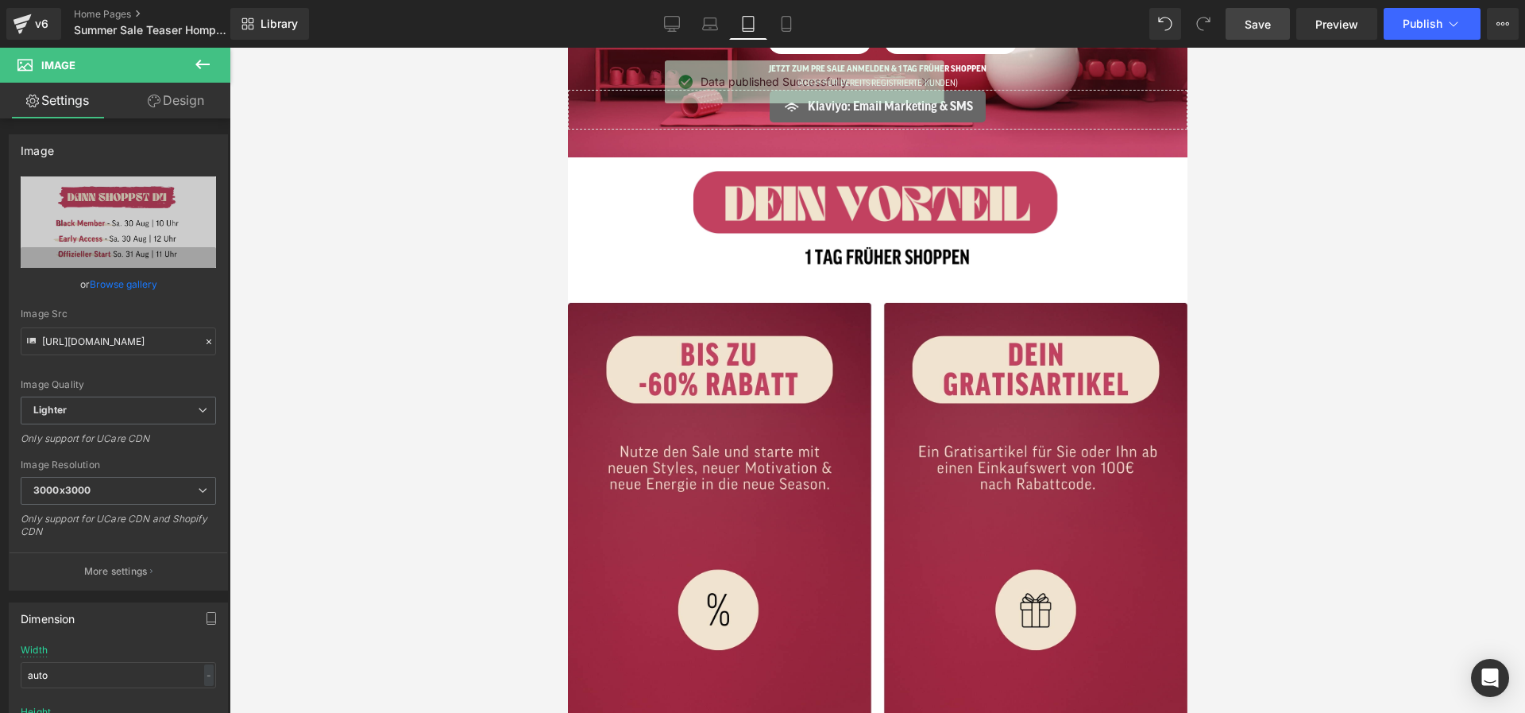
scroll to position [0, 0]
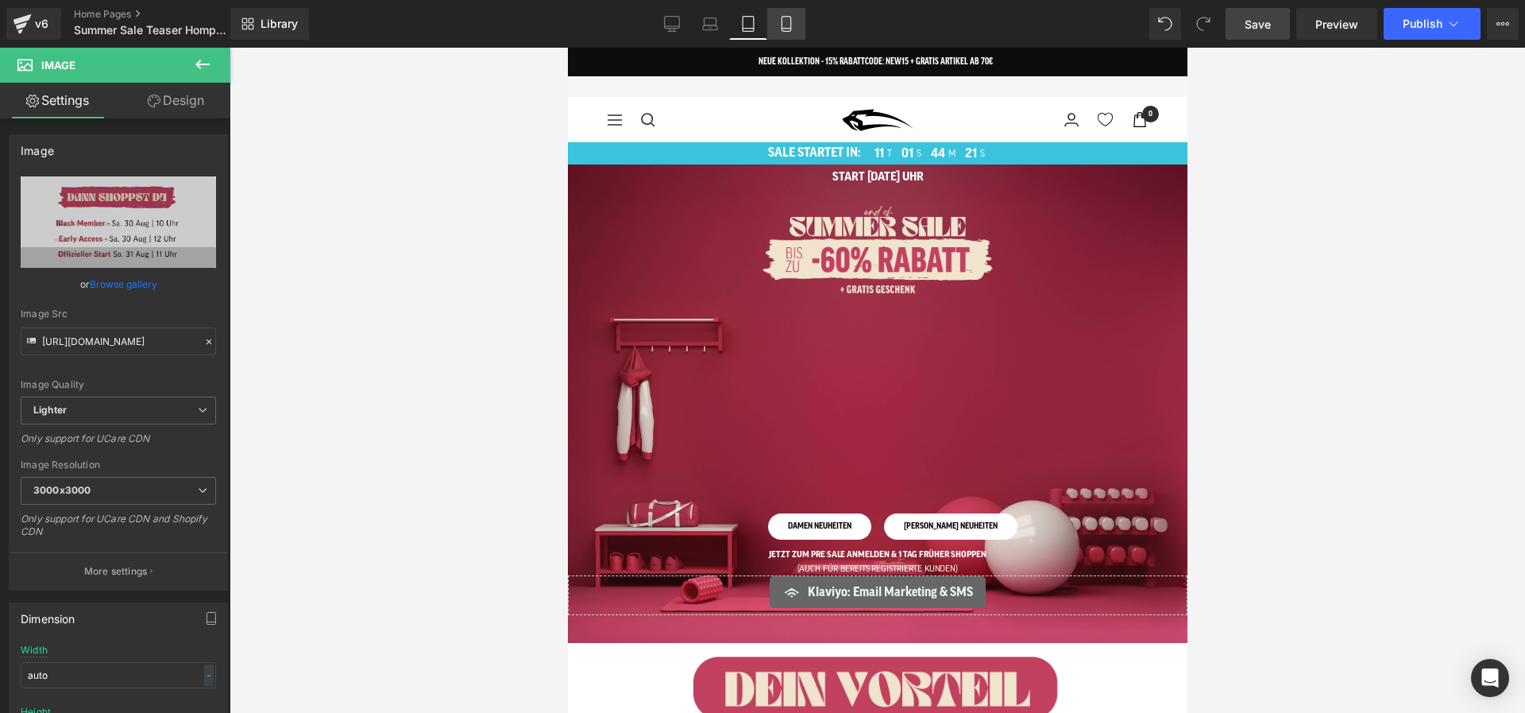
click at [802, 23] on link "Mobile" at bounding box center [787, 24] width 38 height 32
type input "100"
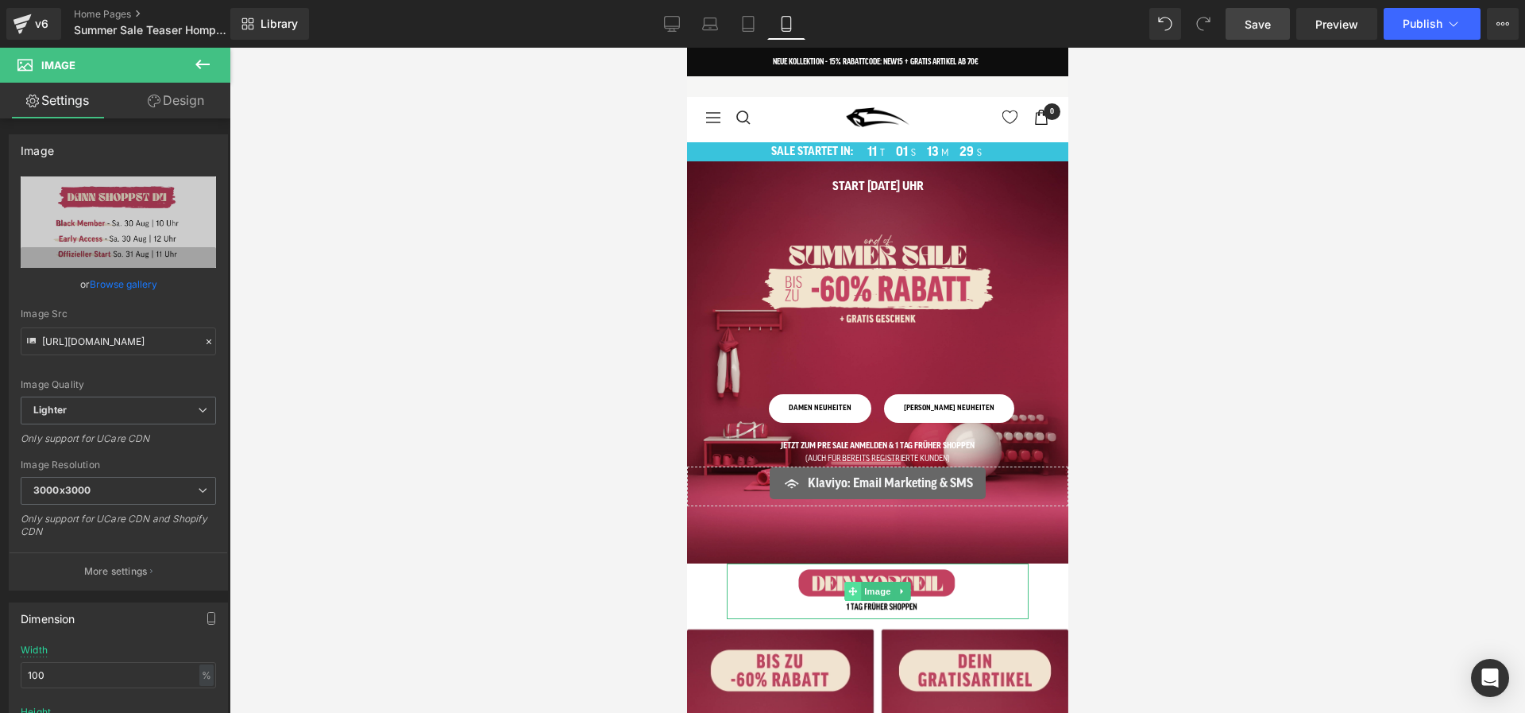
click at [851, 588] on icon at bounding box center [852, 590] width 9 height 9
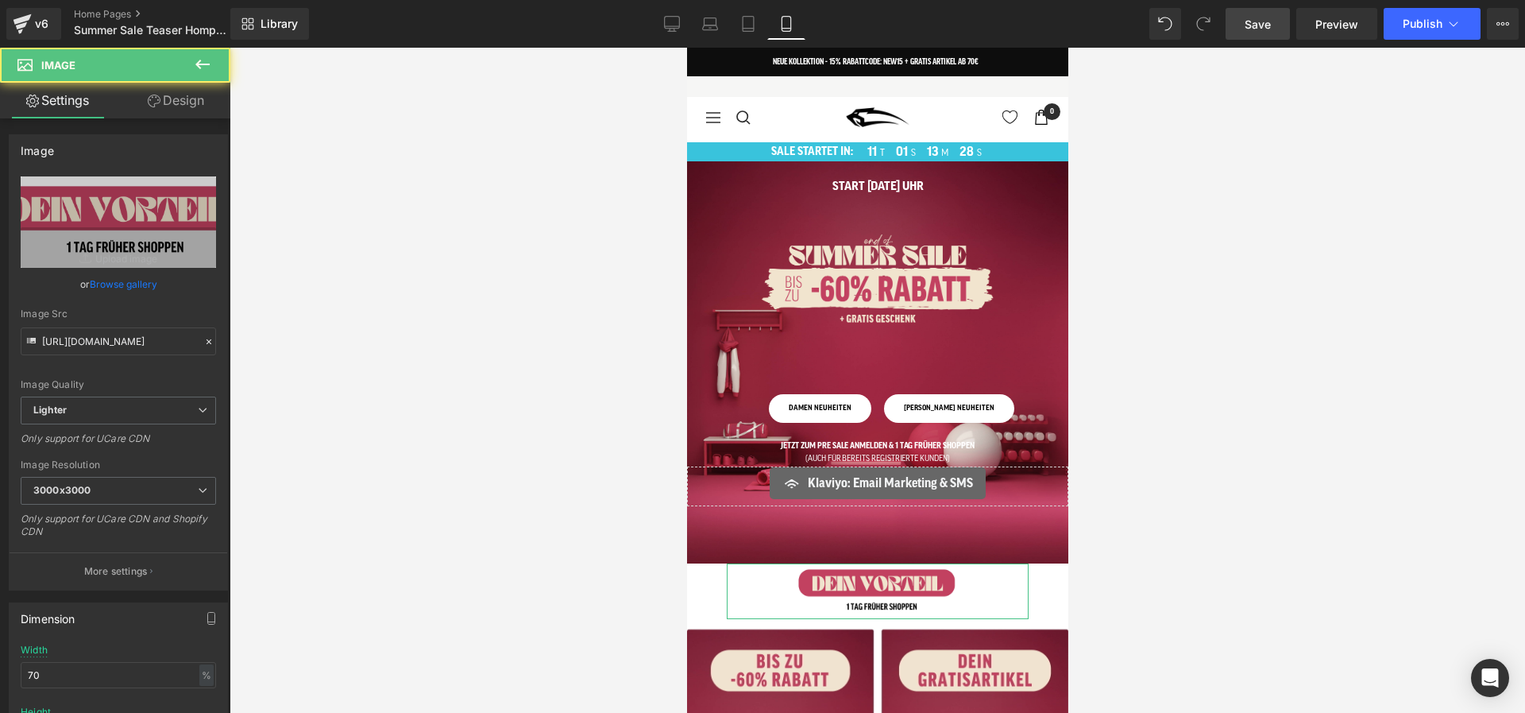
click at [167, 104] on link "Design" at bounding box center [175, 101] width 115 height 36
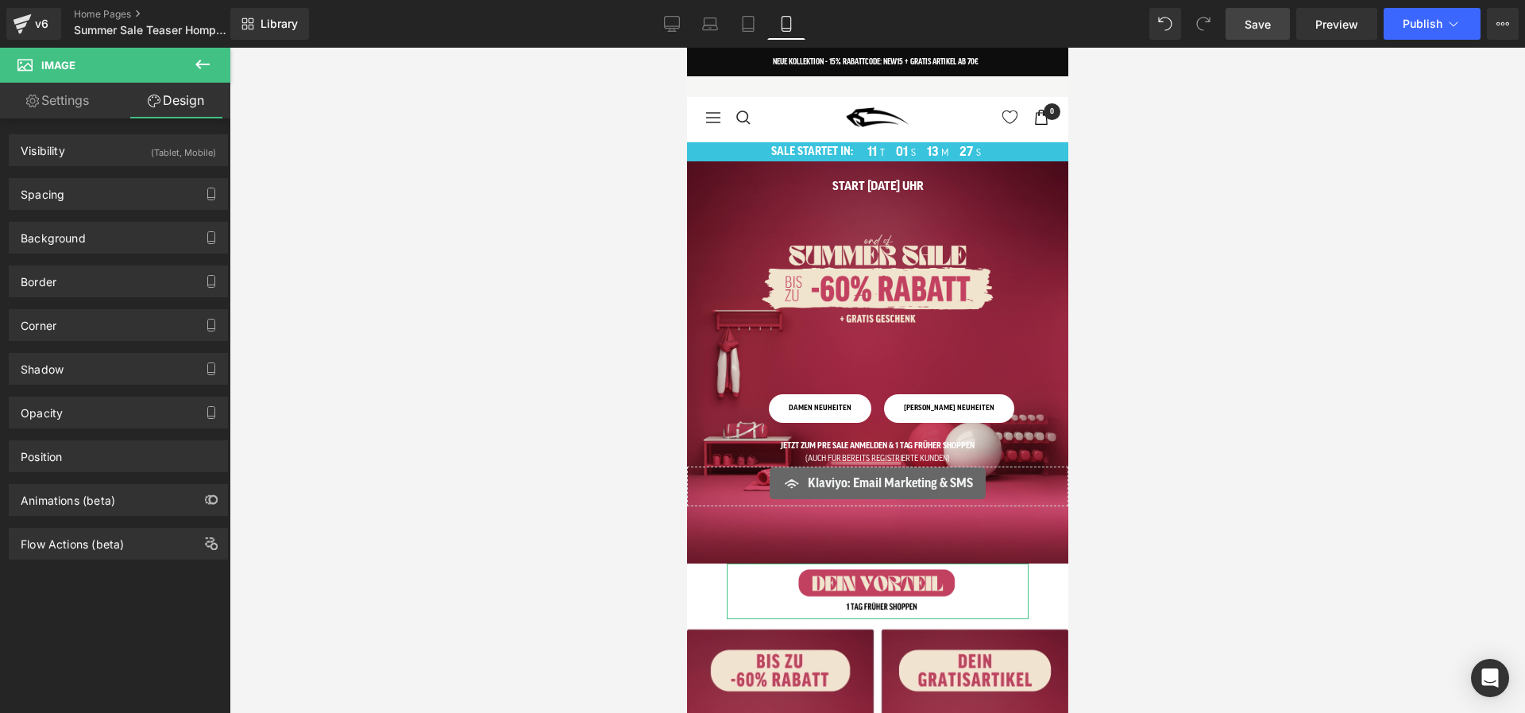
click at [109, 210] on div "Background Color & Image color Color % Image Replace Image Upload image or Brow…" at bounding box center [119, 232] width 238 height 44
type input "0"
type input "50"
type input "0"
type input "50"
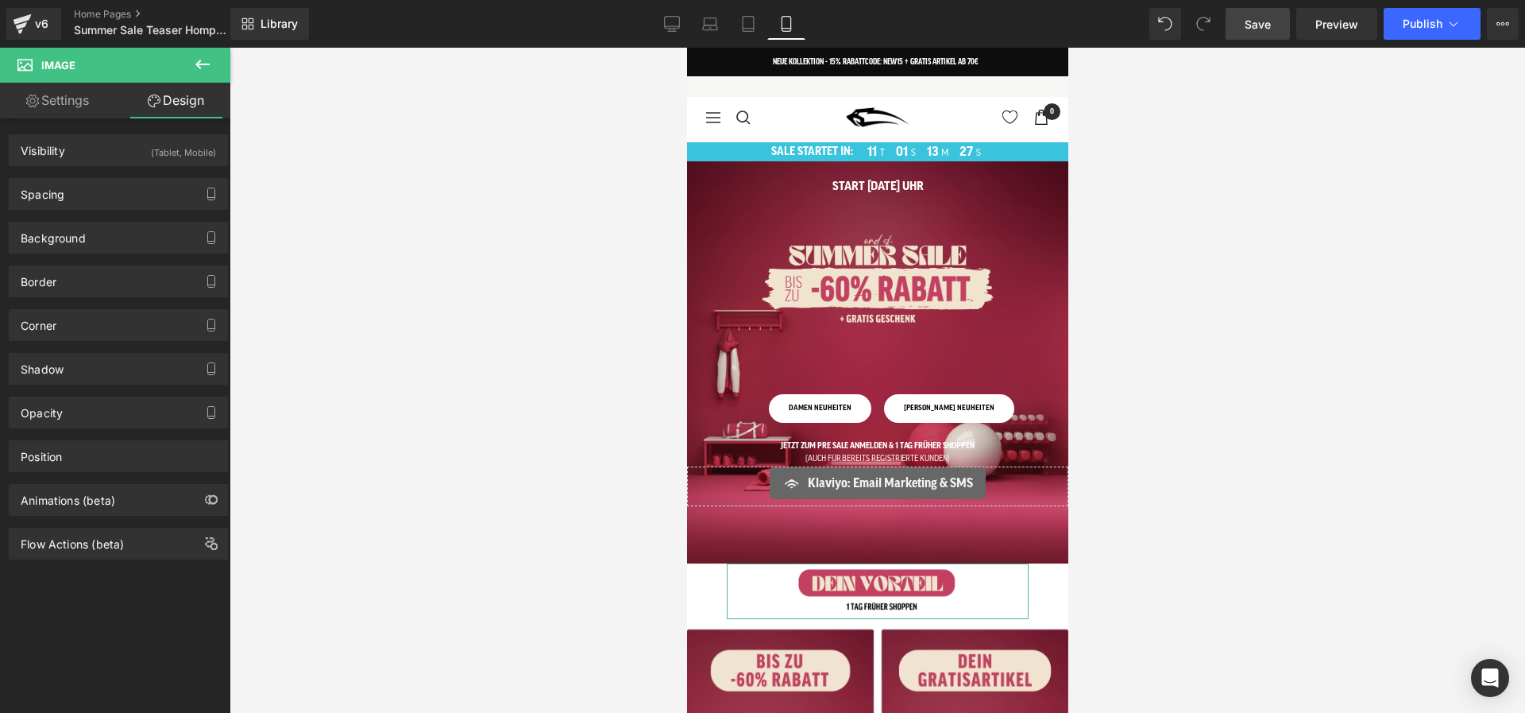
type input "0"
click at [110, 202] on div "Spacing" at bounding box center [119, 194] width 218 height 30
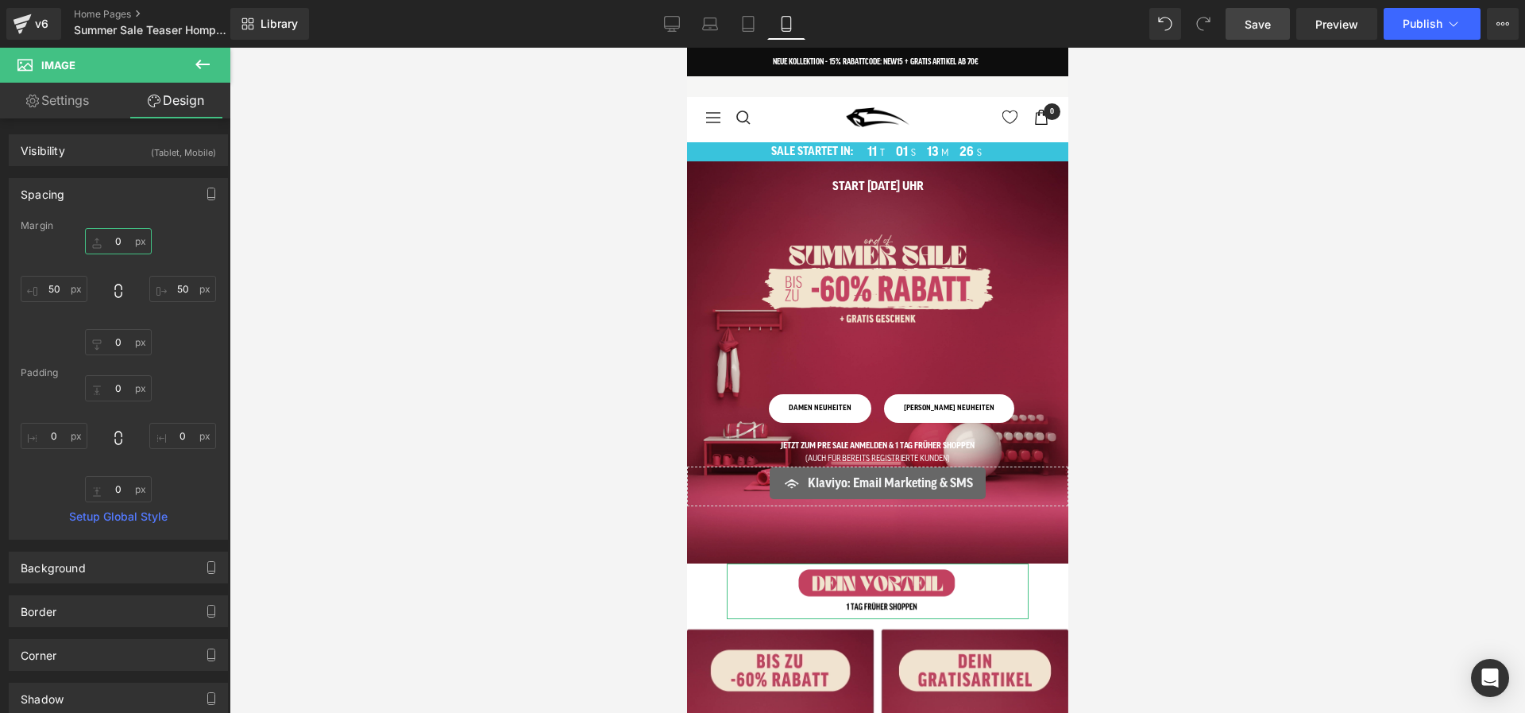
click at [107, 232] on input "0" at bounding box center [118, 241] width 67 height 26
type input "11"
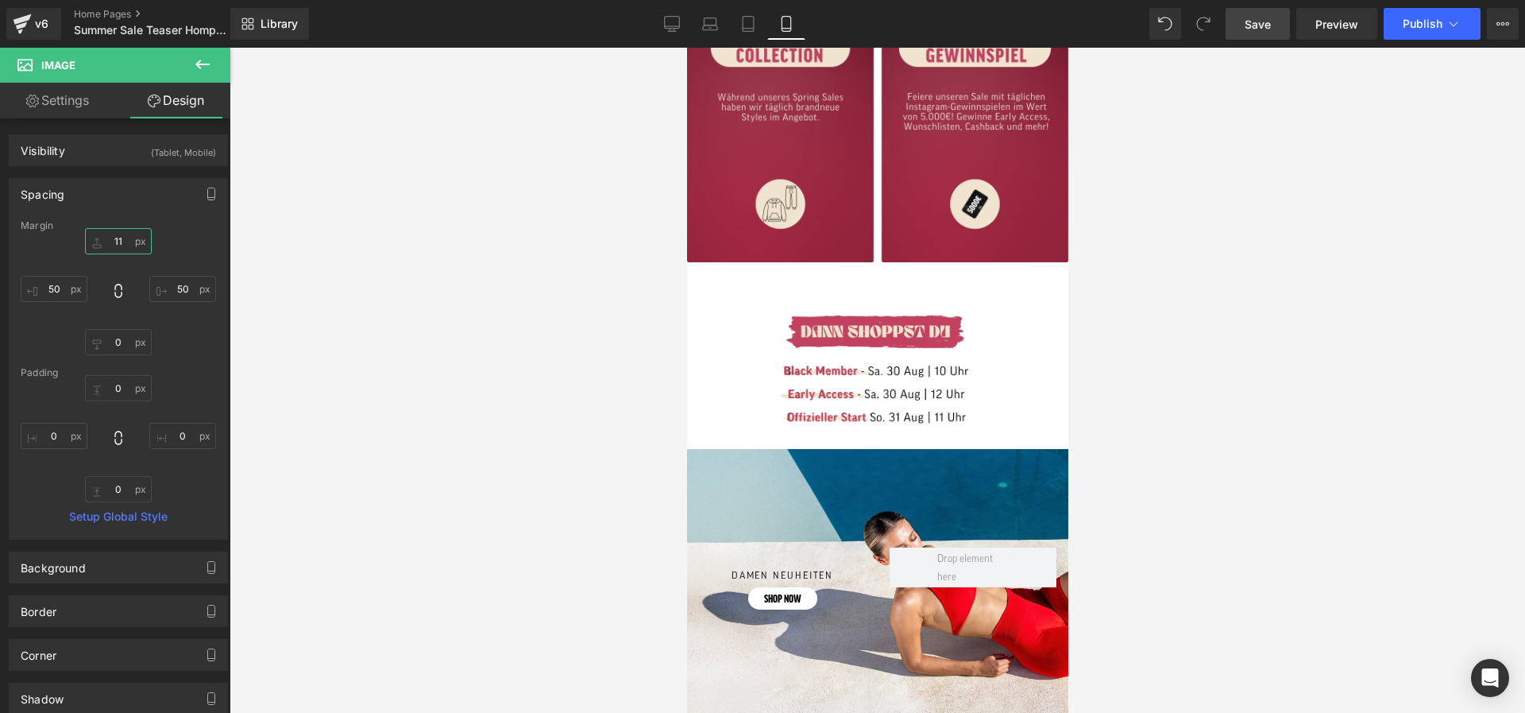
scroll to position [906, 0]
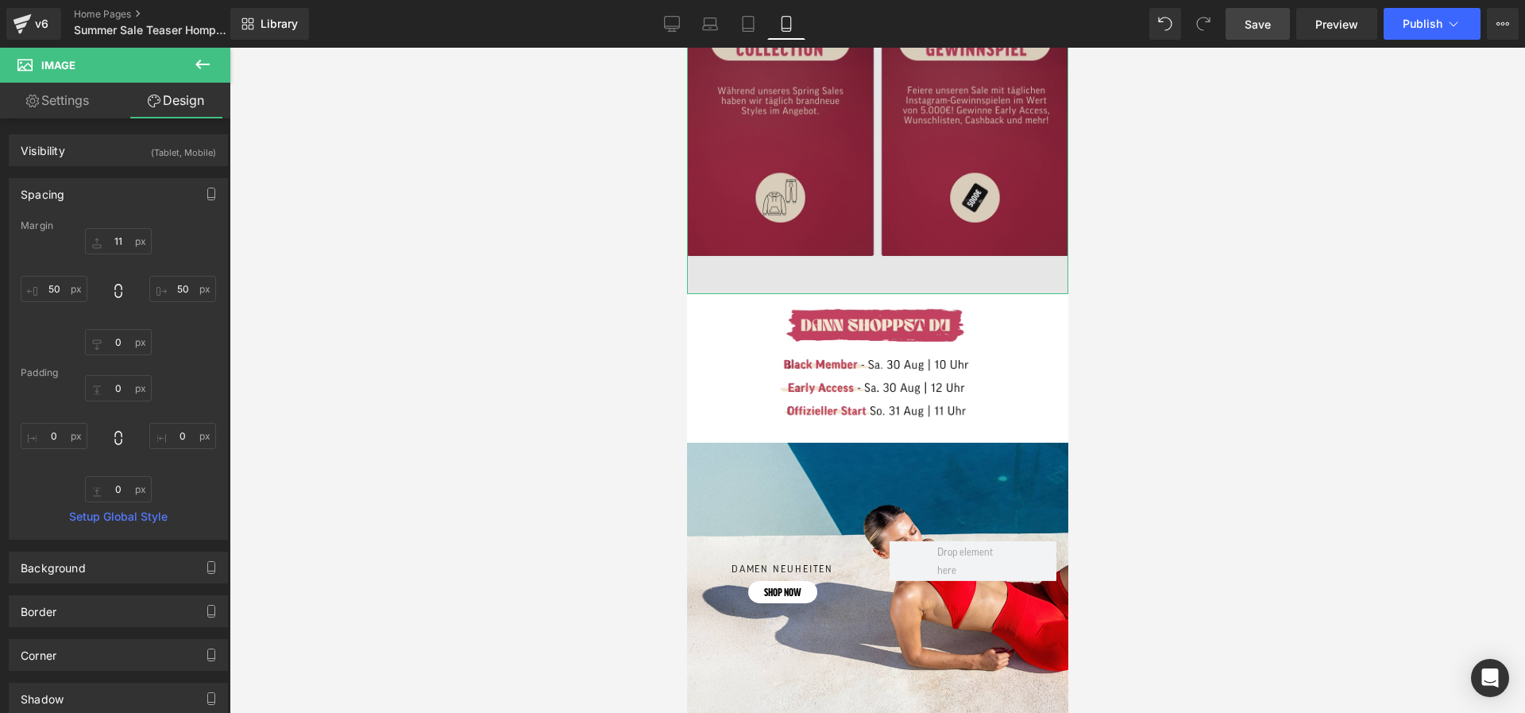
click at [873, 273] on img at bounding box center [876, 8] width 381 height 572
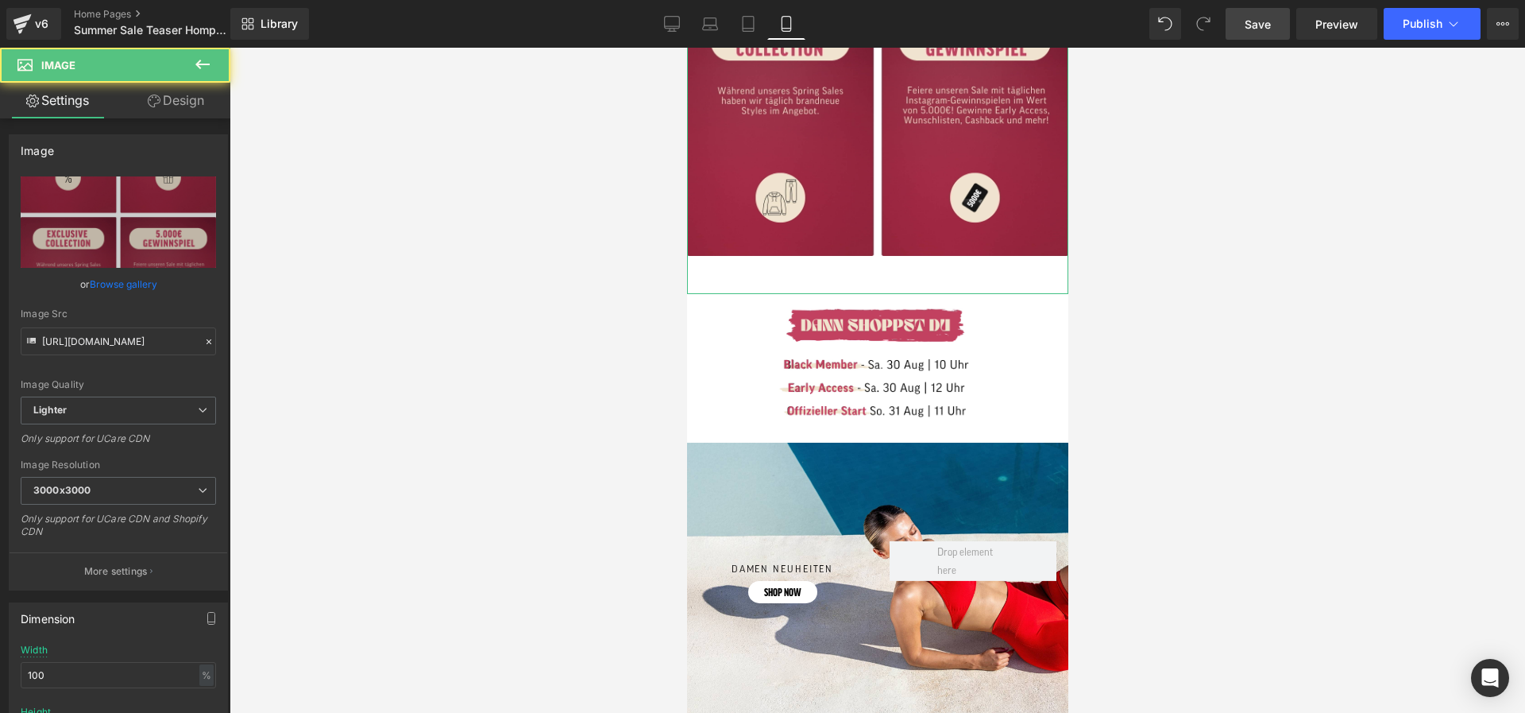
click at [186, 110] on link "Design" at bounding box center [175, 101] width 115 height 36
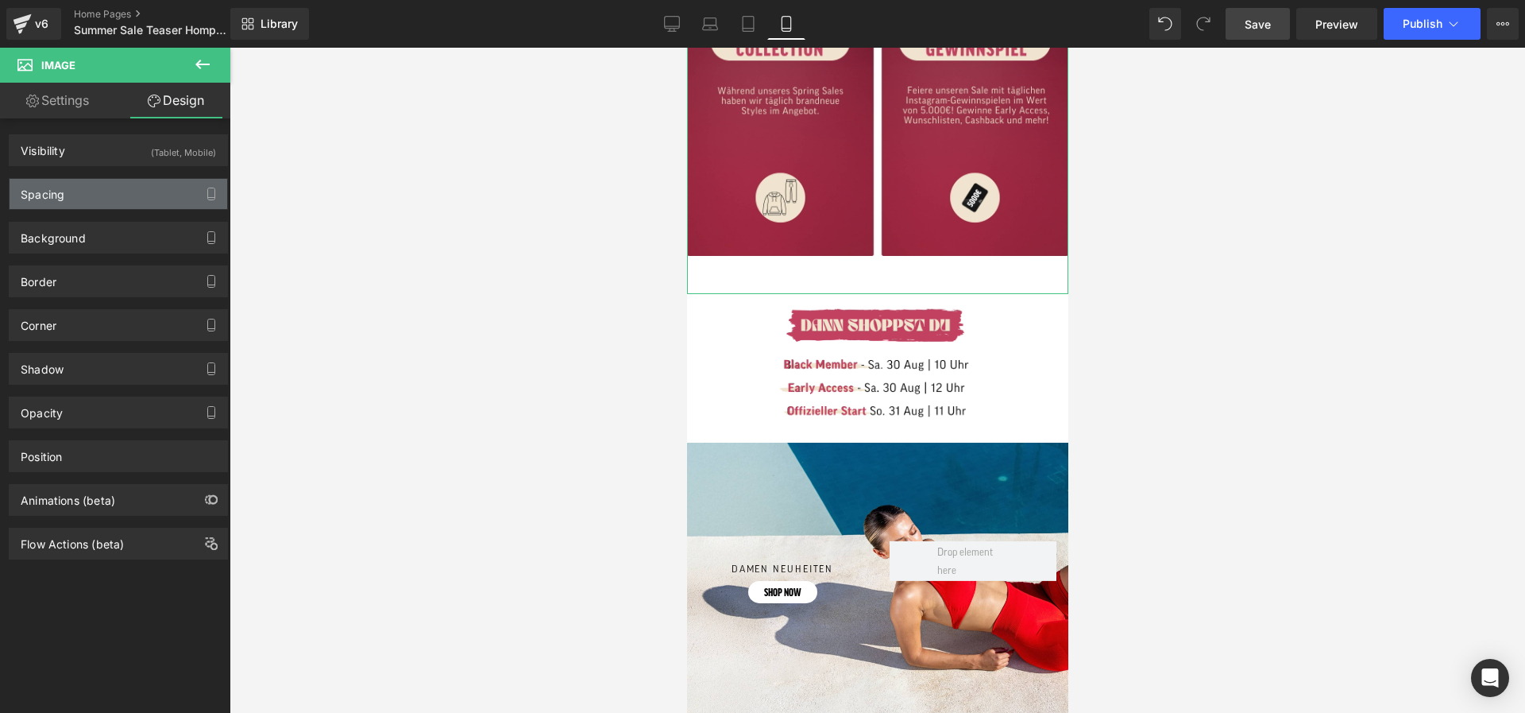
click at [123, 195] on div "Spacing" at bounding box center [119, 194] width 218 height 30
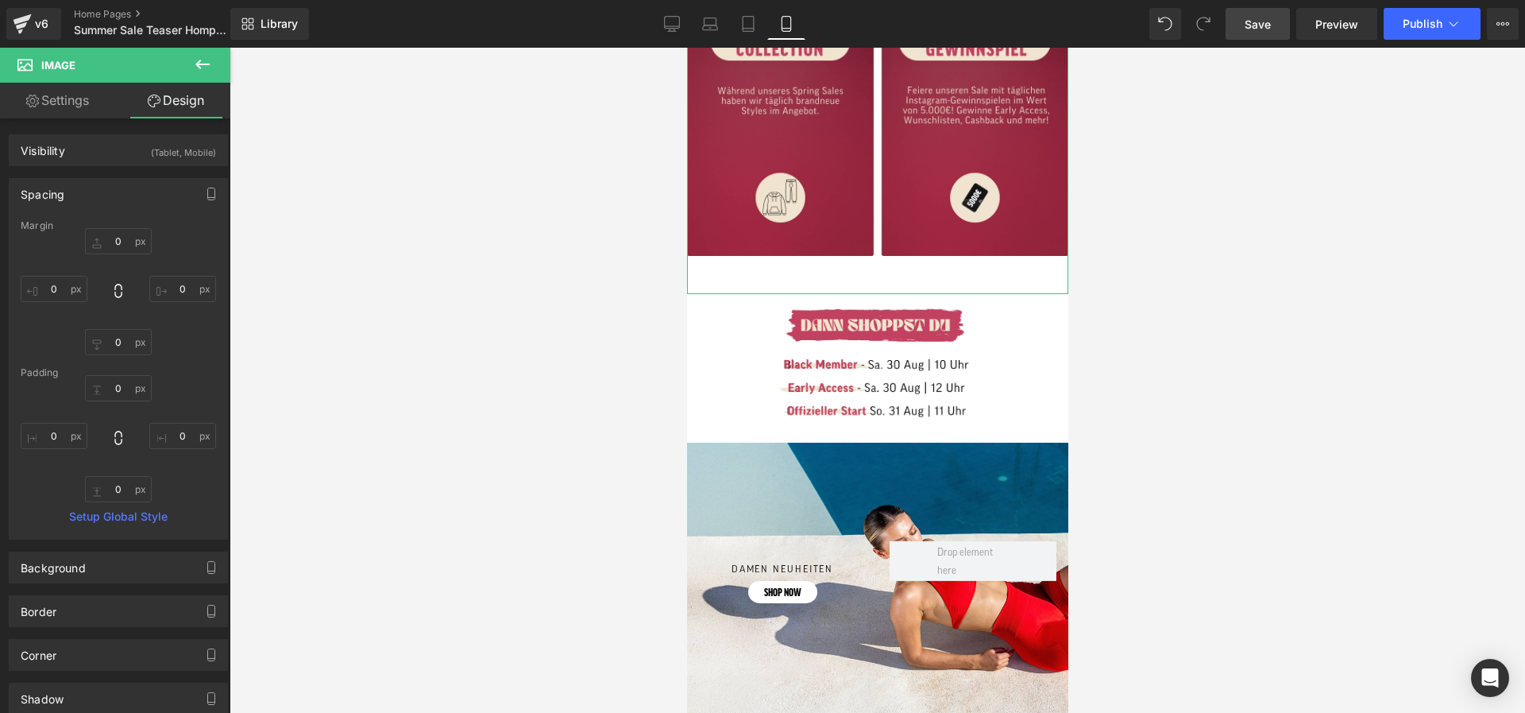
type input "0"
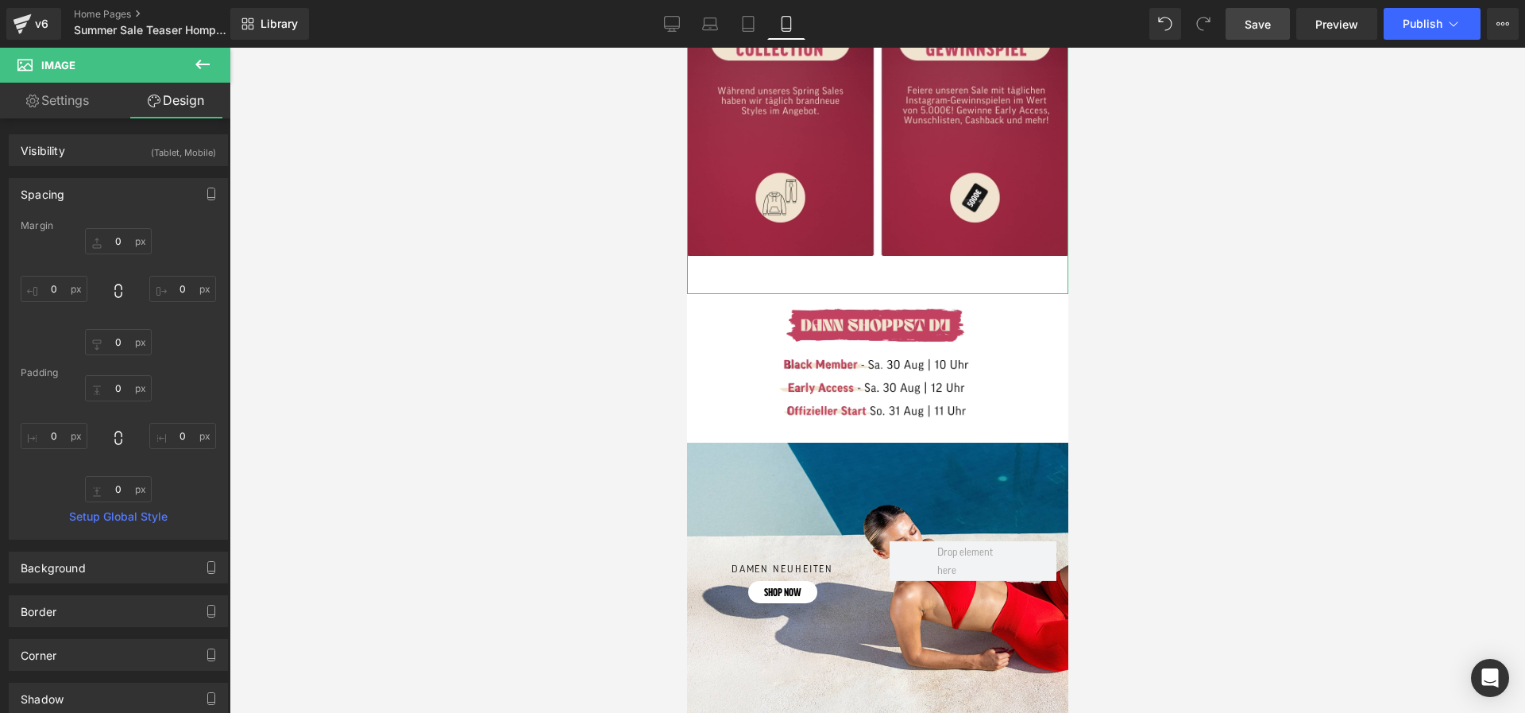
type input "0"
click at [114, 483] on input "0" at bounding box center [118, 489] width 67 height 26
type input "0"
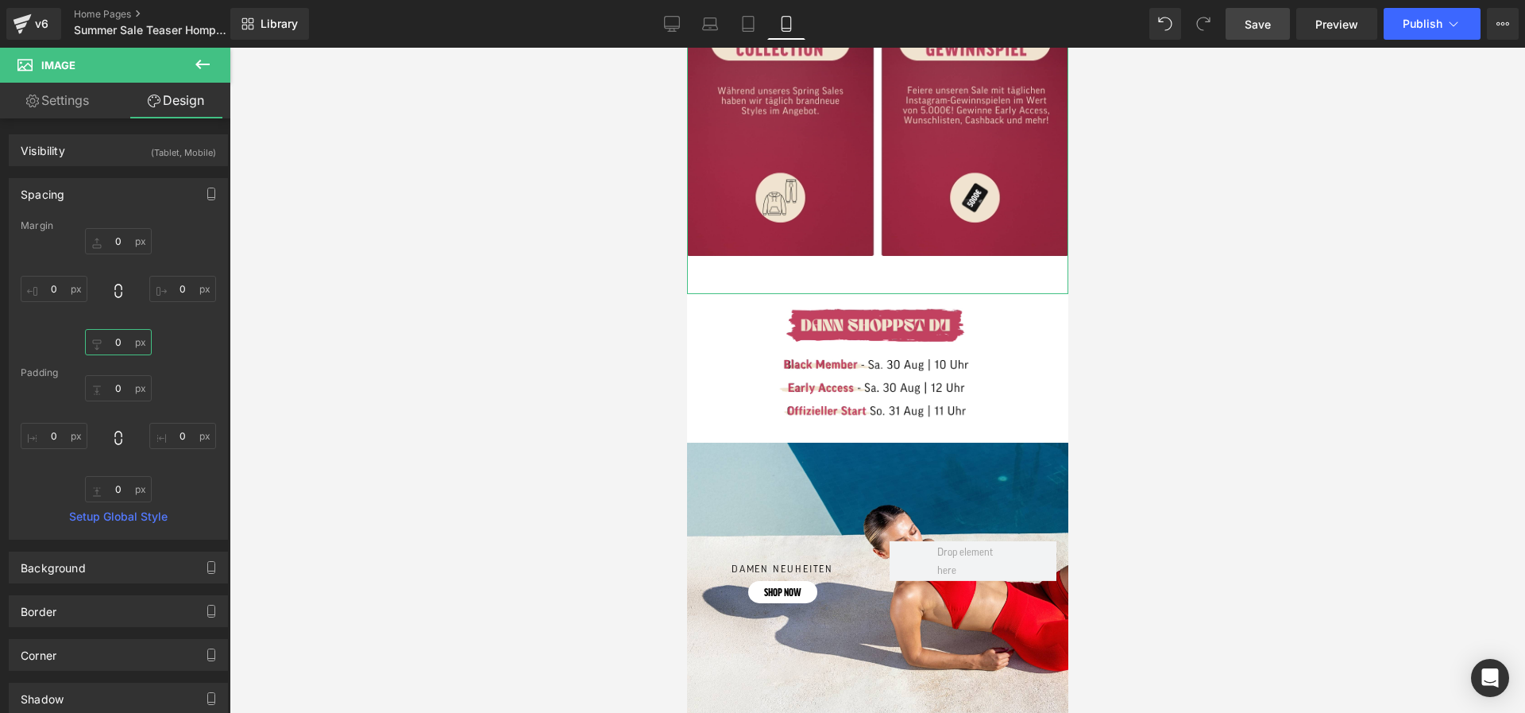
click at [117, 350] on input "0" at bounding box center [118, 342] width 67 height 26
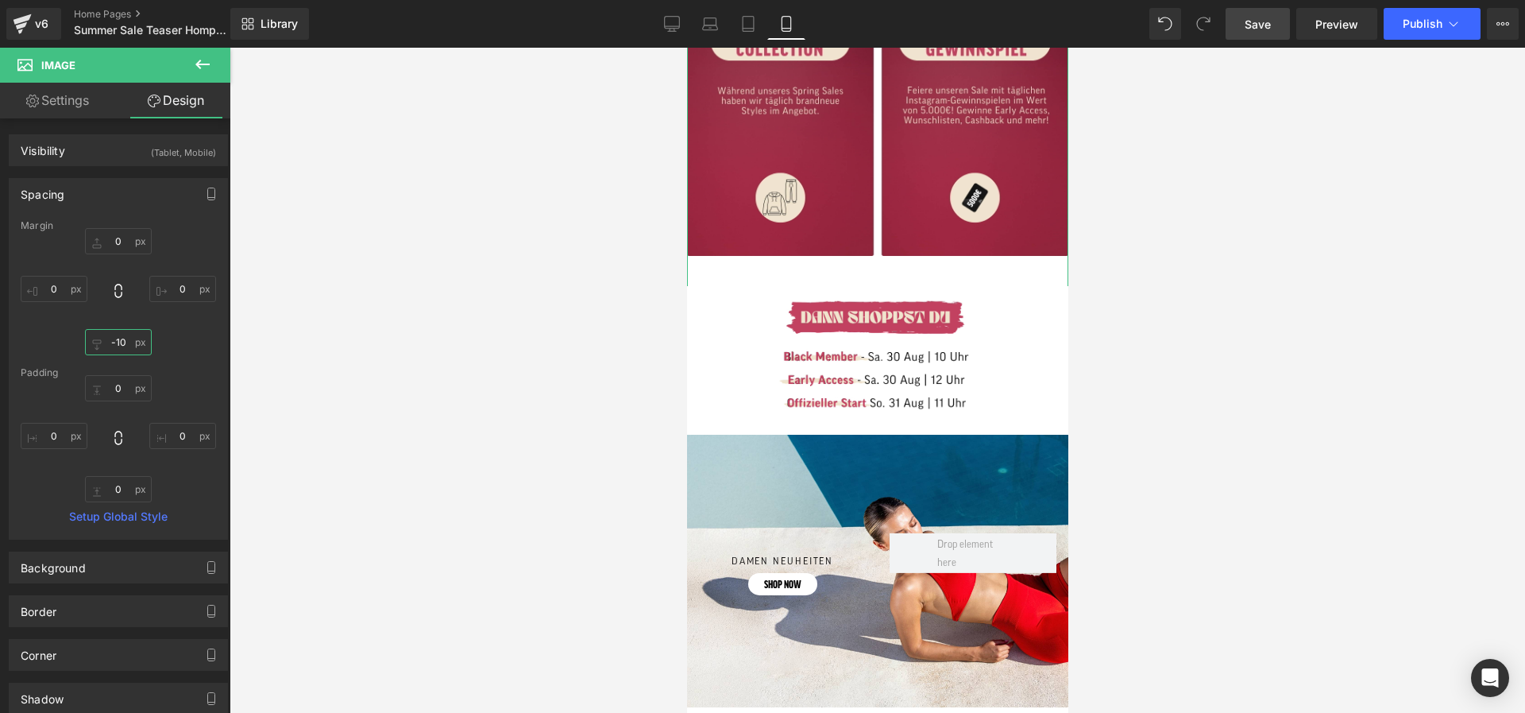
type input "-20"
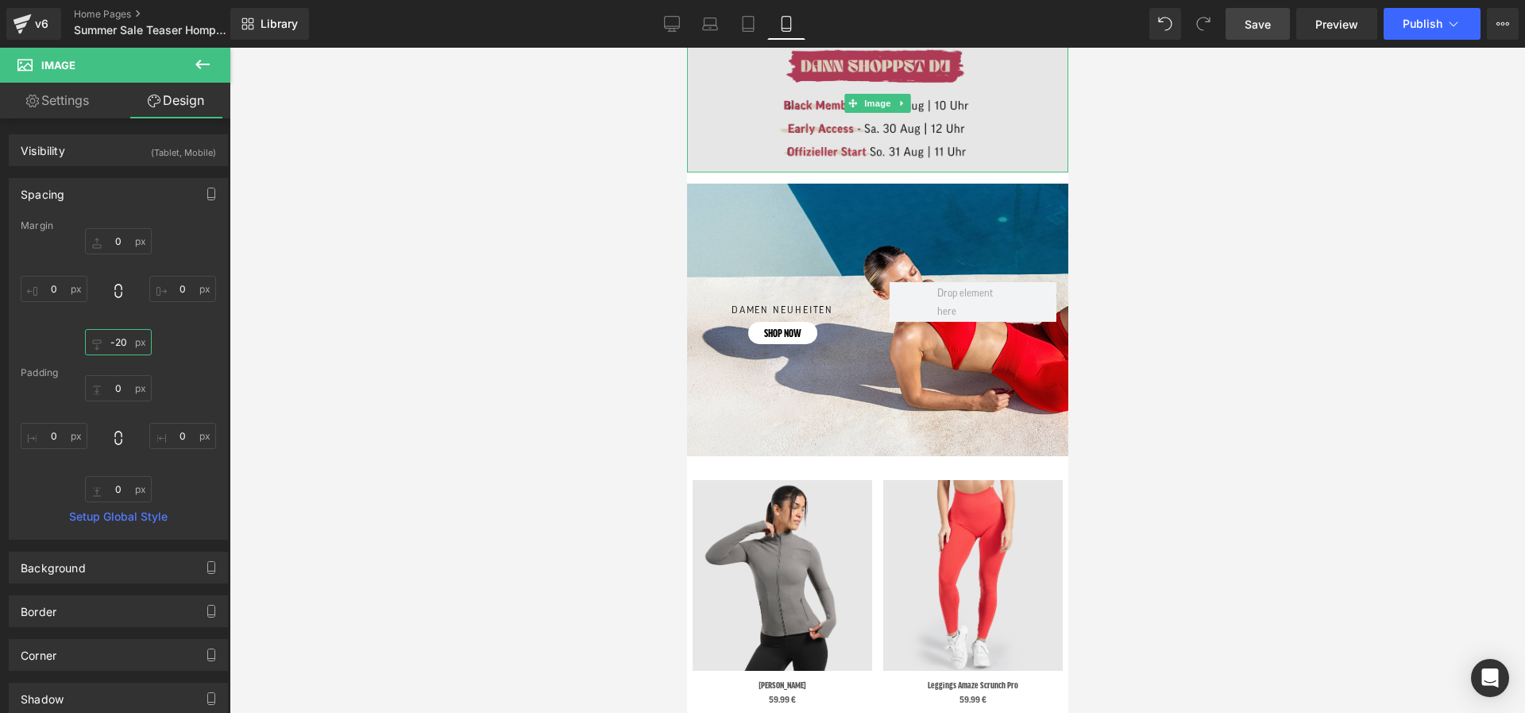
scroll to position [1152, 0]
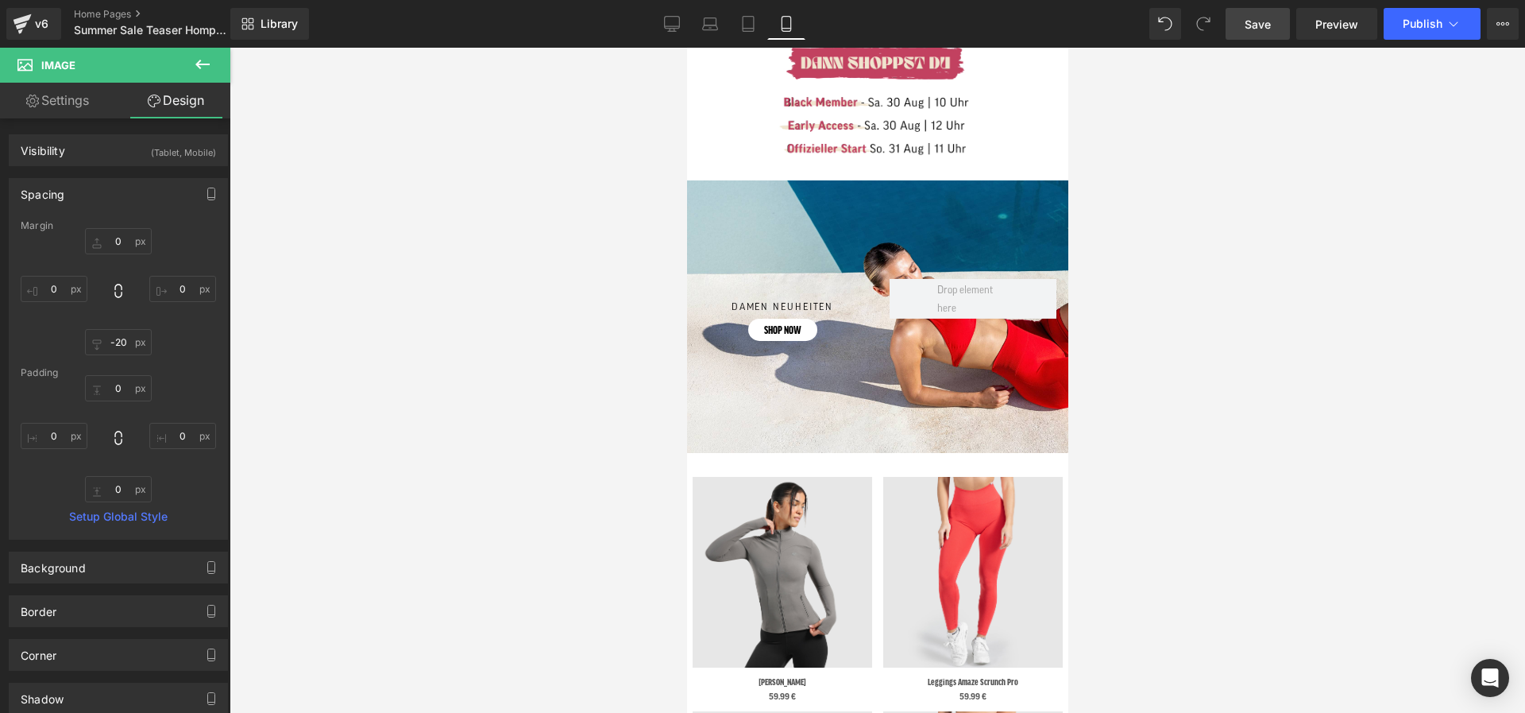
drag, startPoint x: 1266, startPoint y: 29, endPoint x: 247, endPoint y: 215, distance: 1035.4
click at [1201, 29] on span "Save" at bounding box center [1258, 24] width 26 height 17
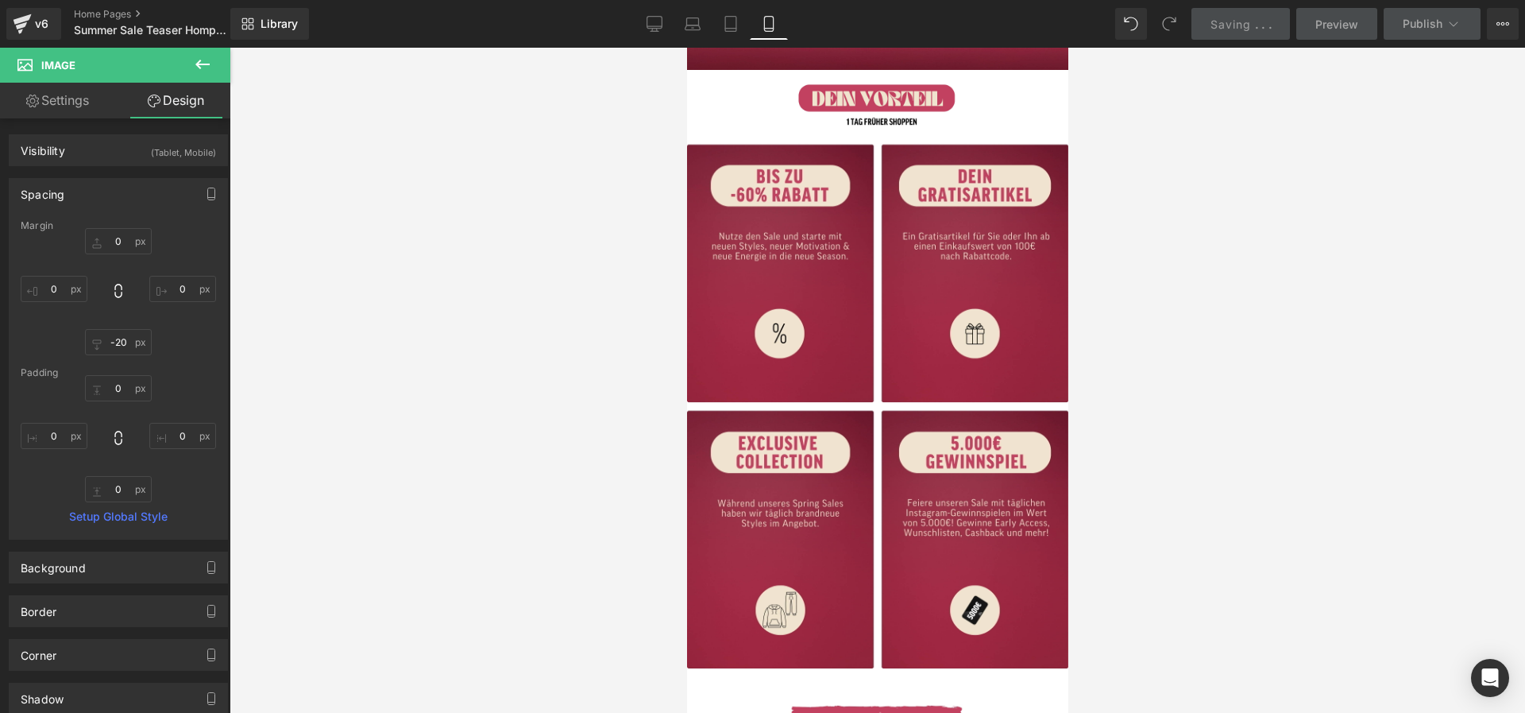
scroll to position [344, 0]
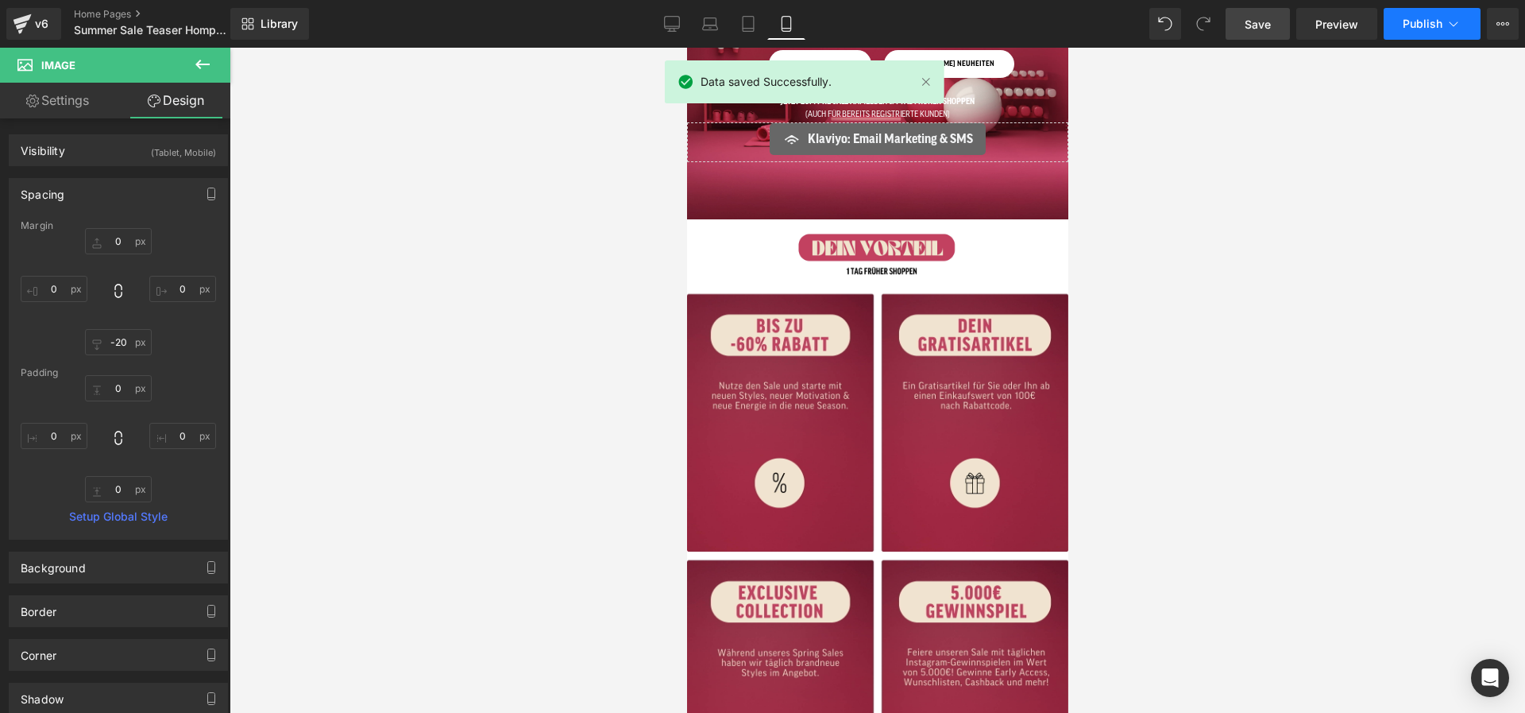
click at [1201, 26] on span "Publish" at bounding box center [1423, 23] width 40 height 13
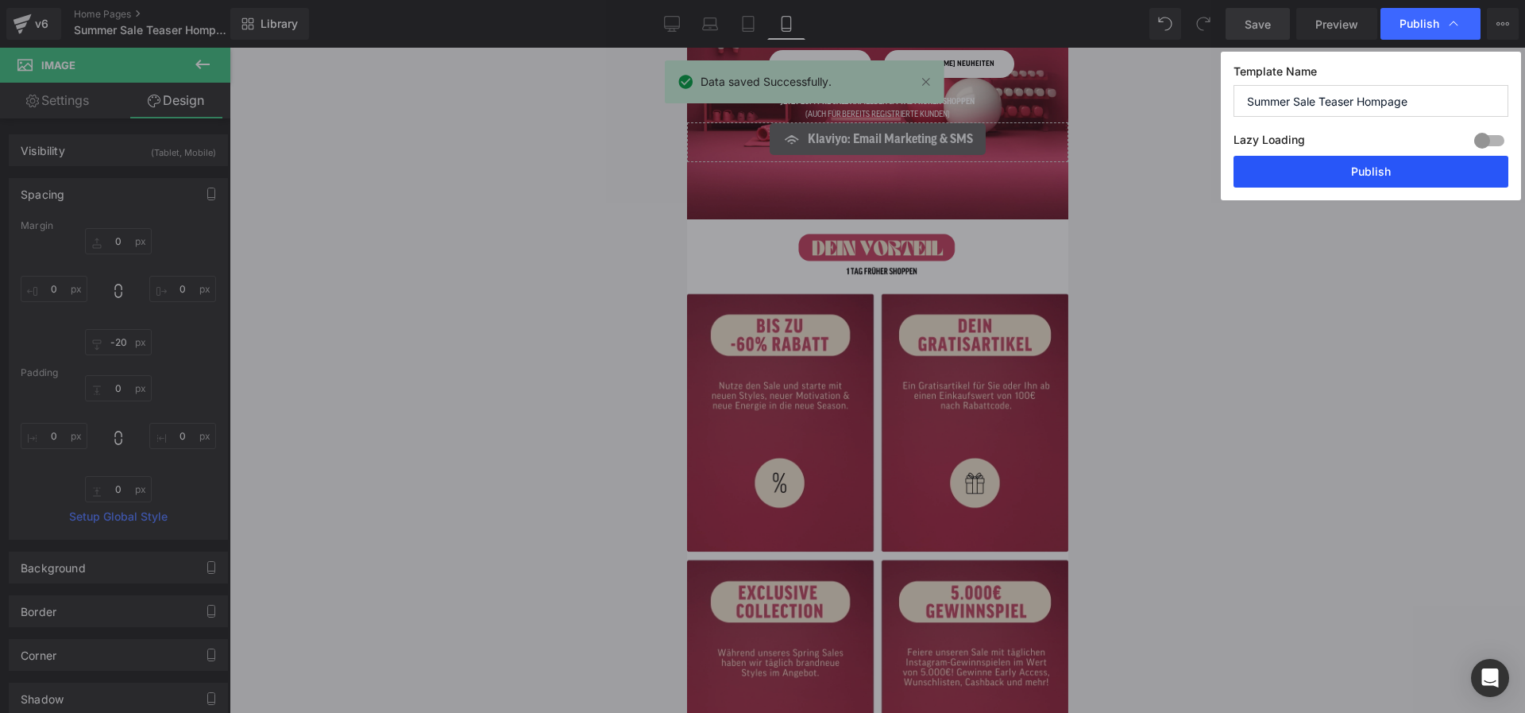
click at [1201, 168] on button "Publish" at bounding box center [1371, 172] width 275 height 32
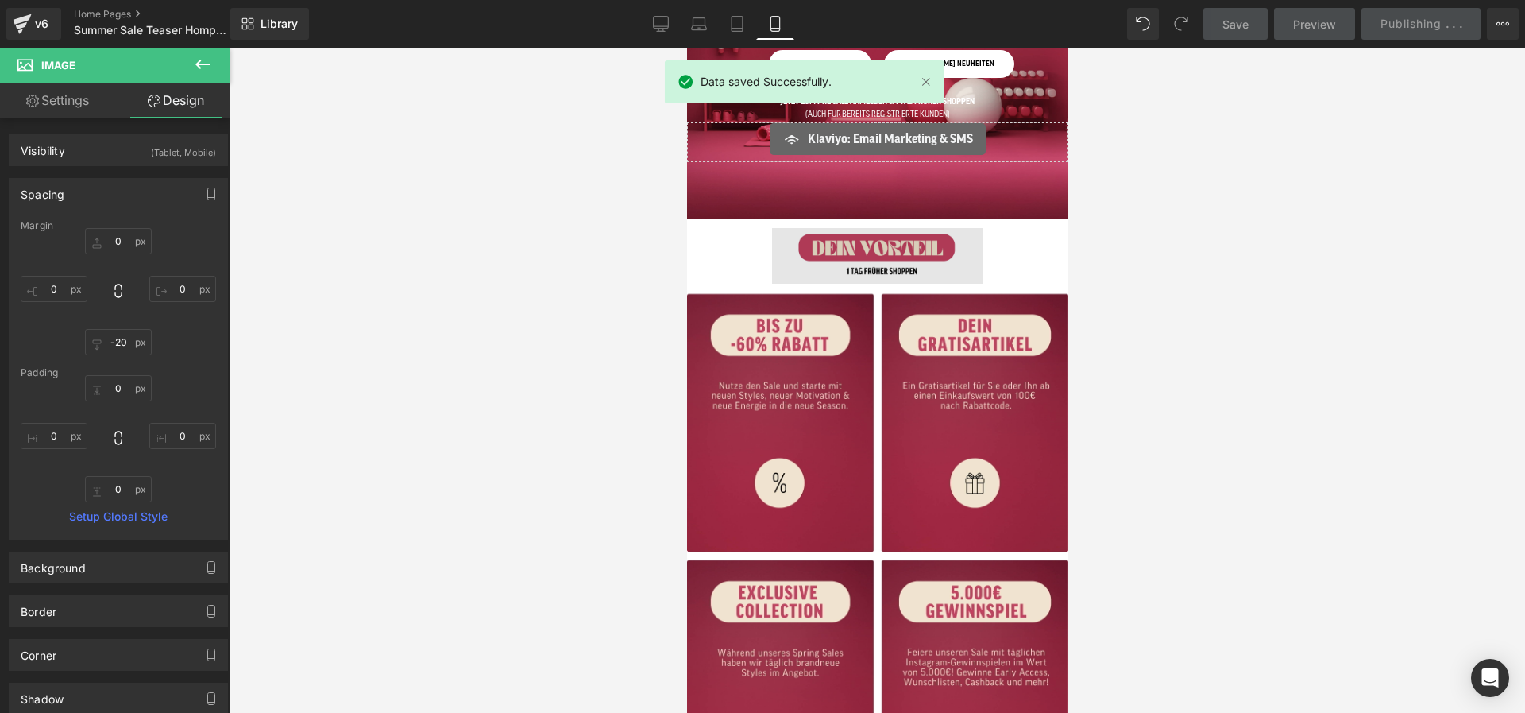
scroll to position [0, 0]
